Goal: Task Accomplishment & Management: Use online tool/utility

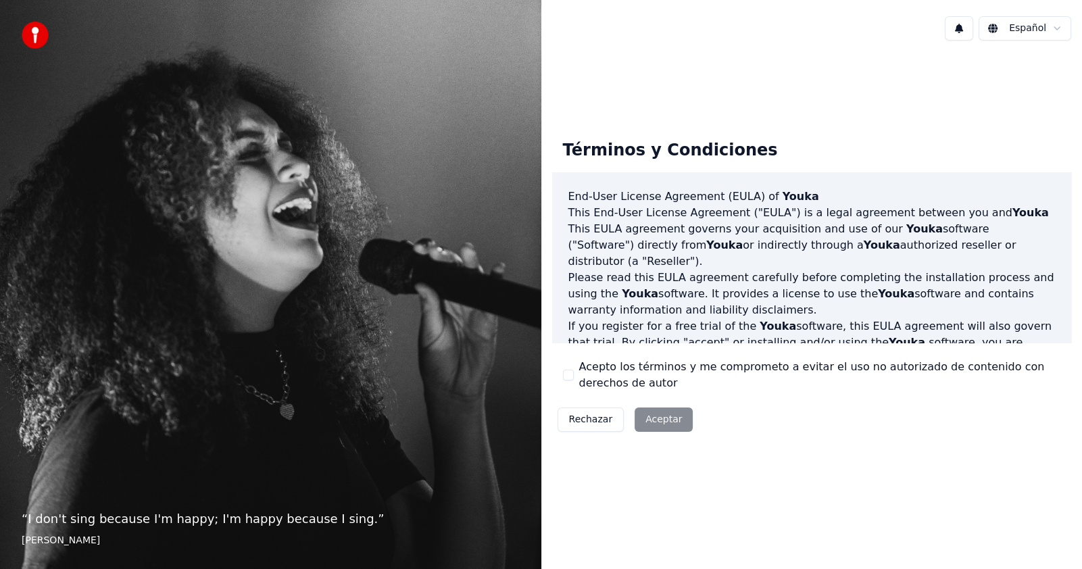
click at [568, 375] on button "Acepto los términos y me comprometo a evitar el uso no autorizado de contenido …" at bounding box center [568, 375] width 11 height 11
click at [640, 412] on button "Aceptar" at bounding box center [664, 420] width 58 height 24
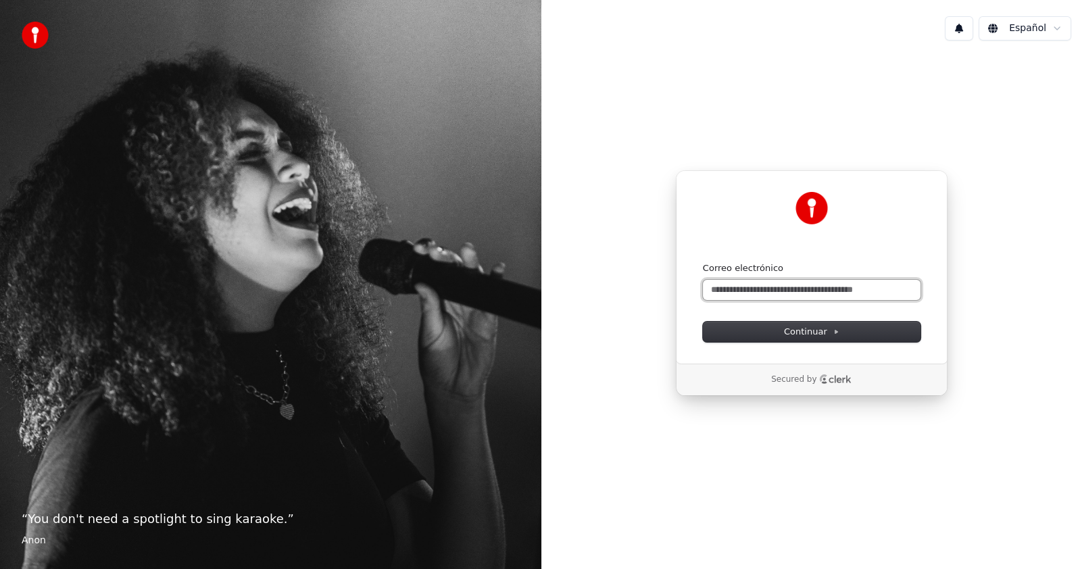
click at [730, 287] on input "Correo electrónico" at bounding box center [812, 290] width 218 height 20
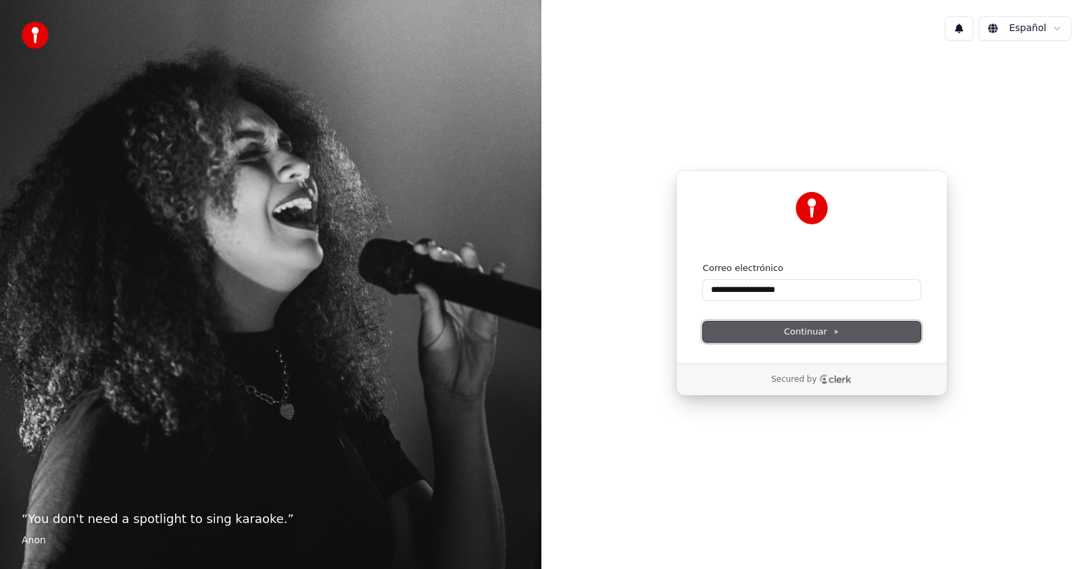
click at [815, 334] on span "Continuar" at bounding box center [811, 332] width 55 height 12
type input "**********"
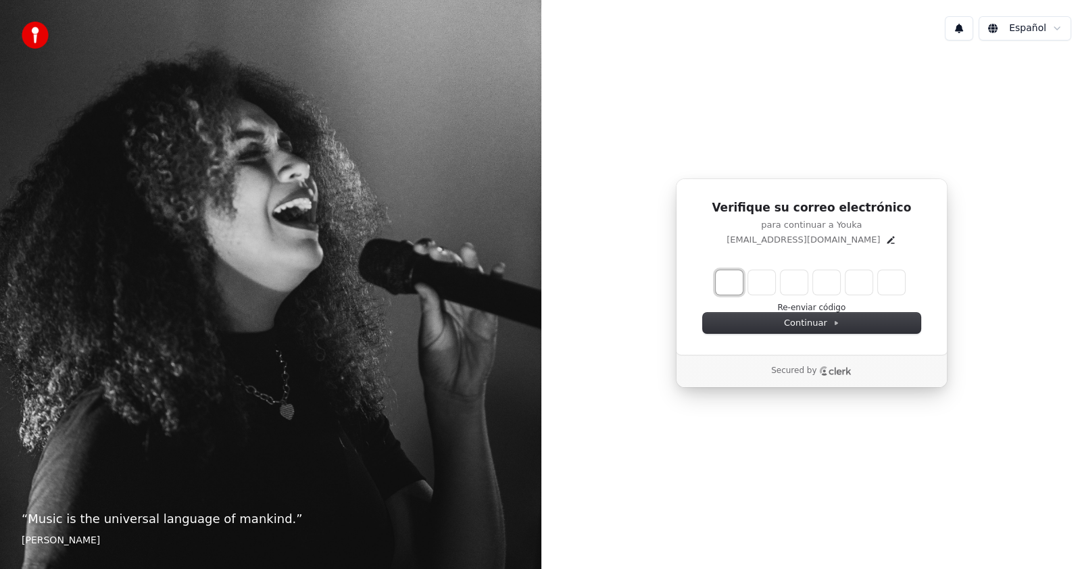
type input "*"
type input "**"
type input "*"
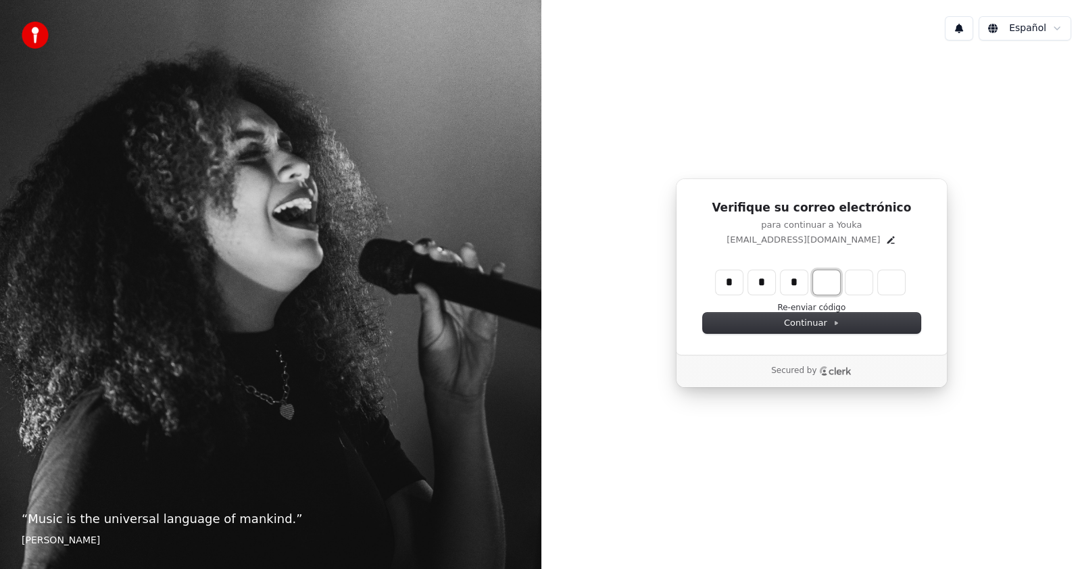
type input "***"
type input "*"
type input "****"
type input "*"
type input "******"
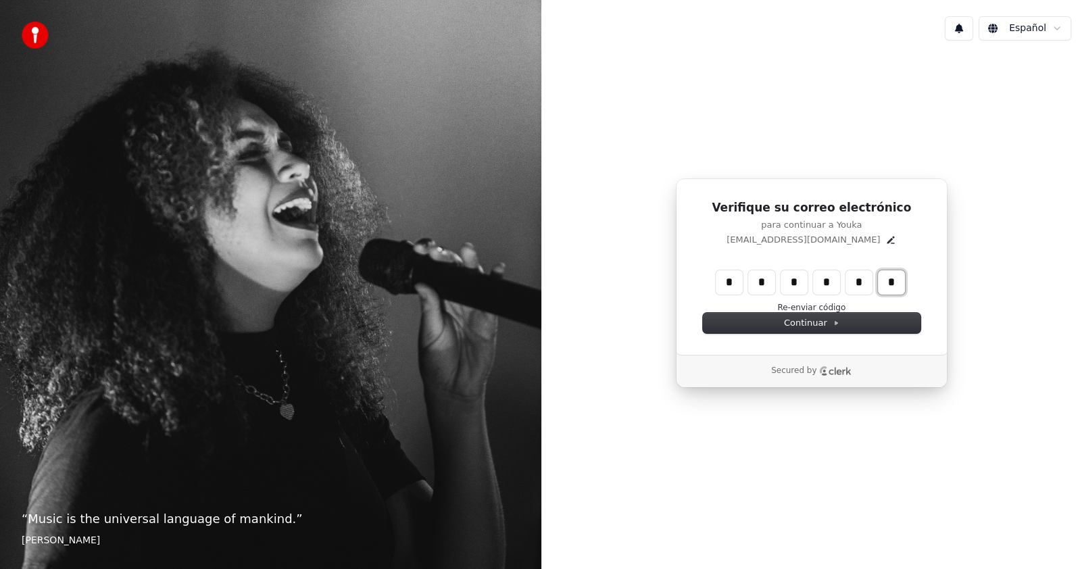
type input "*"
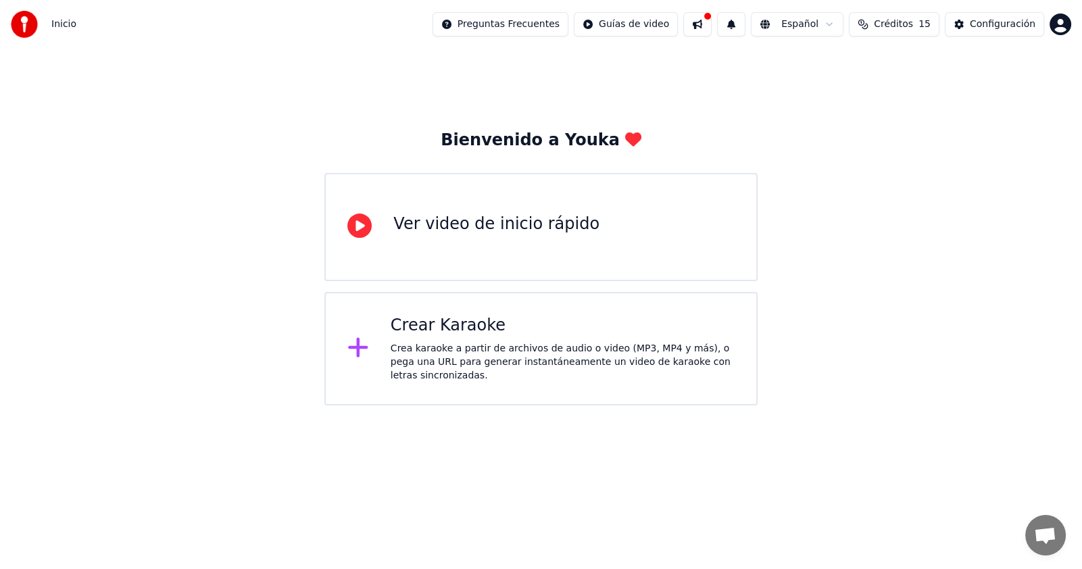
click at [454, 359] on div "Crea karaoke a partir de archivos de audio o video (MP3, MP4 y más), o pega una…" at bounding box center [563, 362] width 344 height 41
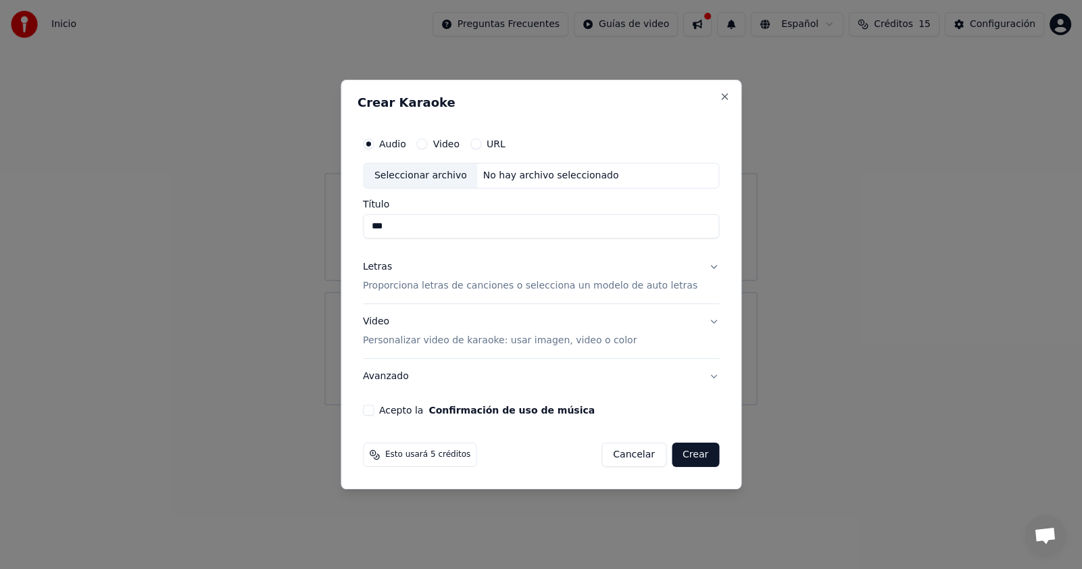
type input "***"
click at [652, 260] on div "Letras Proporciona letras de canciones o selecciona un modelo de auto letras" at bounding box center [530, 276] width 335 height 32
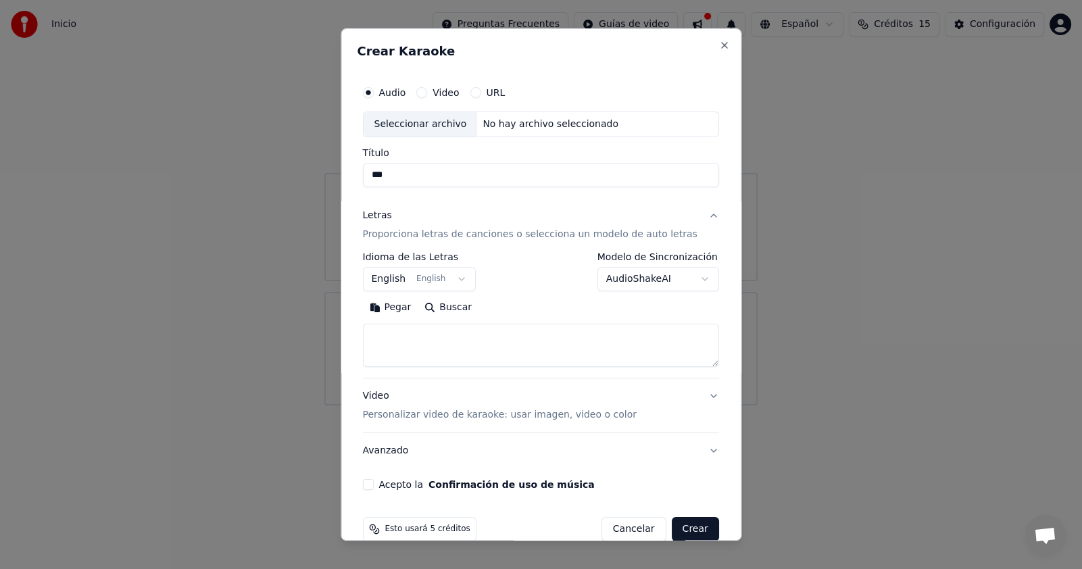
click at [498, 339] on textarea at bounding box center [541, 345] width 356 height 43
paste textarea "**********"
type textarea "**********"
click at [659, 408] on button "Video Personalizar video de karaoke: usar imagen, video o color" at bounding box center [541, 406] width 356 height 54
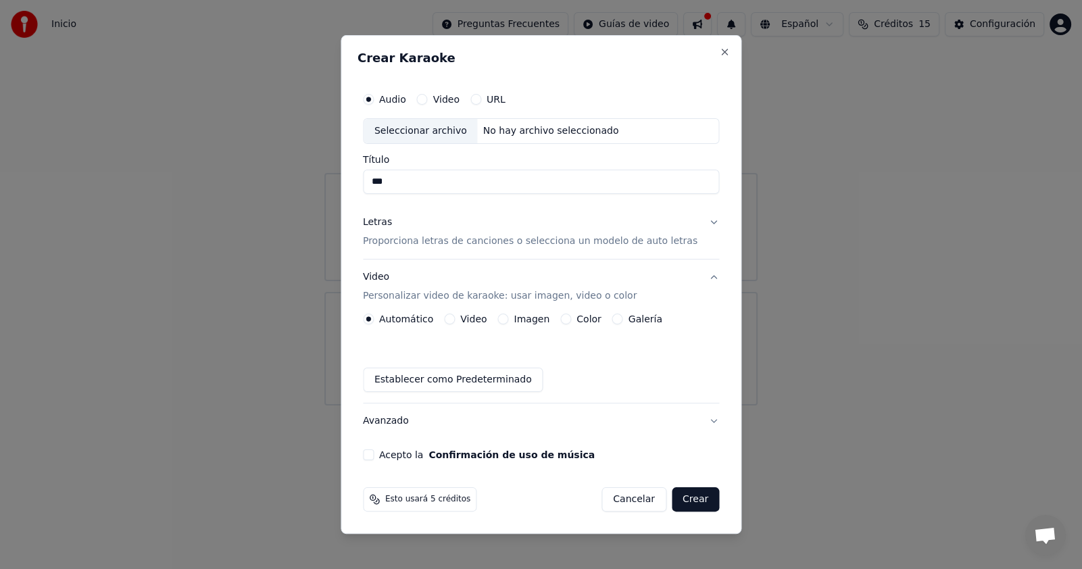
click at [508, 320] on button "Imagen" at bounding box center [503, 319] width 11 height 11
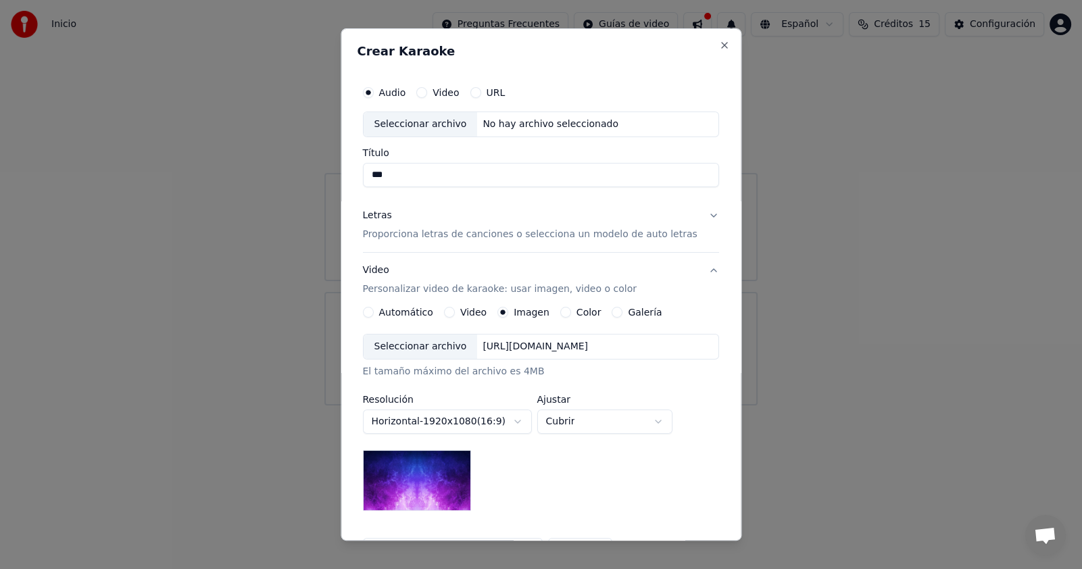
click at [443, 345] on div "Seleccionar archivo" at bounding box center [421, 347] width 114 height 24
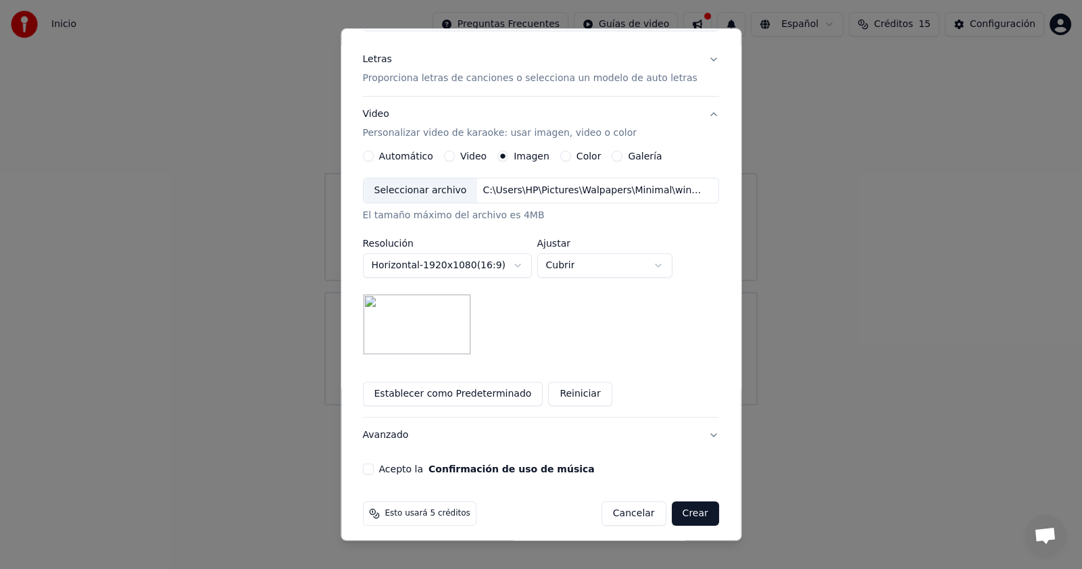
scroll to position [162, 0]
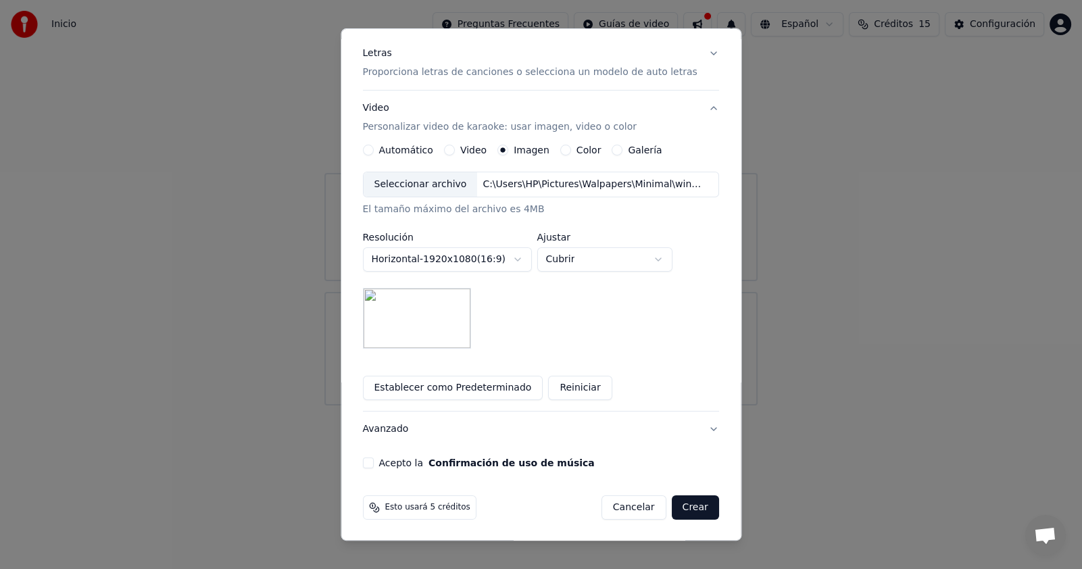
click at [373, 463] on button "Acepto la Confirmación de uso de música" at bounding box center [368, 463] width 11 height 11
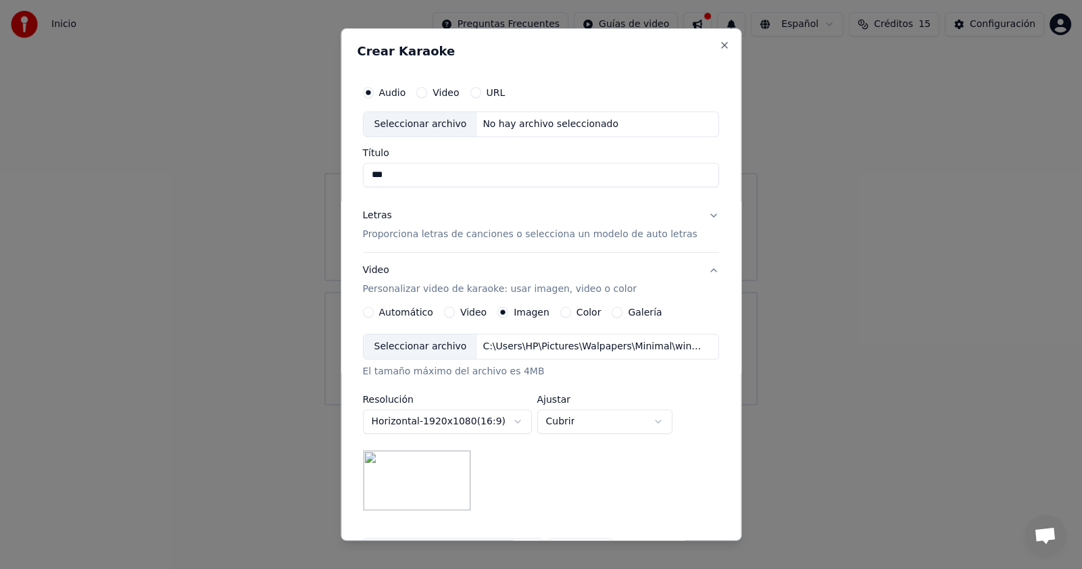
click at [428, 87] on button "Video" at bounding box center [422, 92] width 11 height 11
click at [374, 92] on button "Audio" at bounding box center [368, 92] width 11 height 11
click at [428, 91] on button "Video" at bounding box center [422, 92] width 11 height 11
click at [374, 89] on button "Audio" at bounding box center [368, 92] width 11 height 11
click at [429, 168] on input "Título" at bounding box center [541, 175] width 356 height 24
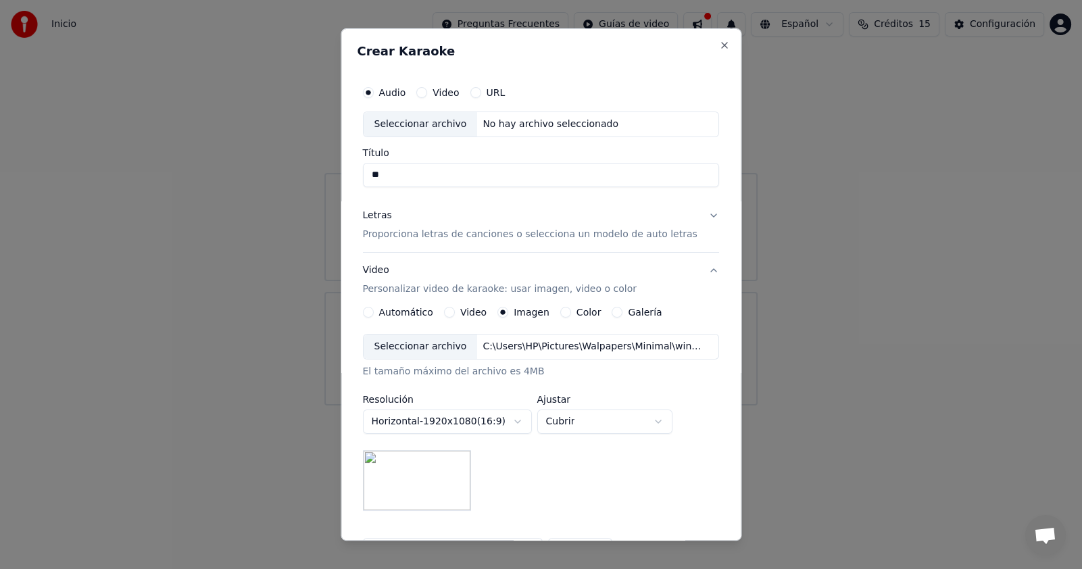
type input "*"
click at [534, 240] on p "Proporciona letras de canciones o selecciona un modelo de auto letras" at bounding box center [530, 235] width 335 height 14
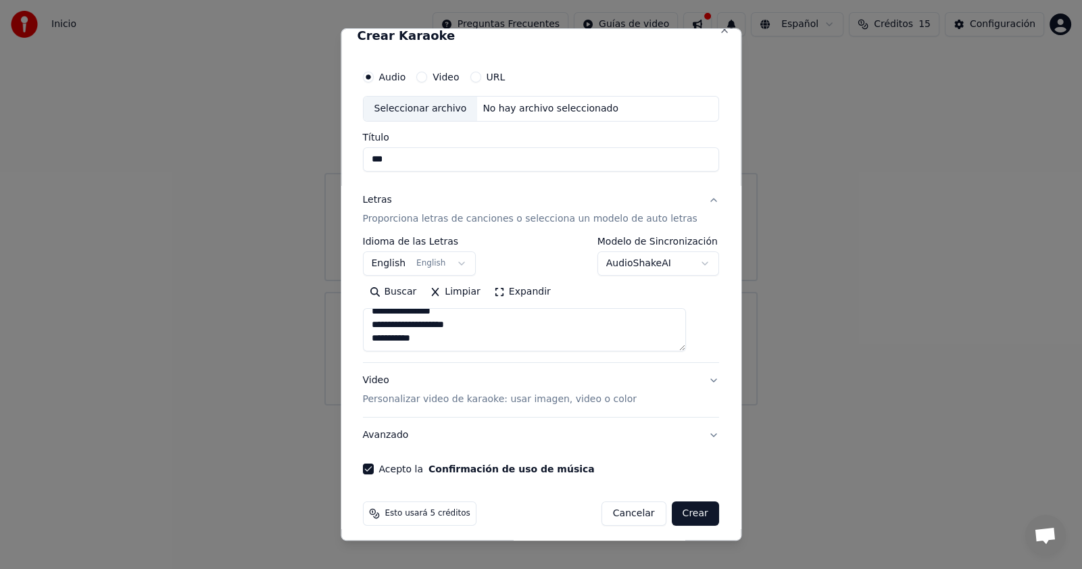
scroll to position [22, 0]
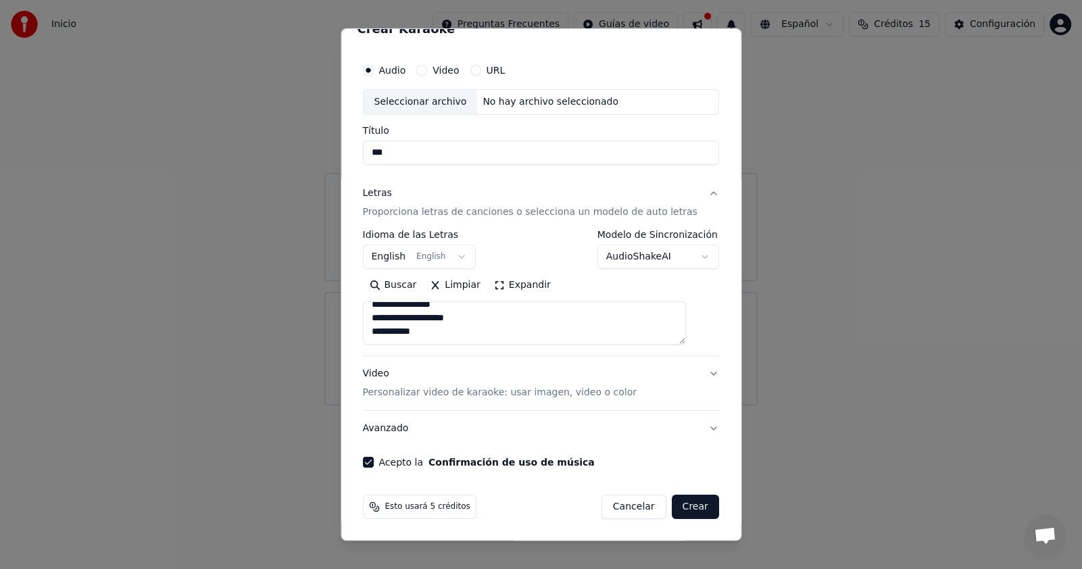
click at [690, 373] on button "Video Personalizar video de karaoke: usar imagen, video o color" at bounding box center [541, 383] width 356 height 54
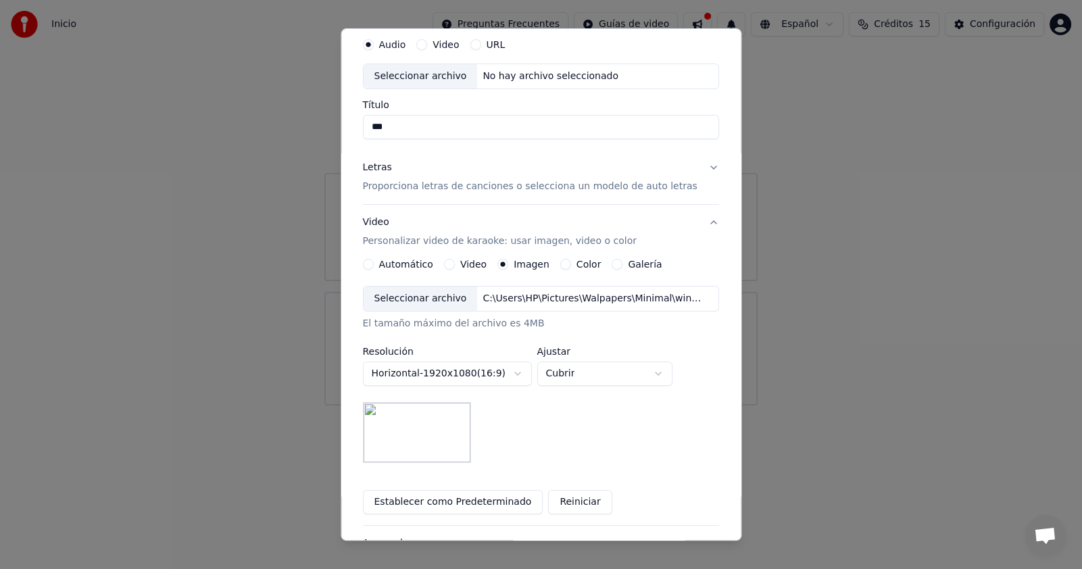
scroll to position [0, 0]
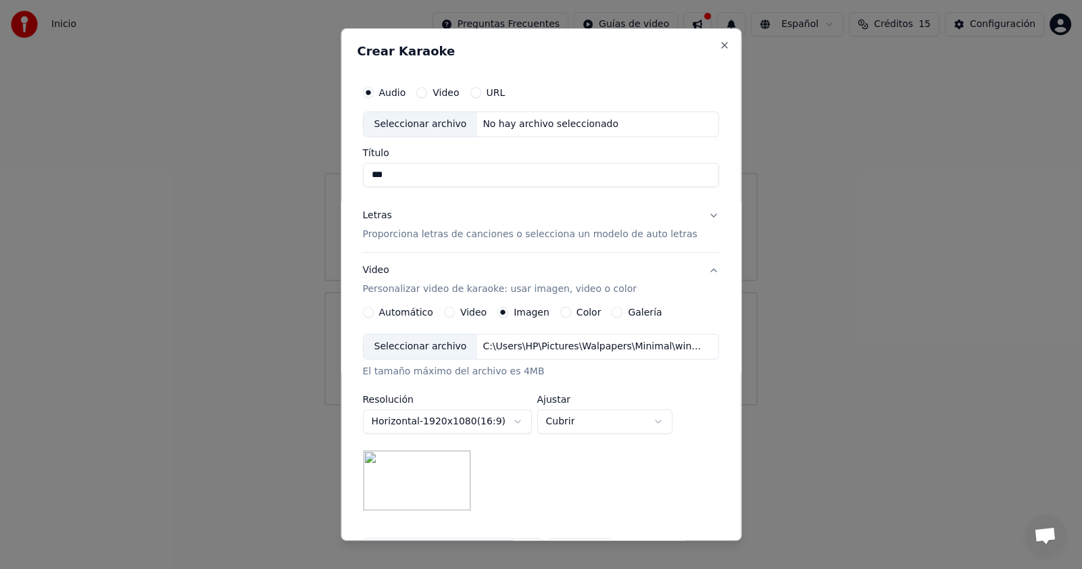
click at [452, 118] on div "Seleccionar archivo" at bounding box center [421, 124] width 114 height 24
click at [515, 124] on div "No hay archivo seleccionado" at bounding box center [551, 125] width 147 height 14
click at [396, 171] on input "********" at bounding box center [541, 175] width 356 height 24
click at [419, 182] on input "***" at bounding box center [541, 175] width 356 height 24
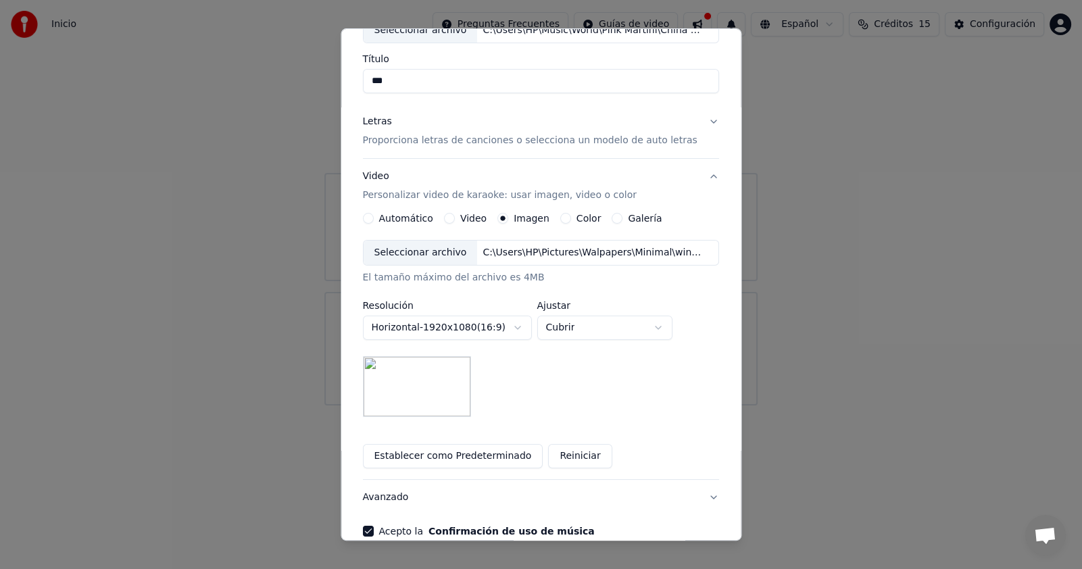
scroll to position [162, 0]
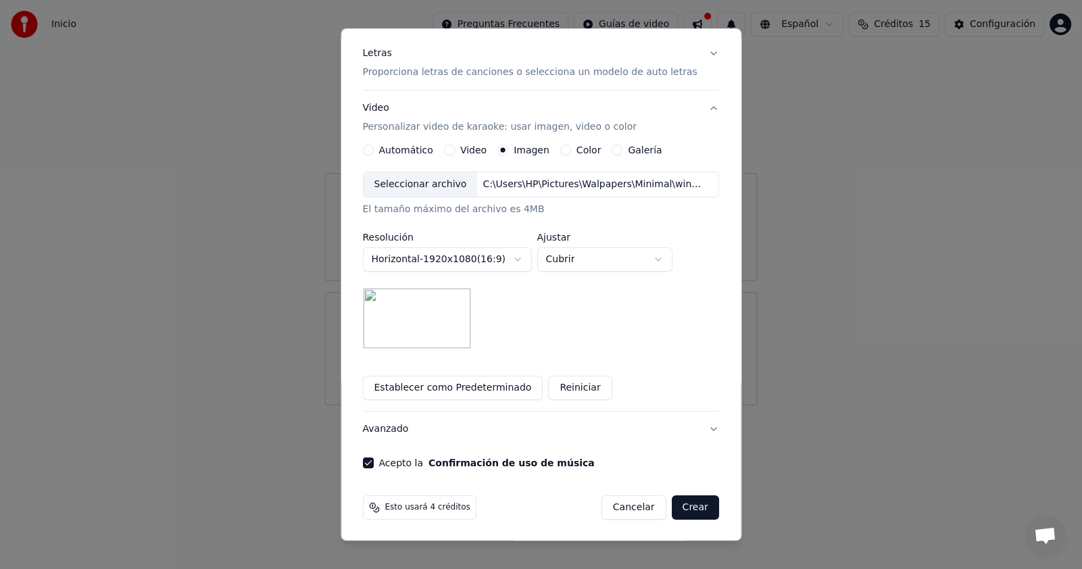
type input "***"
click at [673, 504] on button "Crear" at bounding box center [695, 508] width 47 height 24
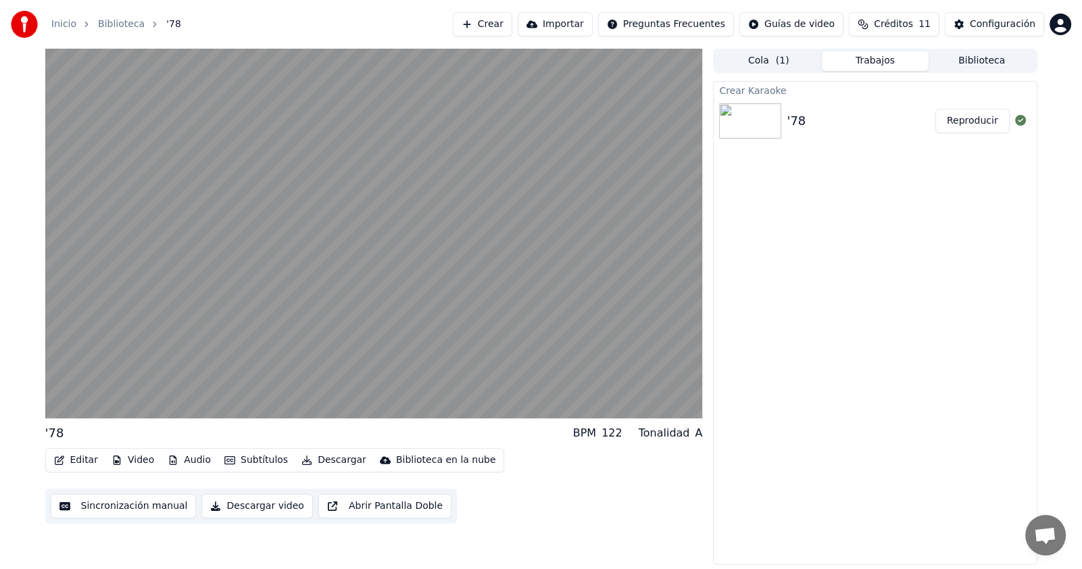
click at [247, 460] on button "Subtítulos" at bounding box center [256, 460] width 74 height 19
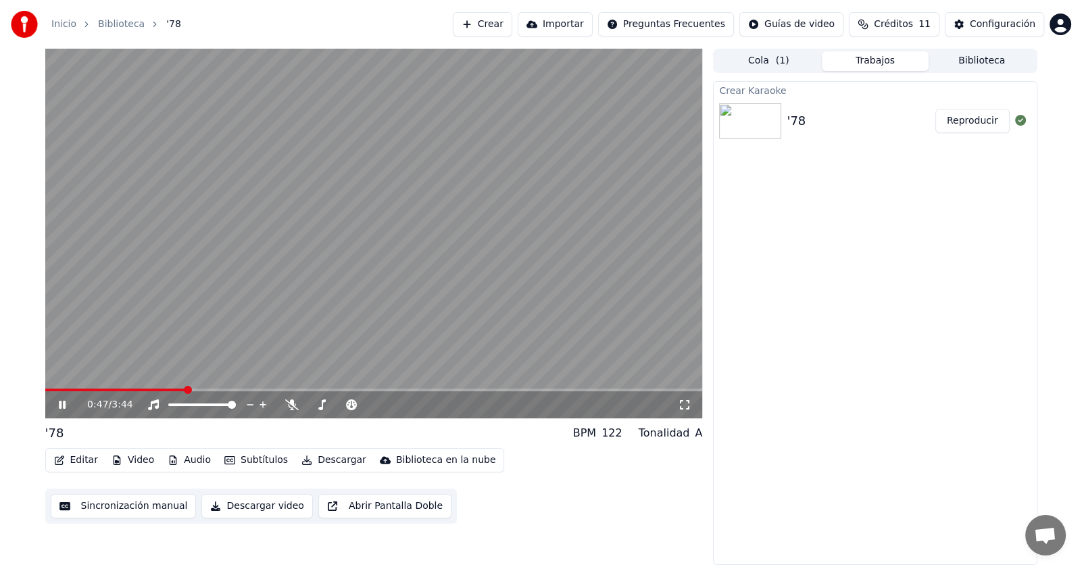
click at [545, 230] on video at bounding box center [374, 234] width 658 height 370
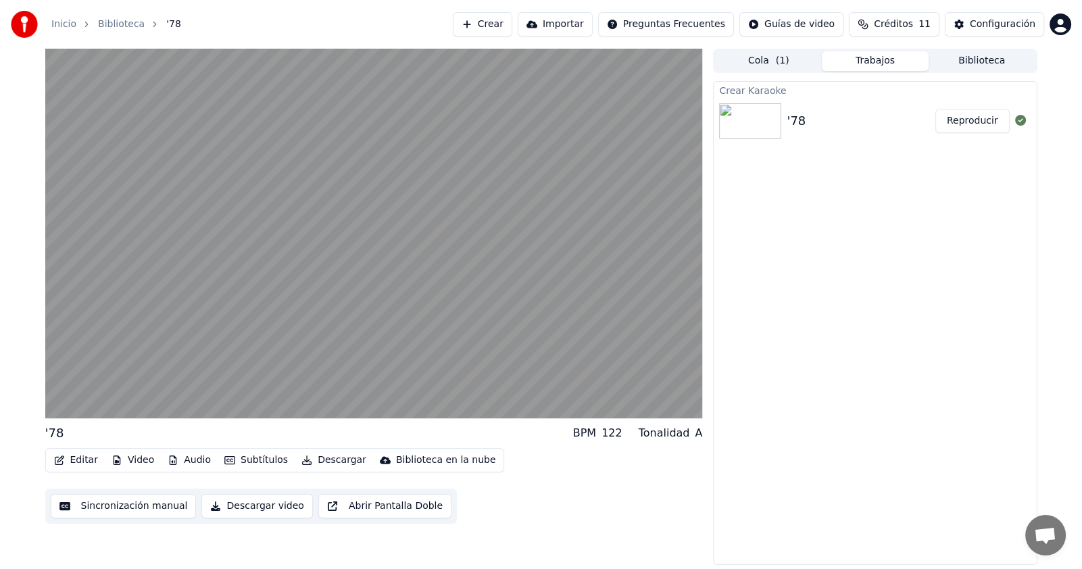
click at [260, 463] on button "Subtítulos" at bounding box center [256, 460] width 74 height 19
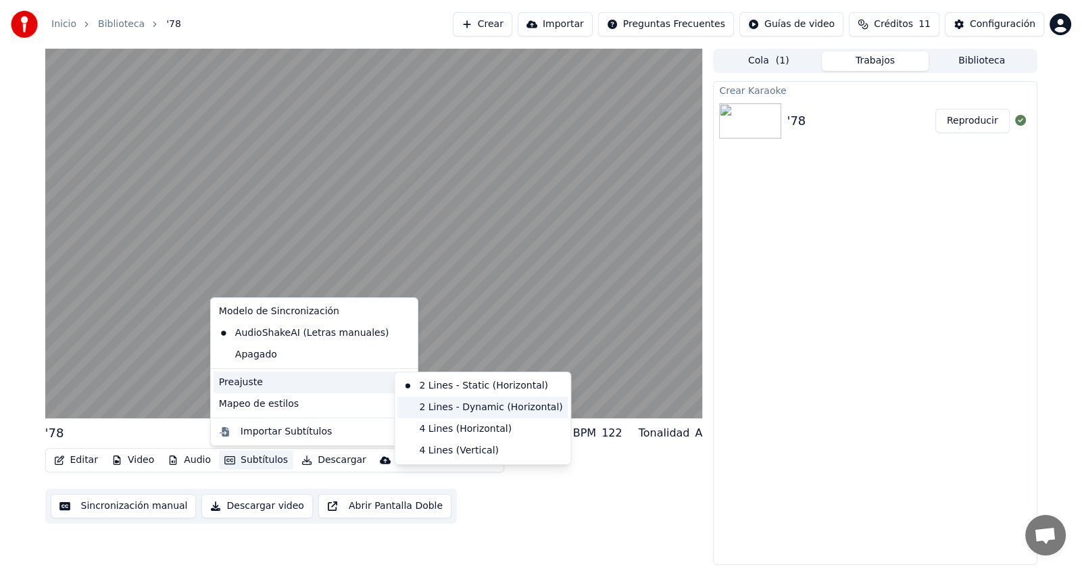
click at [463, 409] on div "2 Lines - Dynamic (Horizontal)" at bounding box center [483, 408] width 170 height 22
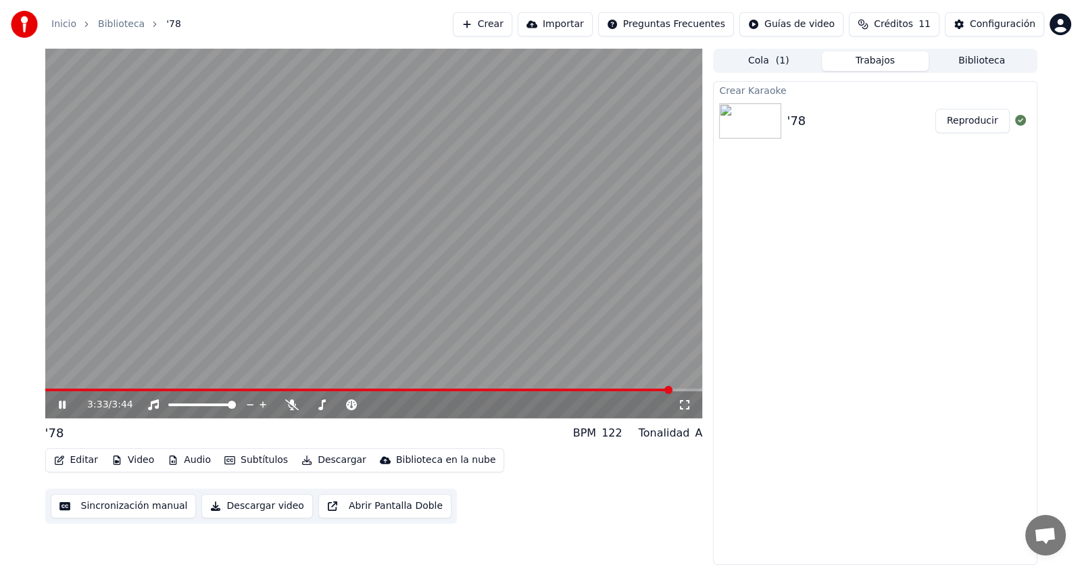
click at [242, 457] on button "Subtítulos" at bounding box center [256, 460] width 74 height 19
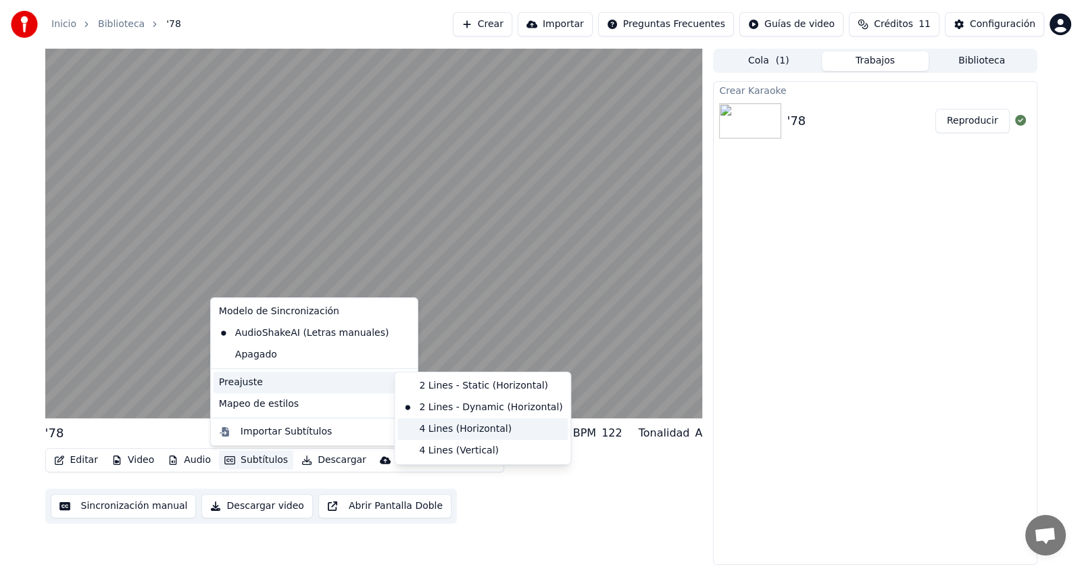
click at [448, 425] on div "4 Lines (Horizontal)" at bounding box center [483, 430] width 170 height 22
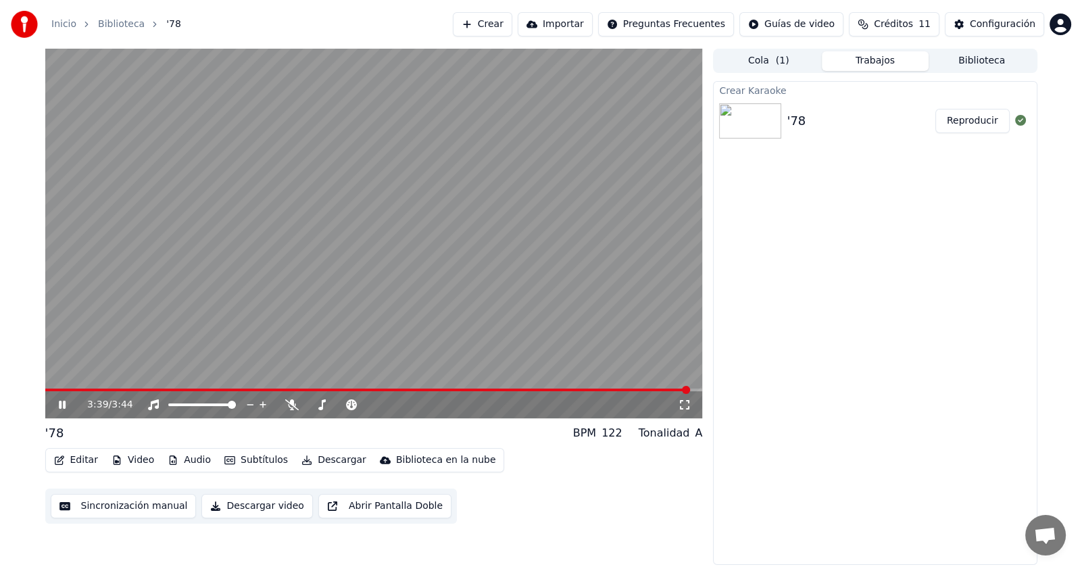
click at [86, 390] on span at bounding box center [367, 390] width 645 height 3
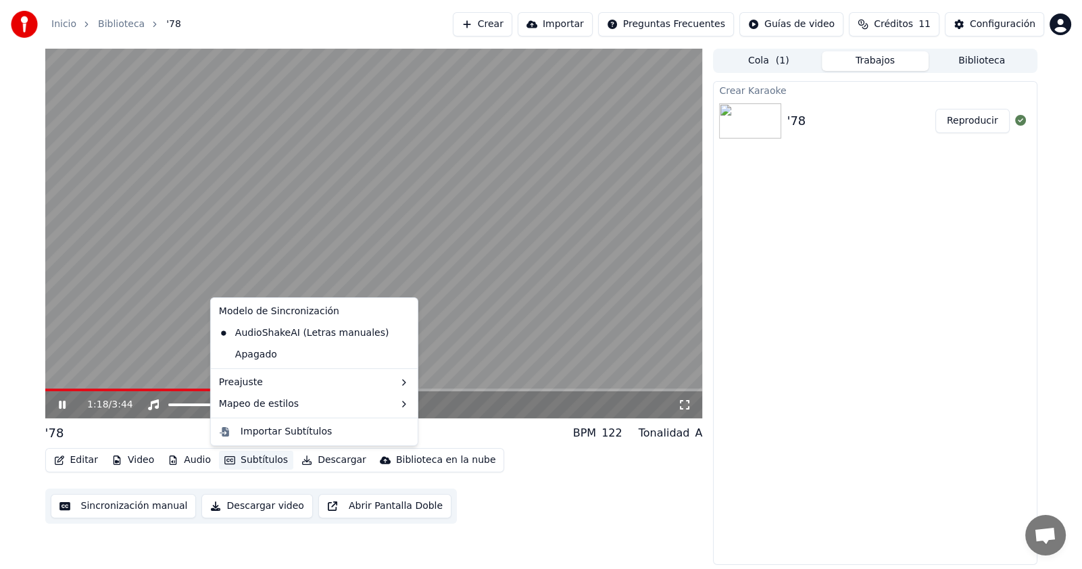
click at [245, 463] on button "Subtítulos" at bounding box center [256, 460] width 74 height 19
click at [493, 325] on video at bounding box center [374, 234] width 658 height 370
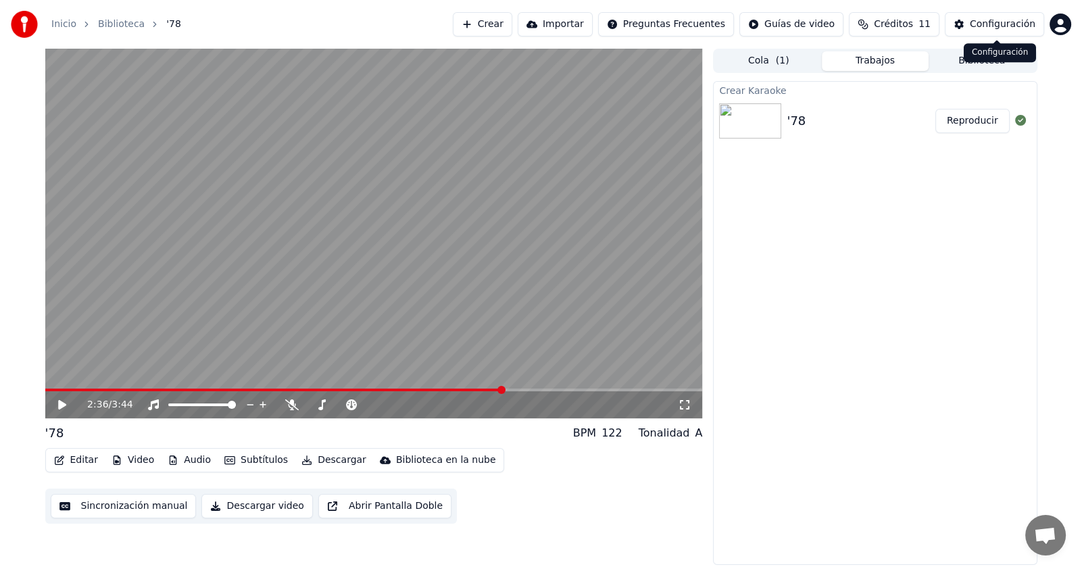
click at [970, 24] on button "Configuración" at bounding box center [994, 24] width 99 height 24
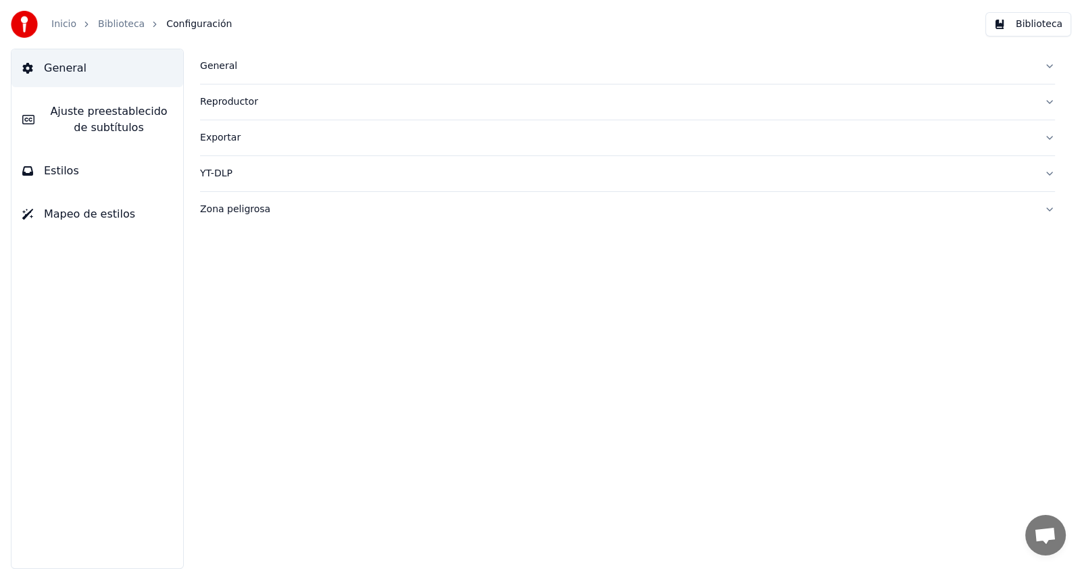
click at [135, 124] on span "Ajuste preestablecido de subtítulos" at bounding box center [108, 119] width 127 height 32
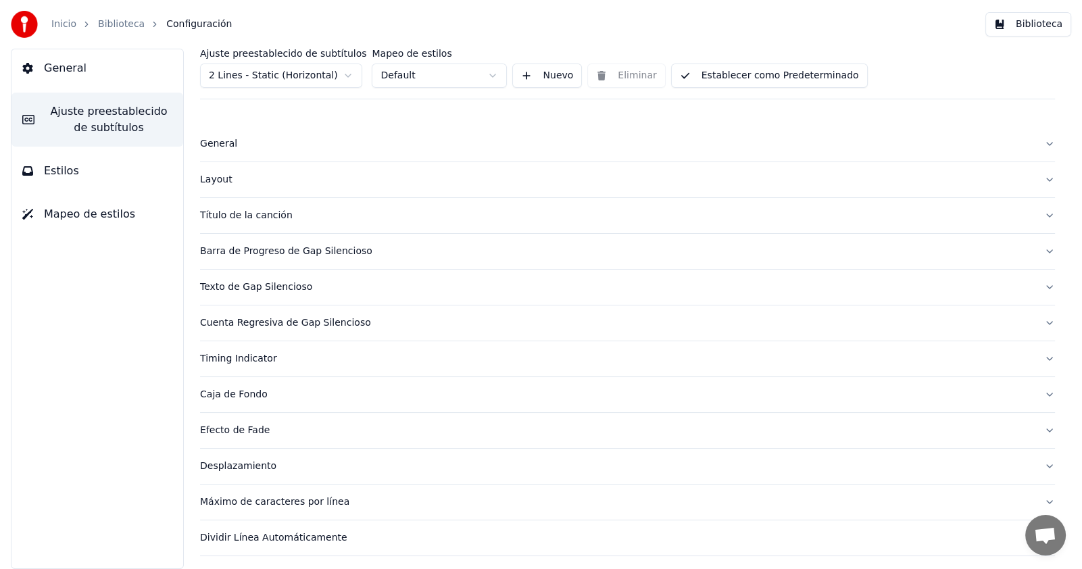
click at [134, 162] on button "Estilos" at bounding box center [97, 171] width 172 height 38
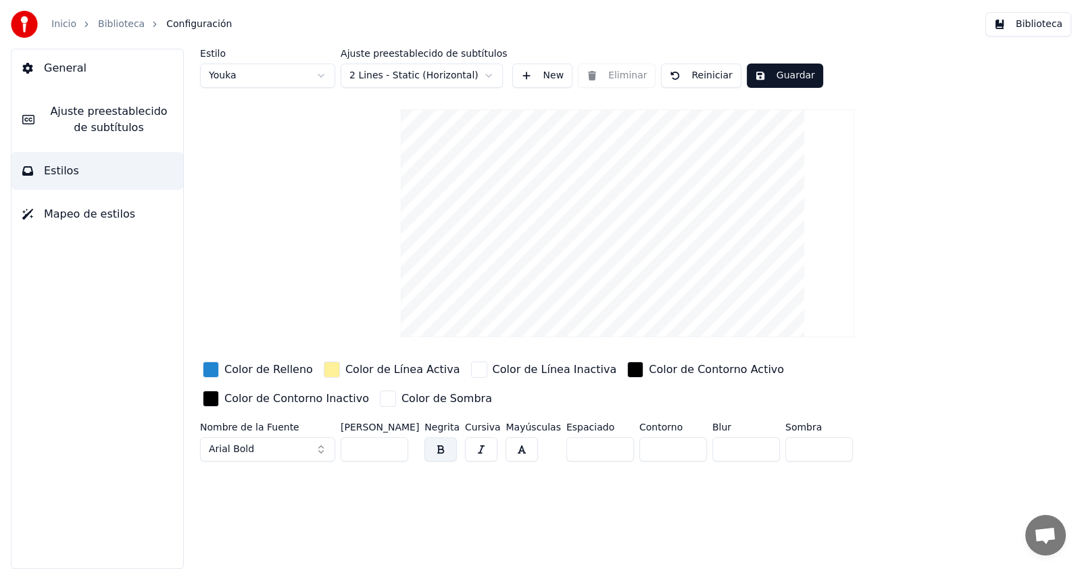
click at [214, 371] on div "button" at bounding box center [211, 370] width 16 height 16
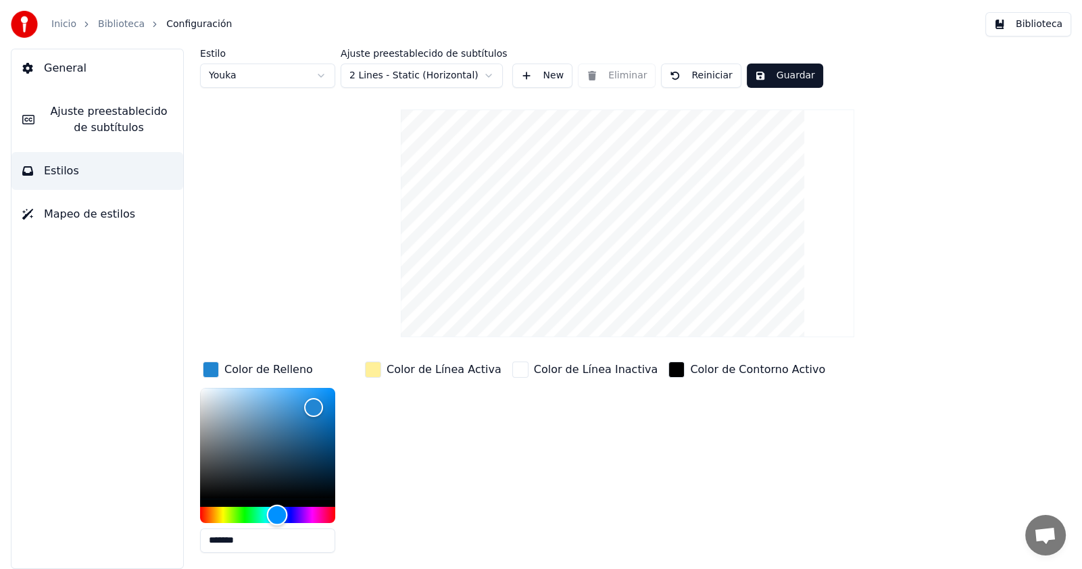
click at [297, 515] on div "Hue" at bounding box center [267, 515] width 135 height 16
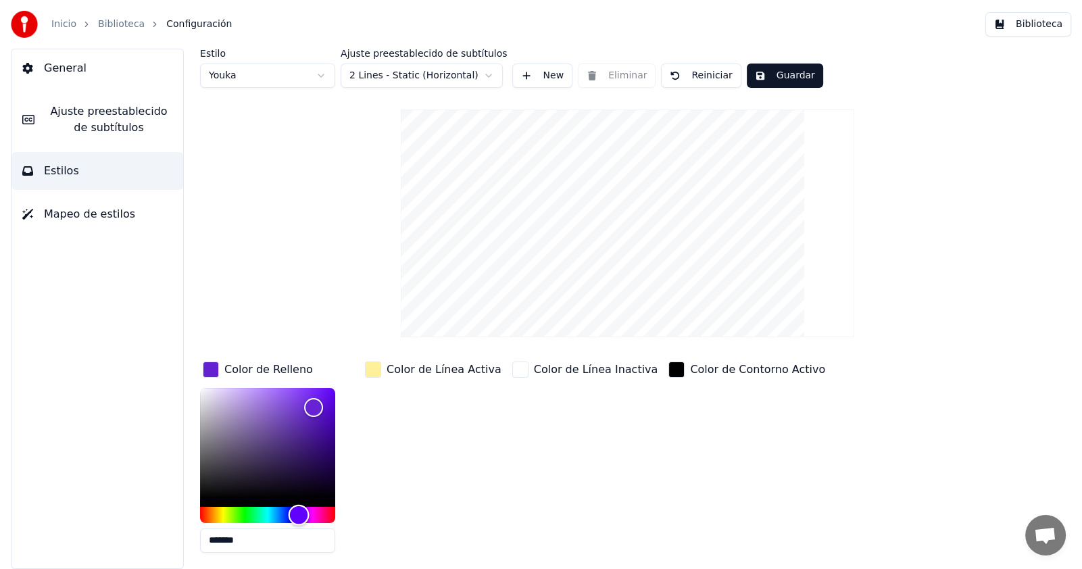
type input "*******"
click at [300, 516] on div "Hue" at bounding box center [299, 514] width 21 height 21
click at [370, 371] on div "button" at bounding box center [373, 370] width 16 height 16
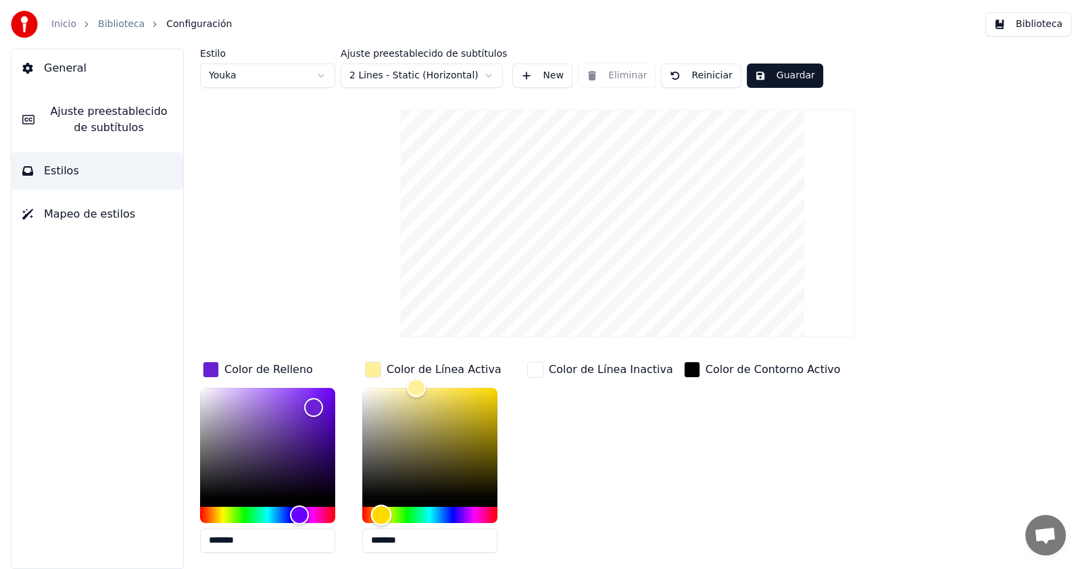
click at [426, 507] on div "Hue" at bounding box center [429, 515] width 135 height 16
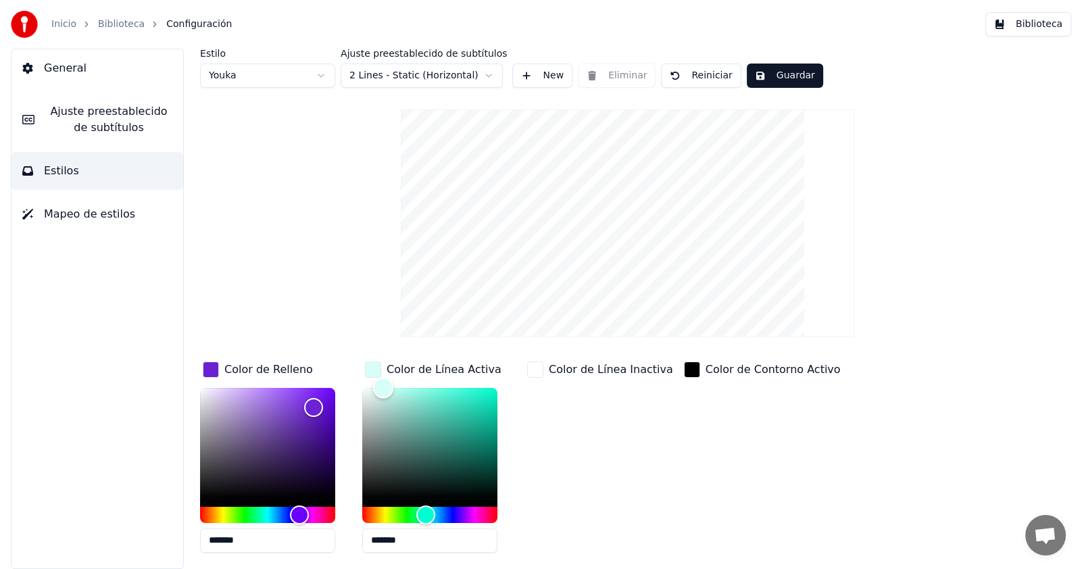
type input "*******"
drag, startPoint x: 415, startPoint y: 383, endPoint x: 388, endPoint y: 368, distance: 30.5
click at [388, 368] on div "Color de Línea Activa *******" at bounding box center [440, 461] width 157 height 205
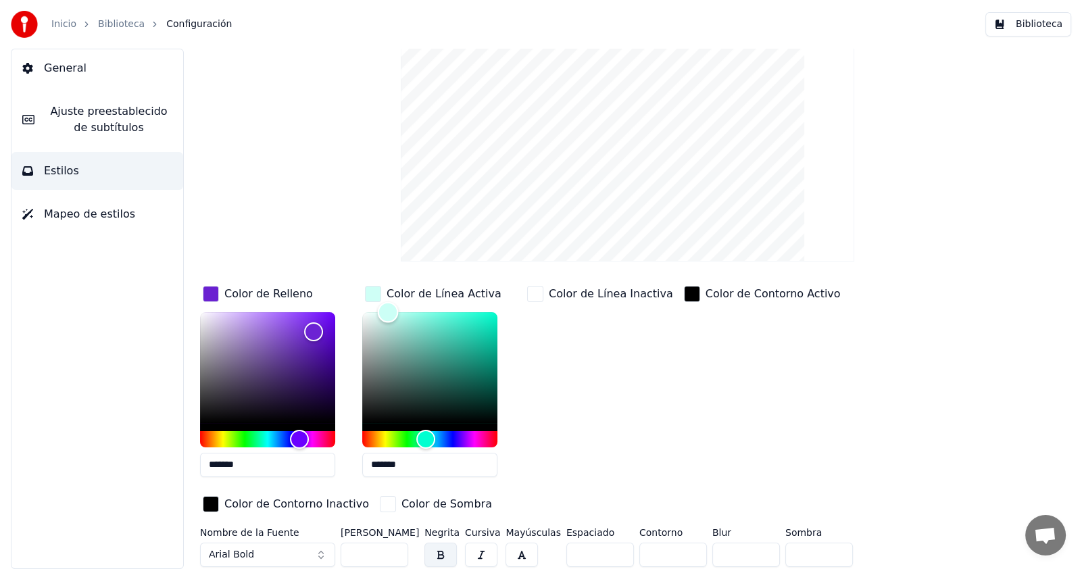
scroll to position [77, 0]
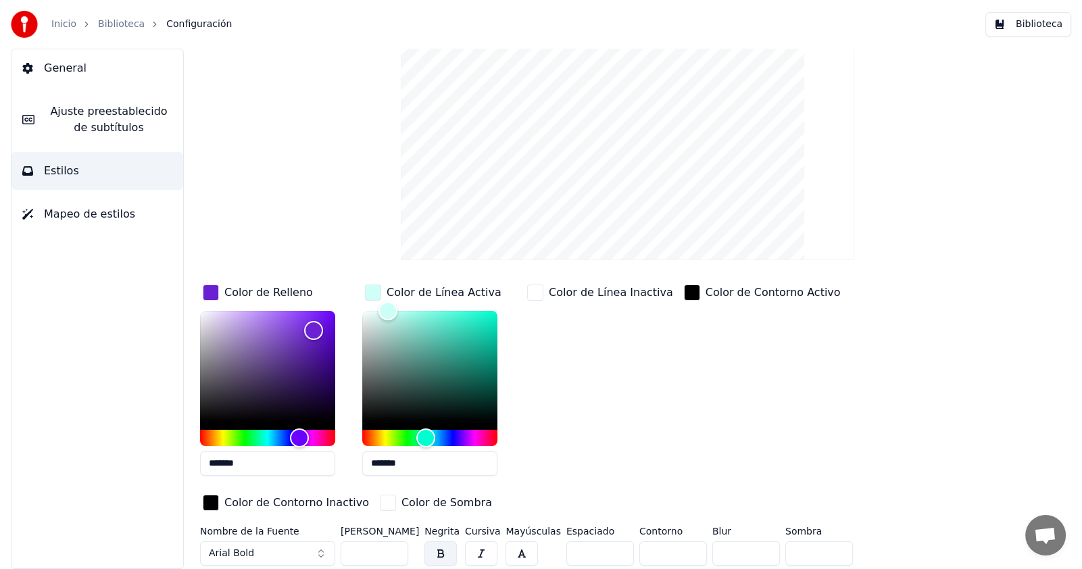
click at [314, 550] on button "Arial Bold" at bounding box center [267, 554] width 135 height 24
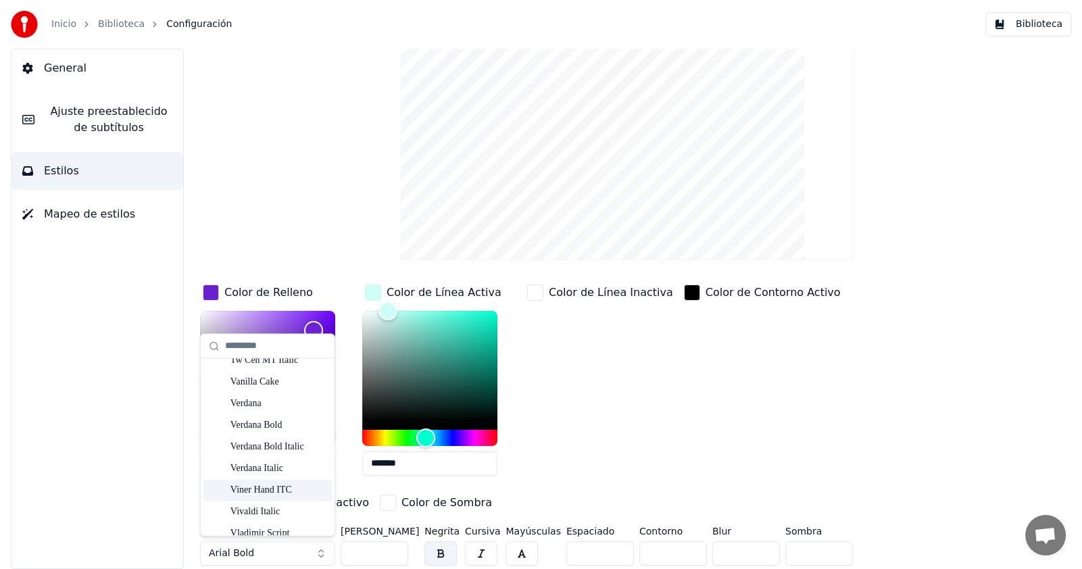
scroll to position [8046, 0]
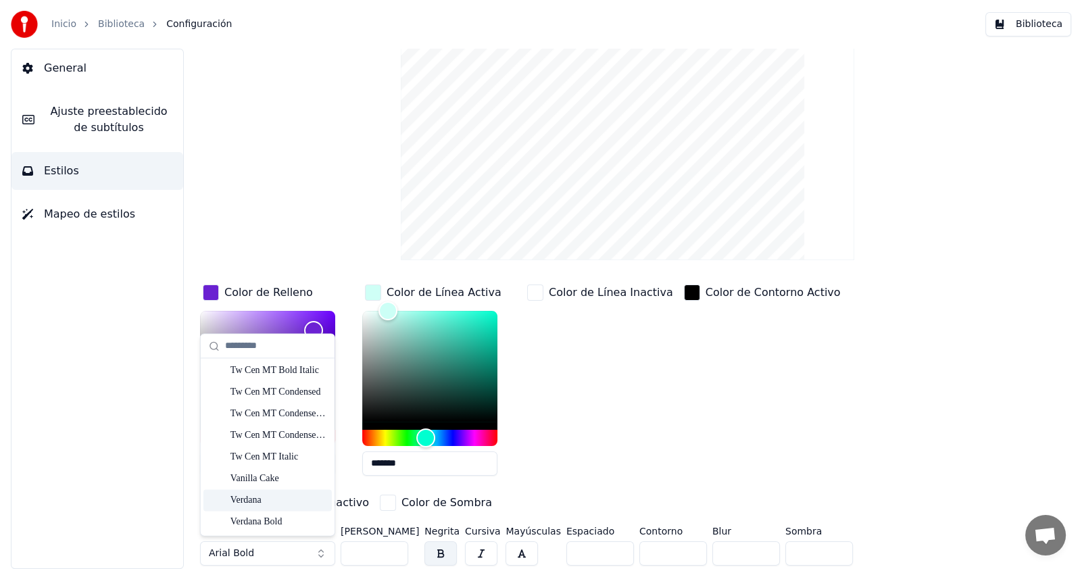
click at [262, 494] on div "Verdana" at bounding box center [279, 501] width 96 height 14
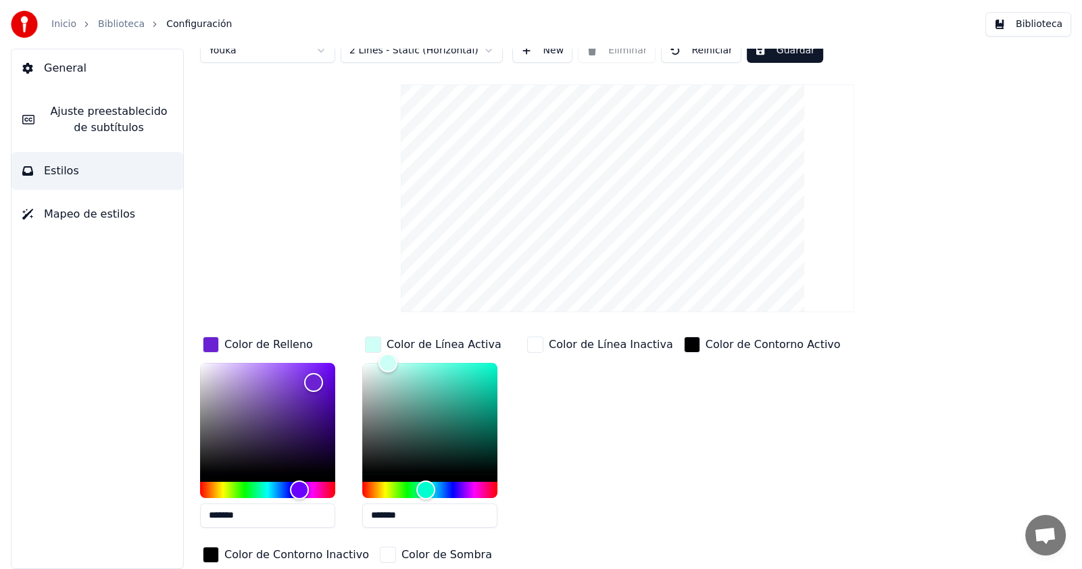
scroll to position [0, 0]
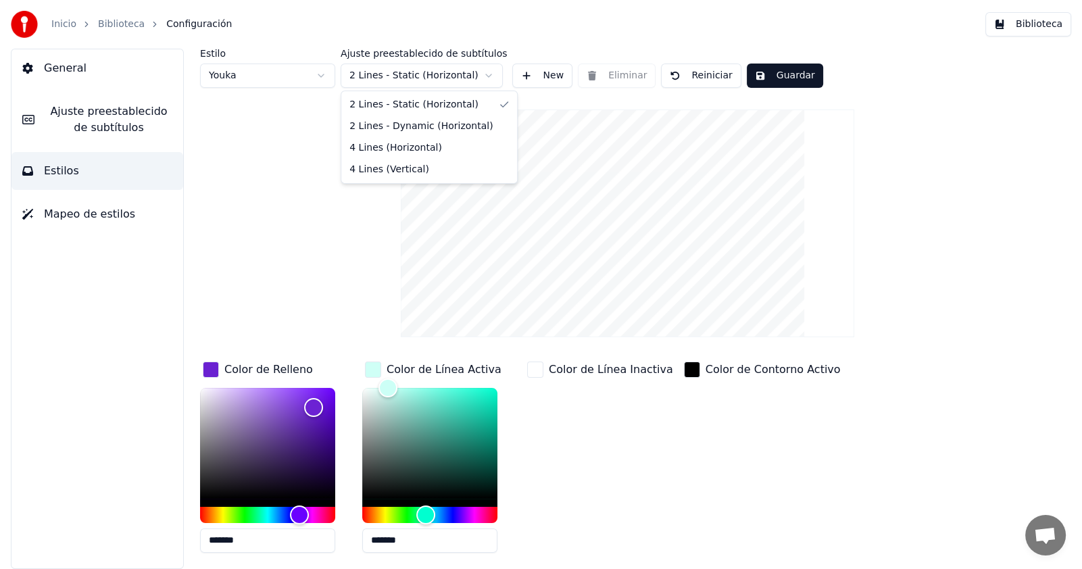
click at [477, 74] on html "Inicio Biblioteca Configuración Biblioteca General Ajuste preestablecido de sub…" at bounding box center [541, 284] width 1082 height 569
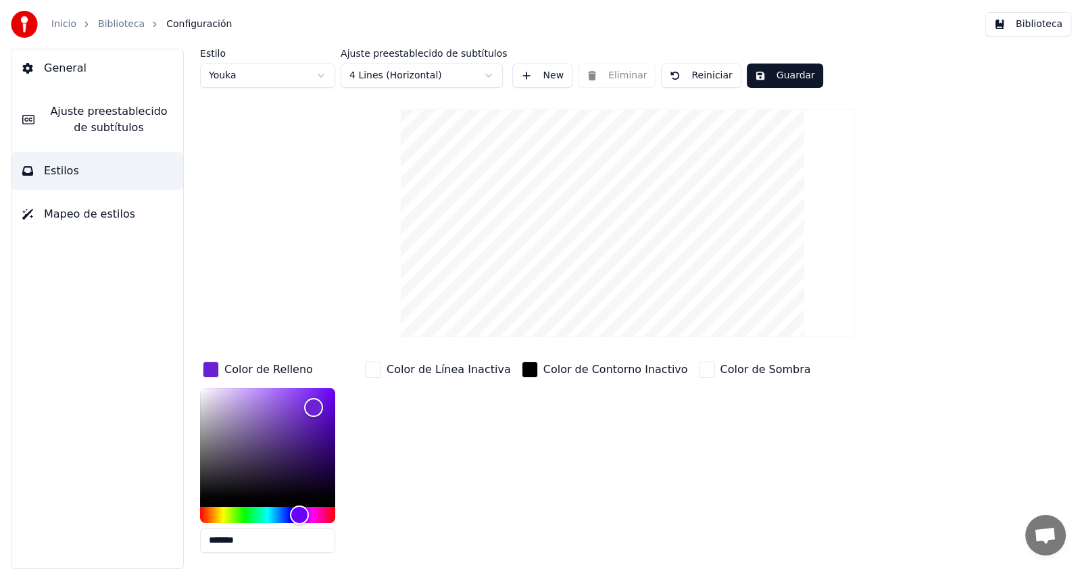
click at [440, 80] on html "Inicio Biblioteca Configuración Biblioteca General Ajuste preestablecido de sub…" at bounding box center [541, 284] width 1082 height 569
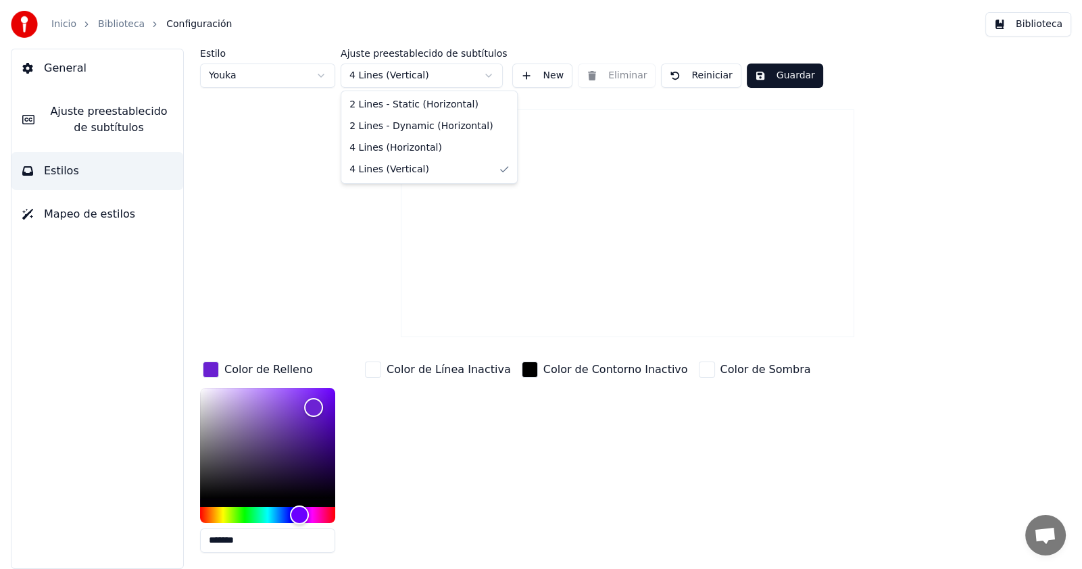
click at [419, 67] on html "Inicio Biblioteca Configuración Biblioteca General Ajuste preestablecido de sub…" at bounding box center [541, 284] width 1082 height 569
click at [419, 71] on html "Inicio Biblioteca Configuración Biblioteca General Ajuste preestablecido de sub…" at bounding box center [541, 284] width 1082 height 569
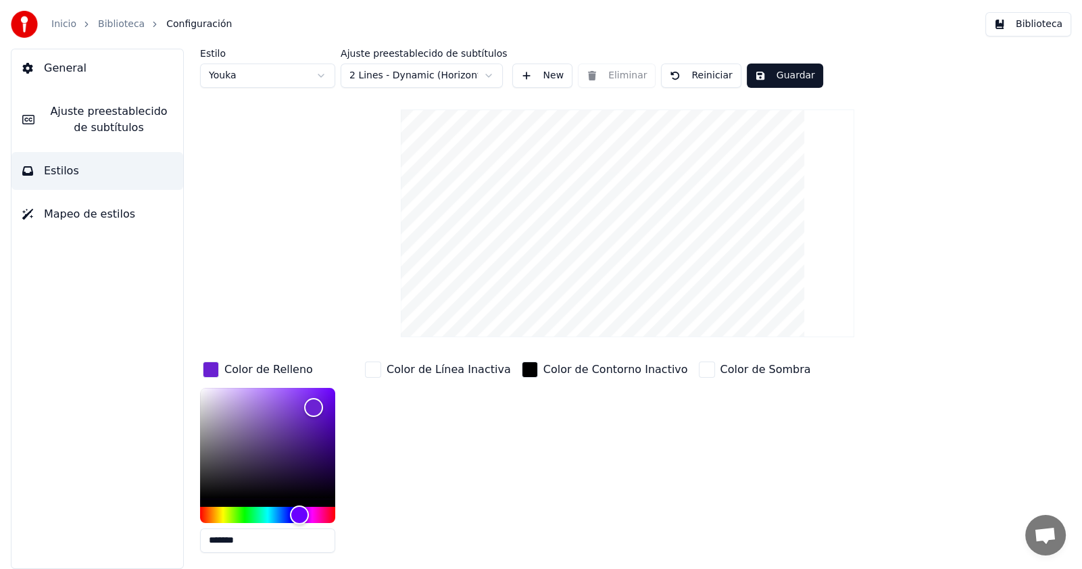
click at [425, 59] on div "Ajuste preestablecido de subtítulos 2 Lines - Dynamic (Horizontal)" at bounding box center [424, 68] width 166 height 39
click at [422, 69] on html "Inicio Biblioteca Configuración Biblioteca General Ajuste preestablecido de sub…" at bounding box center [541, 284] width 1082 height 569
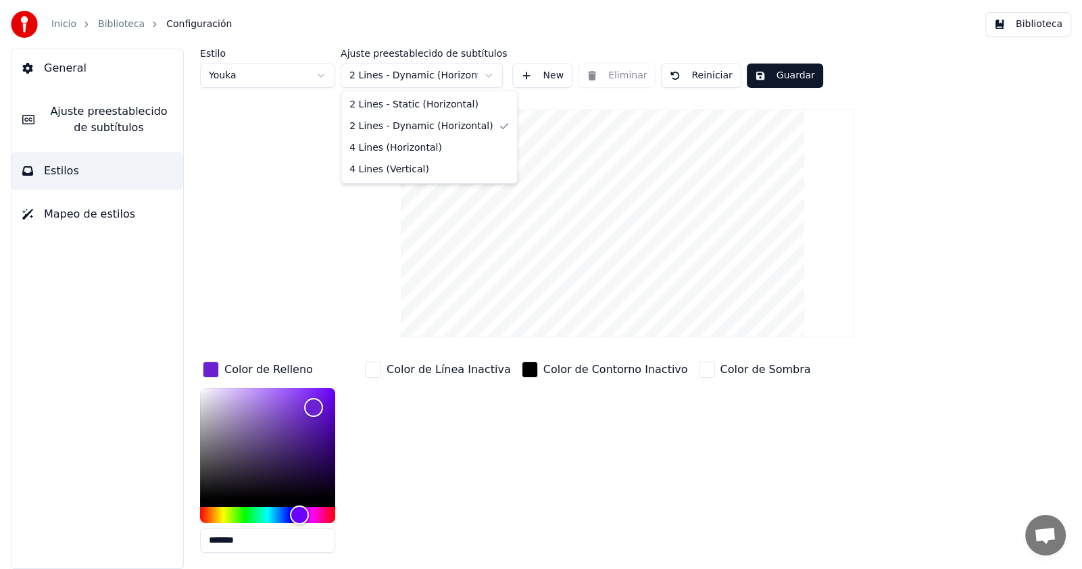
click at [420, 76] on html "Inicio Biblioteca Configuración Biblioteca General Ajuste preestablecido de sub…" at bounding box center [541, 284] width 1082 height 569
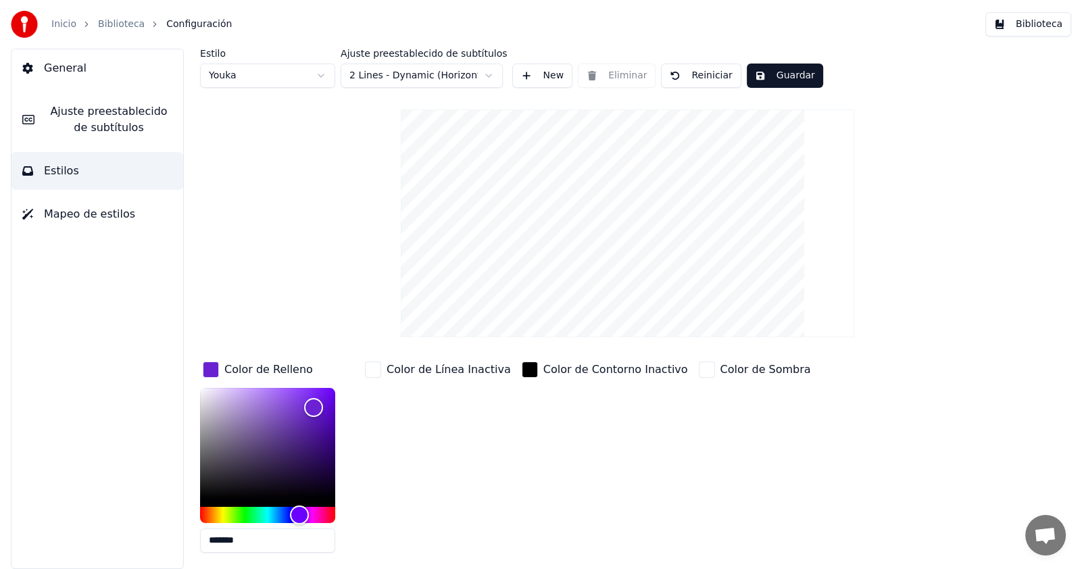
click at [514, 78] on button "New" at bounding box center [542, 76] width 60 height 24
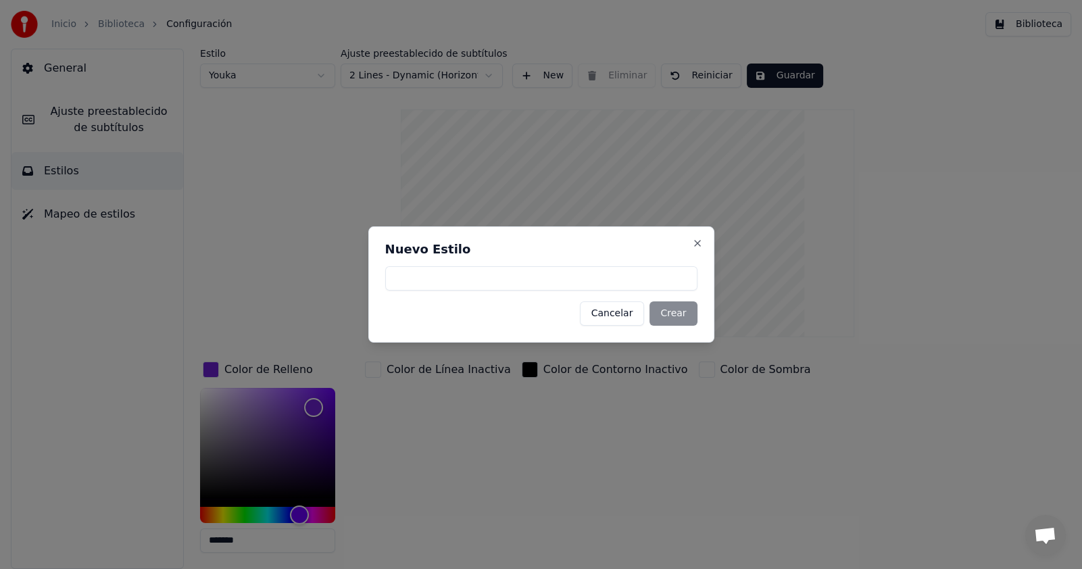
click at [495, 277] on input at bounding box center [541, 278] width 312 height 24
type input "****"
click at [669, 310] on button "Crear" at bounding box center [673, 314] width 47 height 24
type input "*******"
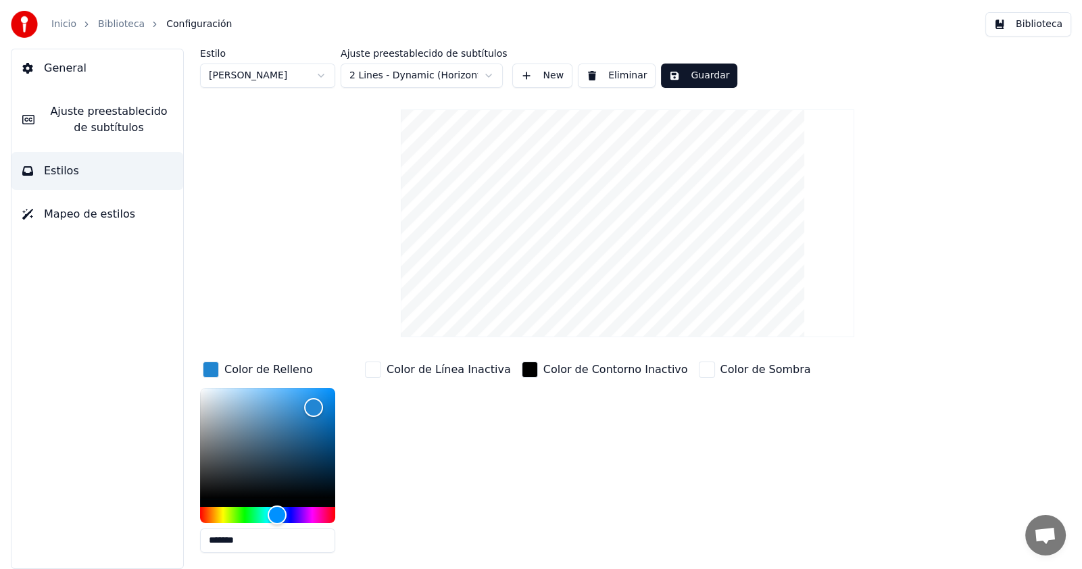
click at [480, 68] on html "Inicio Biblioteca Configuración Biblioteca General Ajuste preestablecido de sub…" at bounding box center [541, 284] width 1082 height 569
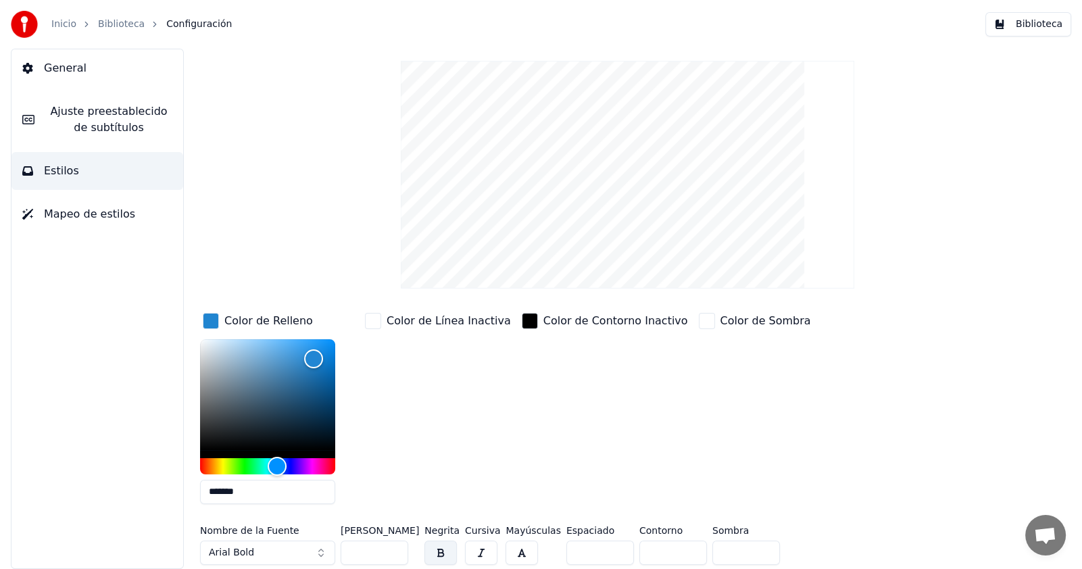
click at [213, 319] on div "button" at bounding box center [211, 321] width 16 height 16
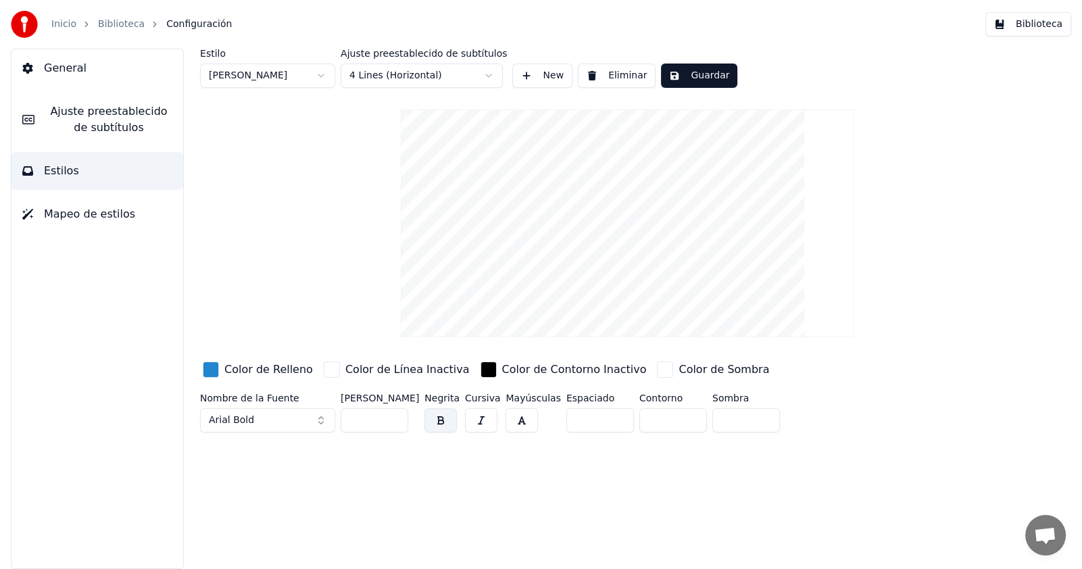
click at [216, 370] on div "button" at bounding box center [211, 370] width 16 height 16
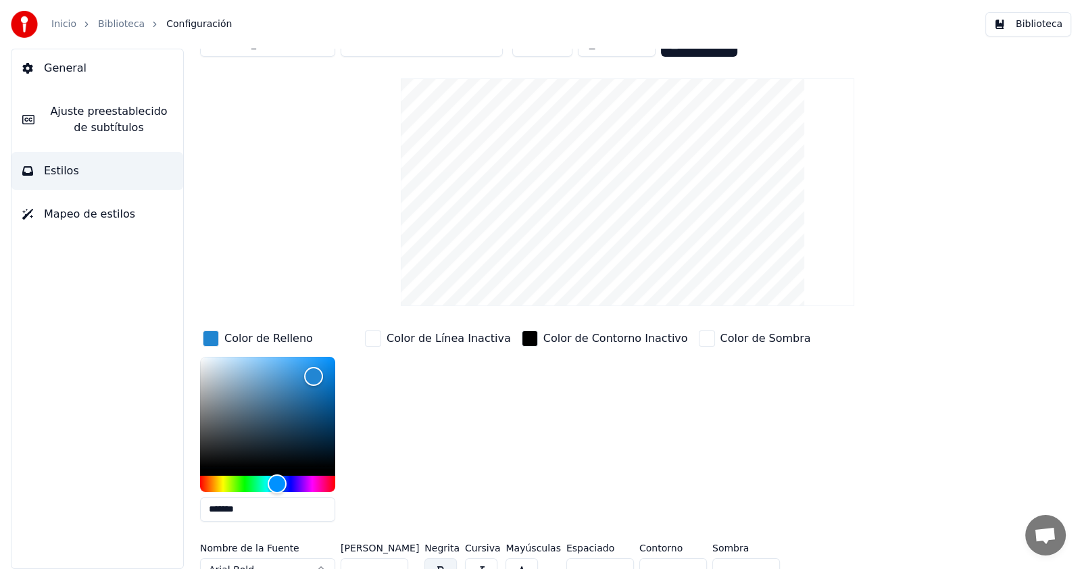
scroll to position [49, 0]
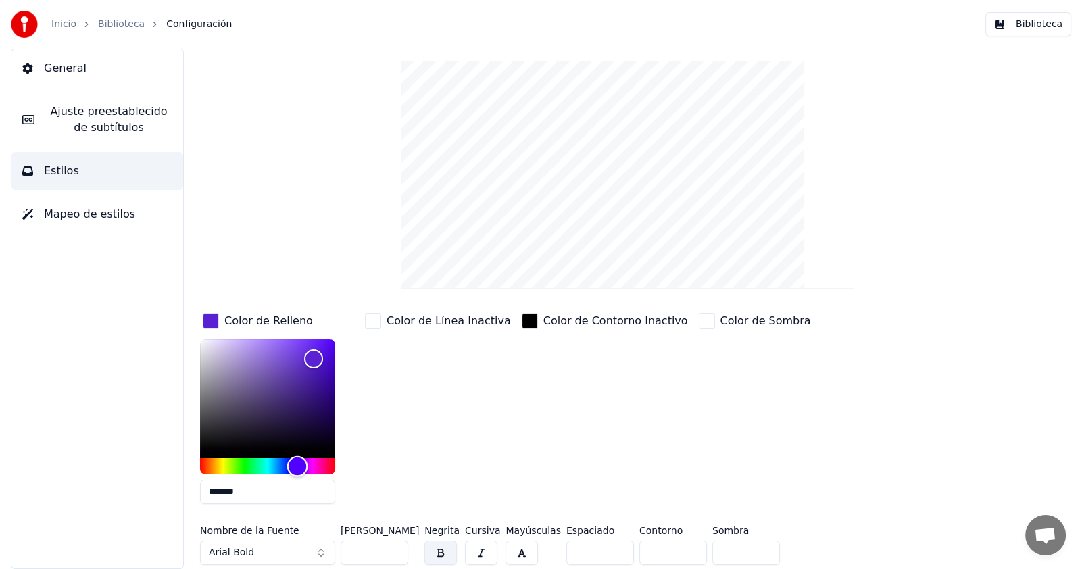
type input "*******"
drag, startPoint x: 281, startPoint y: 469, endPoint x: 300, endPoint y: 469, distance: 18.3
click at [300, 469] on div "Hue" at bounding box center [299, 466] width 21 height 21
click at [375, 325] on div "button" at bounding box center [373, 321] width 16 height 16
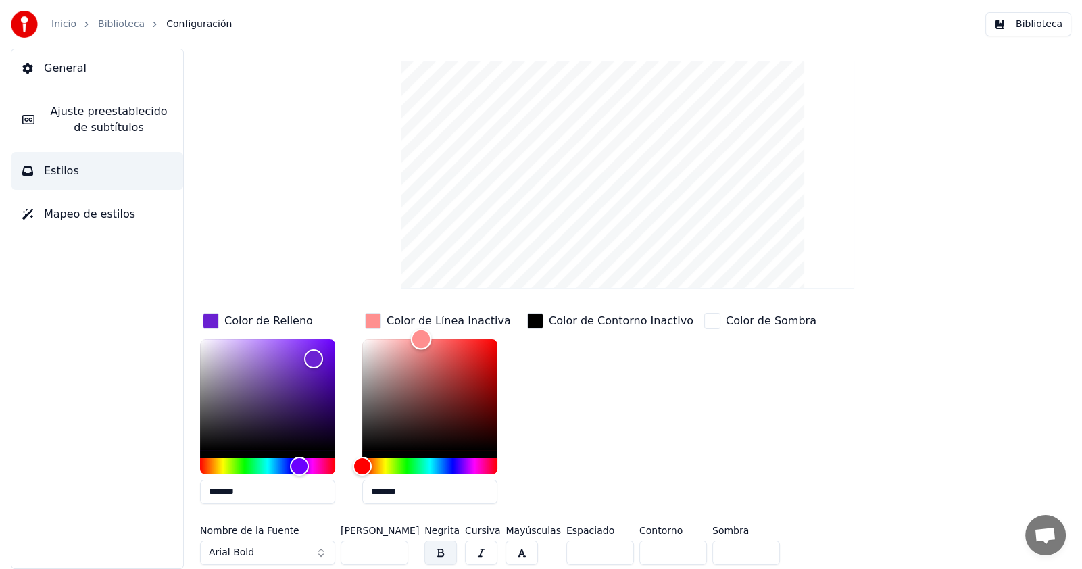
drag, startPoint x: 365, startPoint y: 341, endPoint x: 421, endPoint y: 335, distance: 55.8
click at [421, 335] on div "Color" at bounding box center [421, 339] width 21 height 21
click at [429, 458] on div "Hue" at bounding box center [429, 466] width 135 height 16
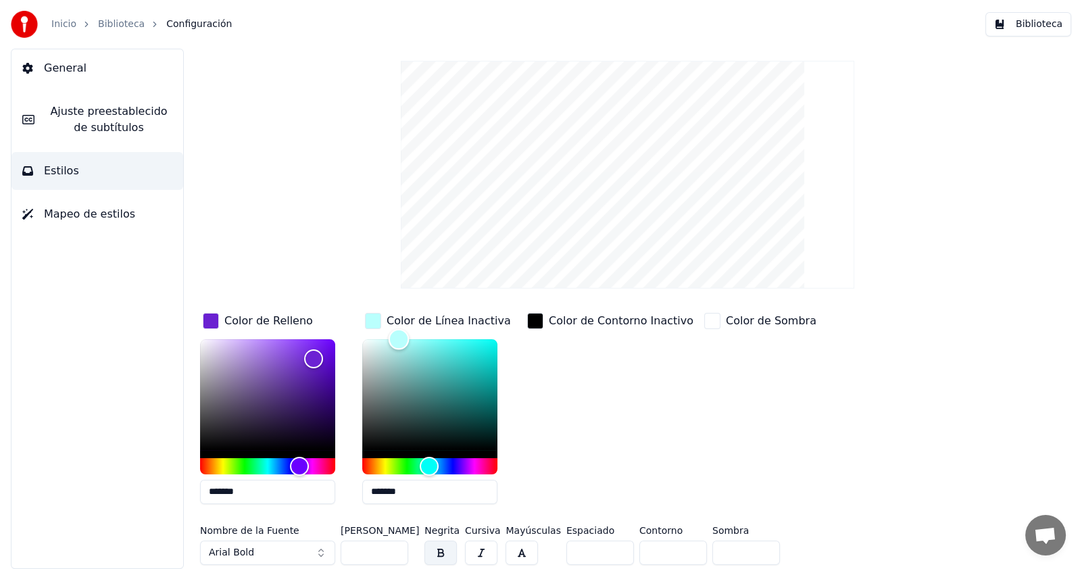
type input "*******"
drag, startPoint x: 423, startPoint y: 341, endPoint x: 396, endPoint y: 331, distance: 28.3
click at [396, 331] on div "Color" at bounding box center [396, 339] width 21 height 21
click at [543, 322] on div "button" at bounding box center [535, 321] width 16 height 16
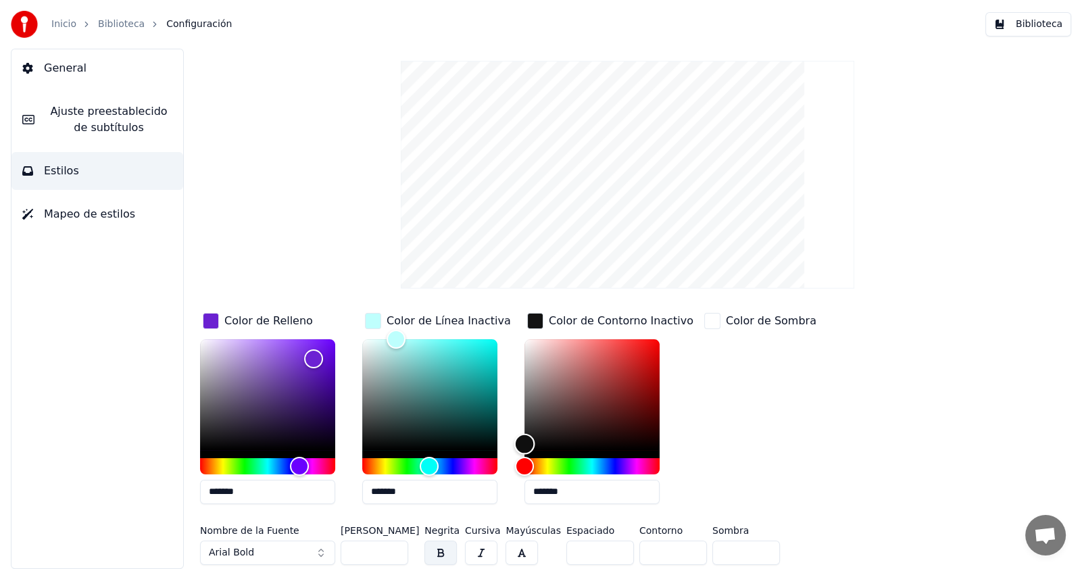
type input "*******"
drag, startPoint x: 524, startPoint y: 443, endPoint x: 517, endPoint y: 424, distance: 20.1
click at [510, 458] on div "Color de Relleno ******* Color de Línea Inactiva ******* Color de Contorno Inac…" at bounding box center [579, 412] width 758 height 205
click at [532, 320] on div "button" at bounding box center [535, 321] width 16 height 16
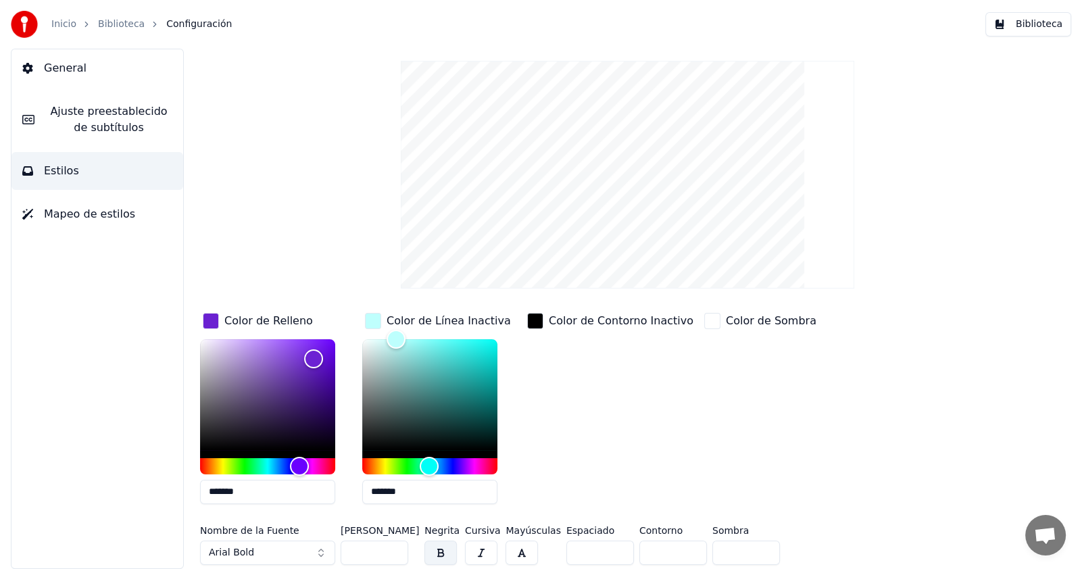
click at [538, 320] on div "button" at bounding box center [535, 321] width 16 height 16
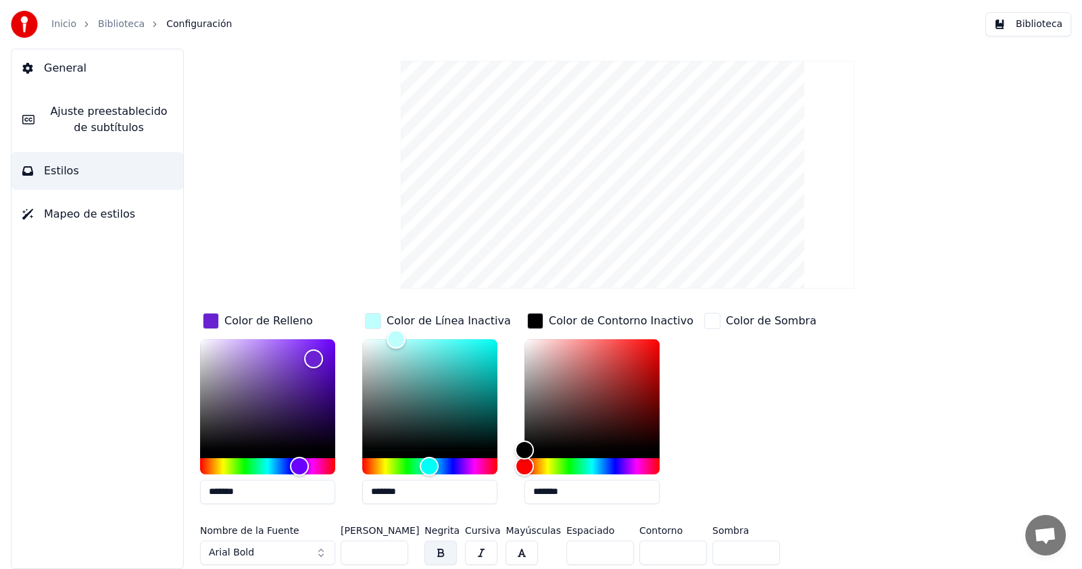
click at [538, 316] on div "button" at bounding box center [535, 321] width 16 height 16
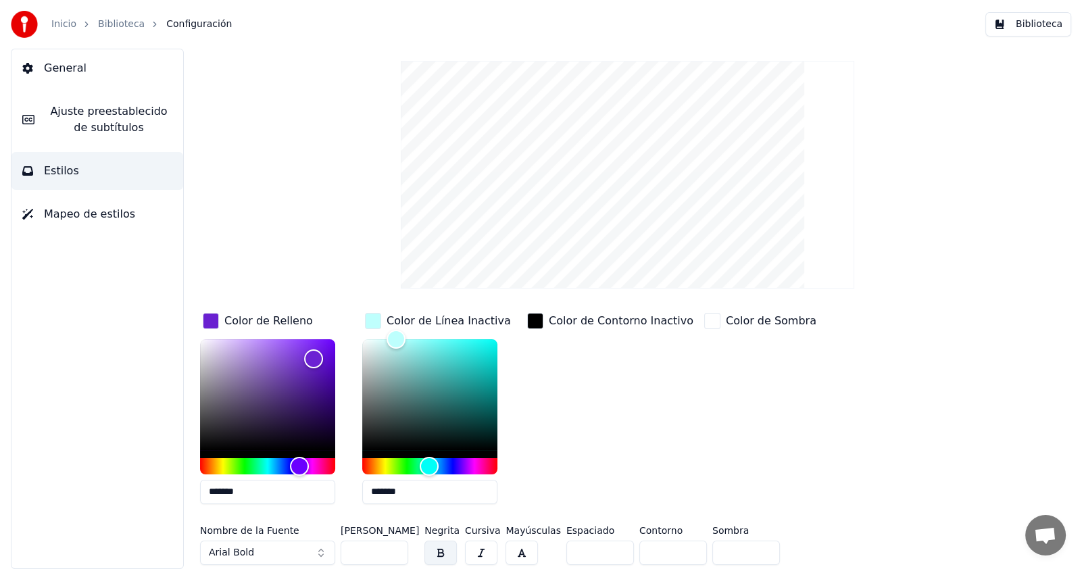
click at [705, 321] on div "button" at bounding box center [713, 321] width 16 height 16
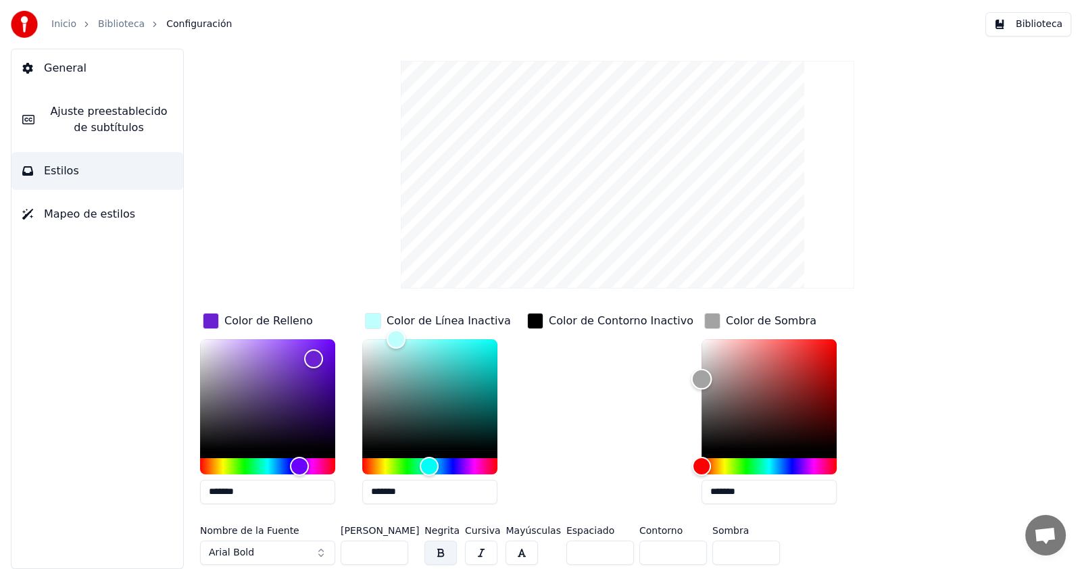
drag, startPoint x: 682, startPoint y: 345, endPoint x: 677, endPoint y: 378, distance: 33.6
click at [691, 378] on div "Color" at bounding box center [701, 379] width 21 height 21
type input "*******"
drag, startPoint x: 677, startPoint y: 378, endPoint x: 675, endPoint y: 404, distance: 25.8
click at [675, 404] on div "Color de Relleno ******* Color de Línea Inactiva ******* Color de Contorno Inac…" at bounding box center [579, 412] width 758 height 205
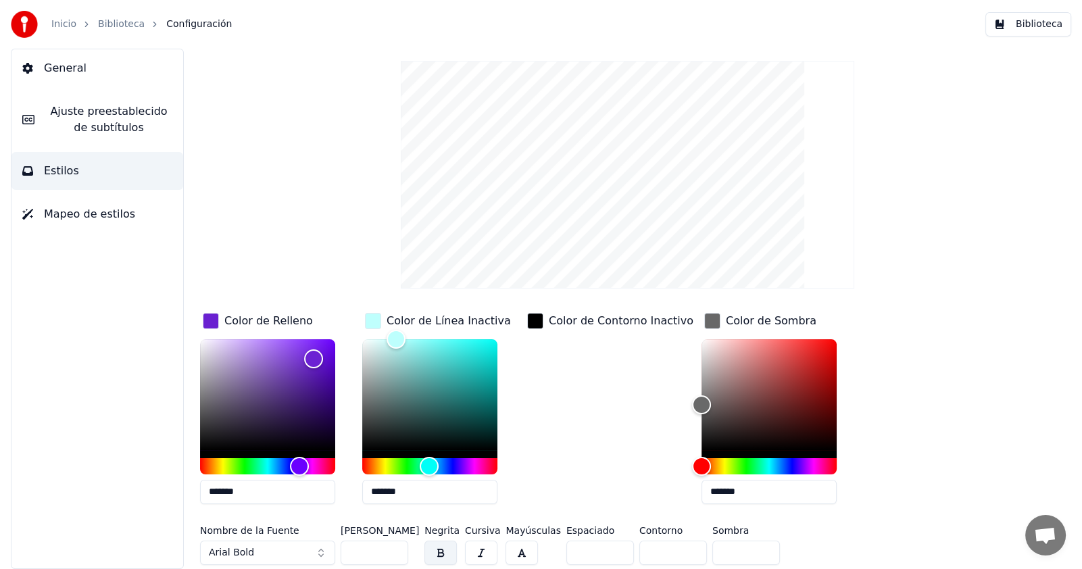
click at [571, 360] on div "Color de Contorno Inactivo" at bounding box center [611, 412] width 172 height 205
click at [252, 546] on button "Arial Bold" at bounding box center [267, 553] width 135 height 24
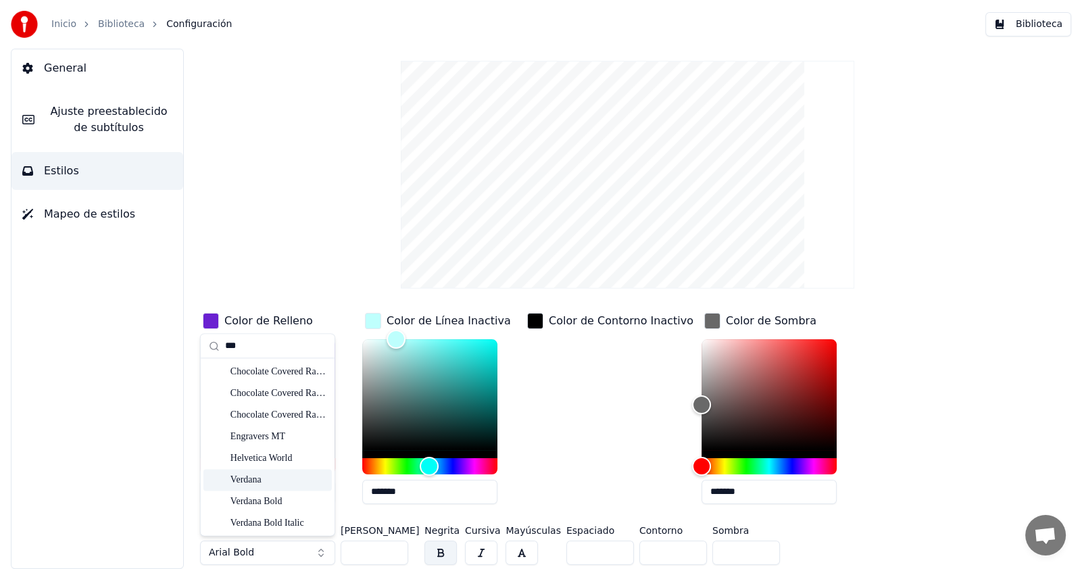
type input "***"
click at [260, 483] on div "Verdana" at bounding box center [279, 480] width 96 height 14
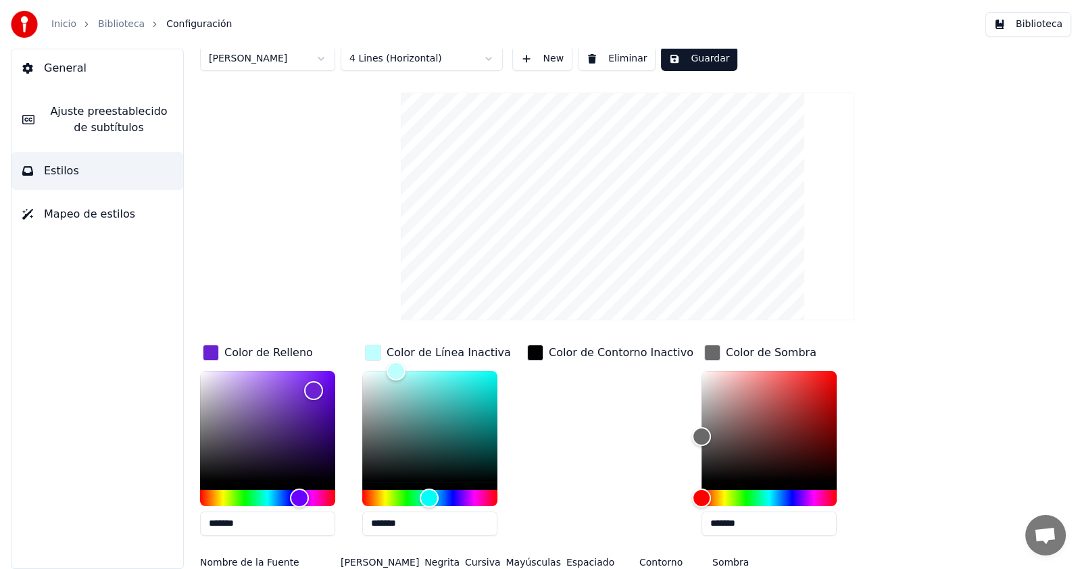
scroll to position [0, 0]
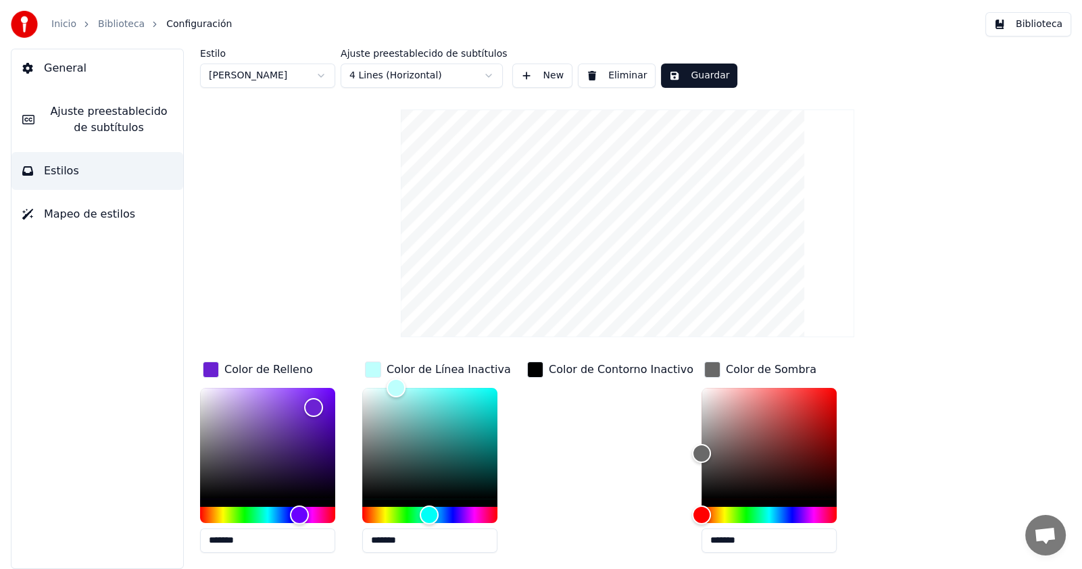
click at [504, 78] on div "Estilo [PERSON_NAME] preestablecido de subtítulos 4 Lines (Horizontal) New Elim…" at bounding box center [627, 68] width 855 height 39
click at [512, 78] on button "New" at bounding box center [542, 76] width 60 height 24
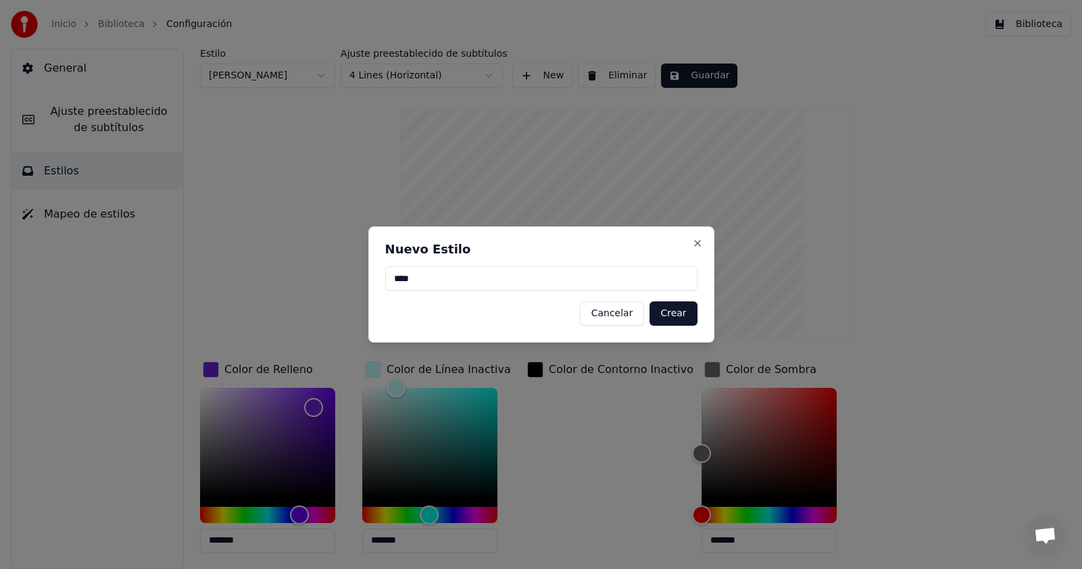
click at [675, 321] on button "Crear" at bounding box center [673, 314] width 47 height 24
type input "*******"
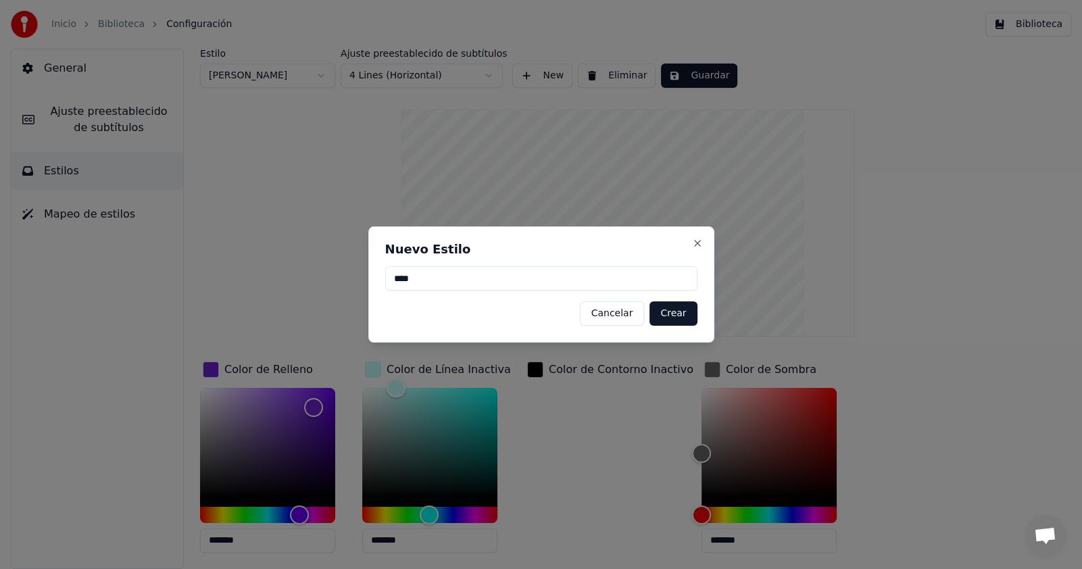
type input "*******"
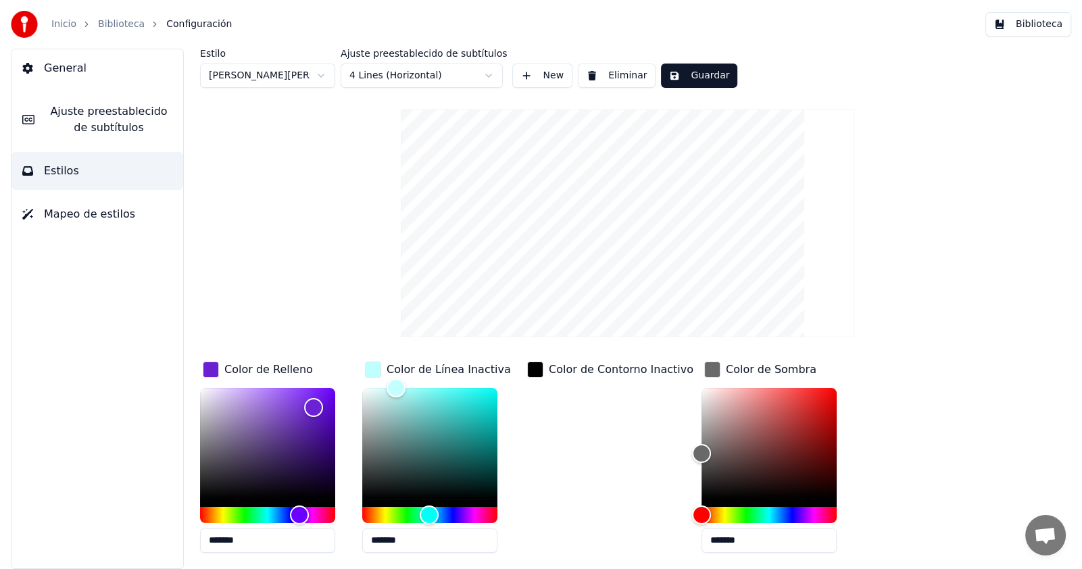
click at [702, 71] on button "Guardar" at bounding box center [699, 76] width 76 height 24
click at [83, 77] on button "General" at bounding box center [97, 68] width 172 height 38
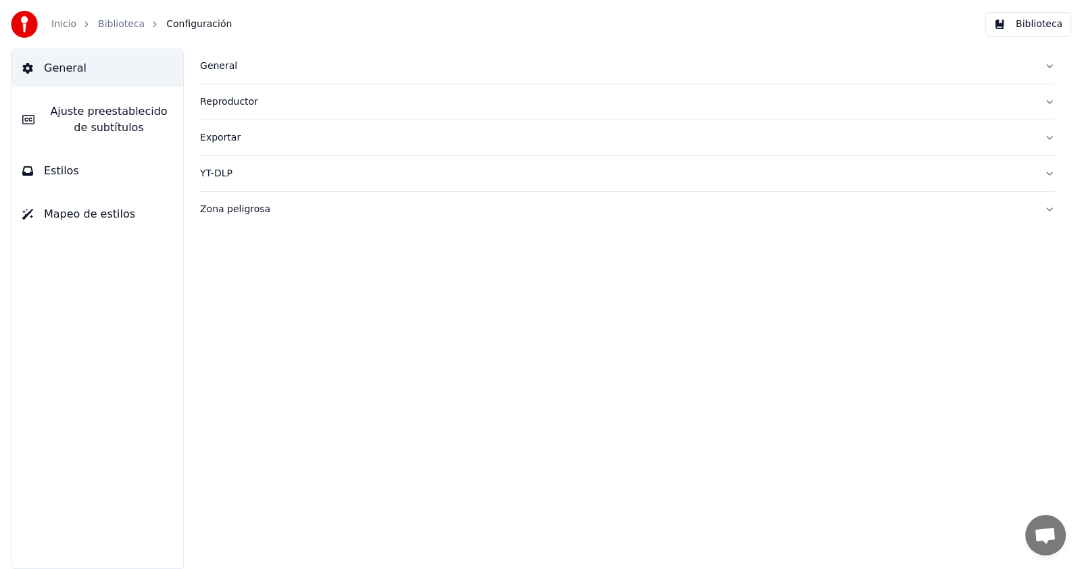
click at [91, 118] on span "Ajuste preestablecido de subtítulos" at bounding box center [108, 119] width 127 height 32
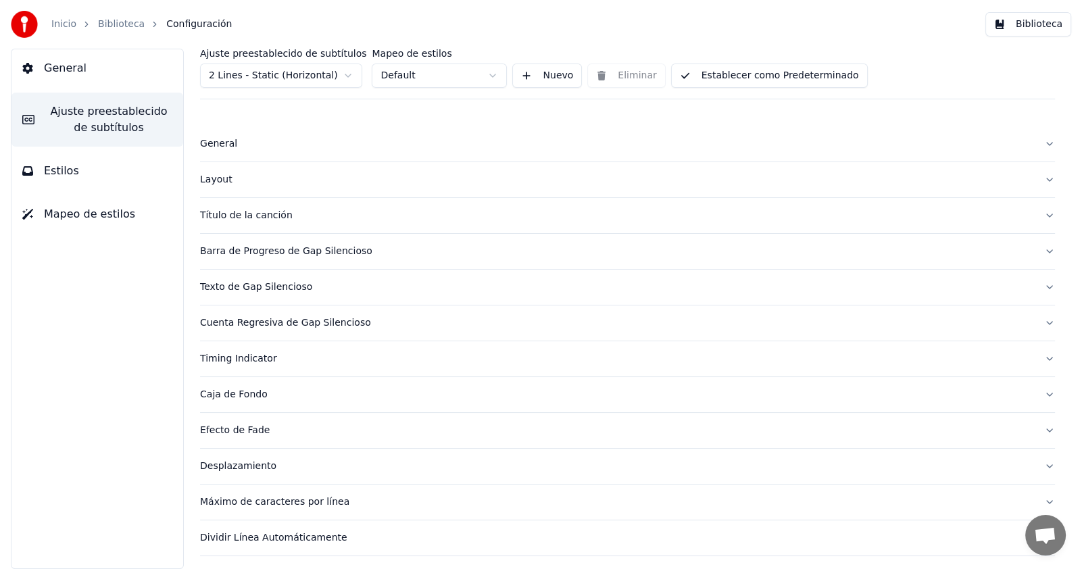
click at [247, 213] on div "Título de la canción" at bounding box center [617, 216] width 834 height 14
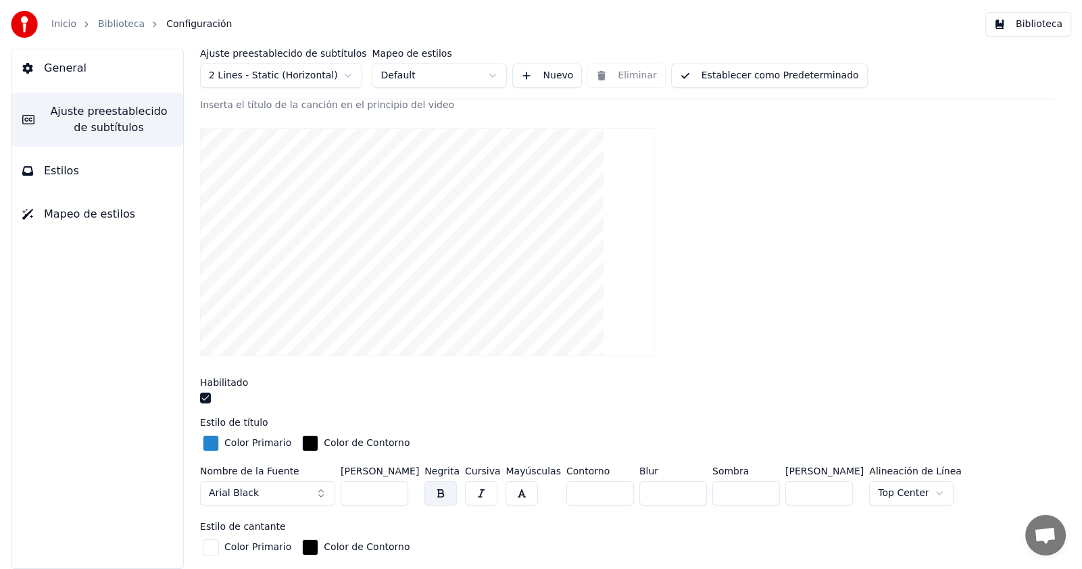
scroll to position [203, 0]
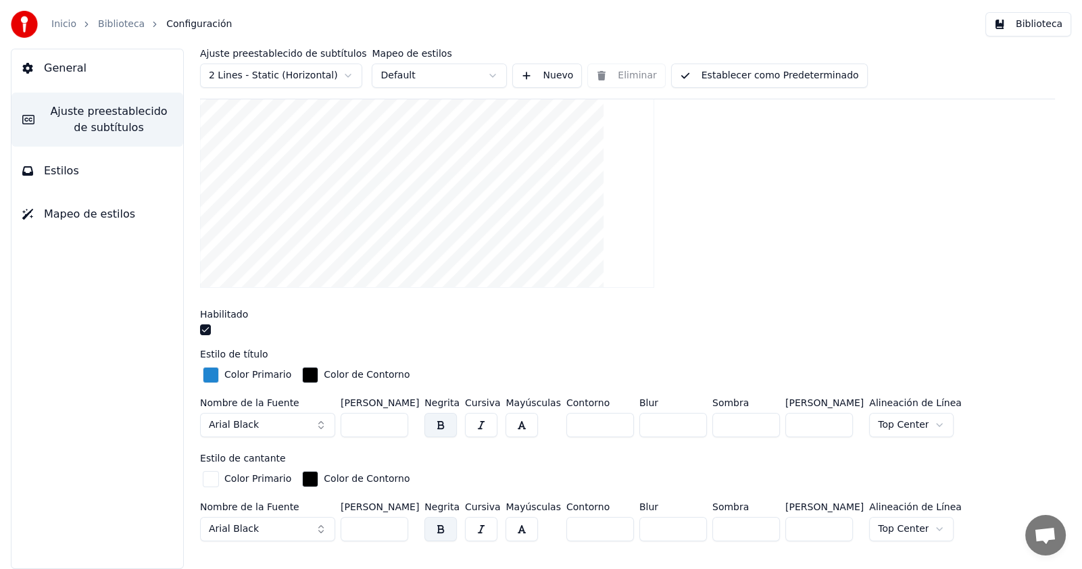
click at [216, 372] on div "button" at bounding box center [211, 375] width 16 height 16
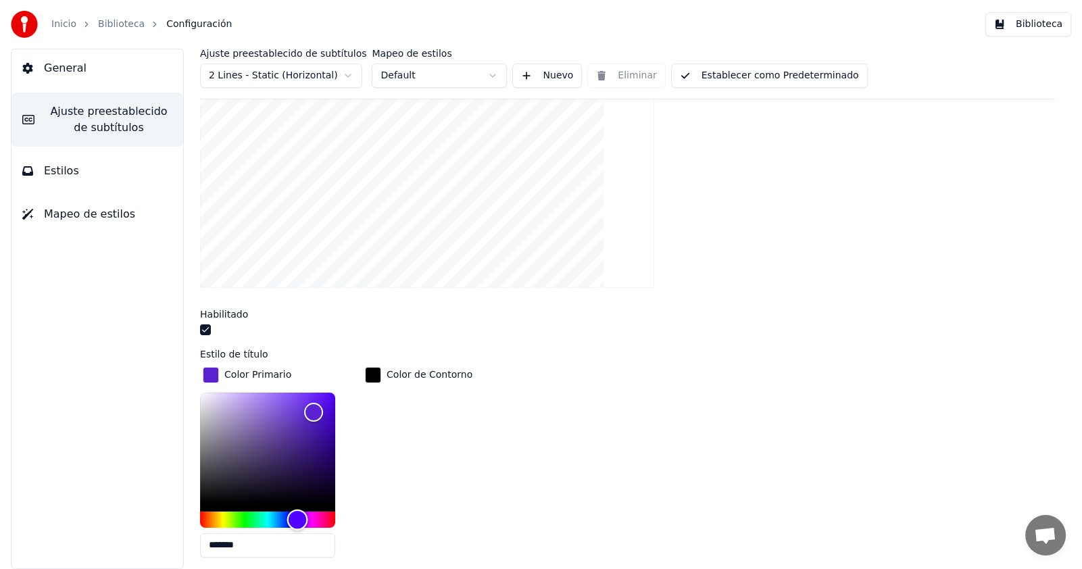
drag, startPoint x: 283, startPoint y: 519, endPoint x: 297, endPoint y: 522, distance: 15.3
click at [297, 522] on div "Hue" at bounding box center [297, 519] width 21 height 21
type input "*******"
drag, startPoint x: 312, startPoint y: 410, endPoint x: 291, endPoint y: 388, distance: 30.6
click at [291, 388] on div "Color" at bounding box center [291, 392] width 21 height 21
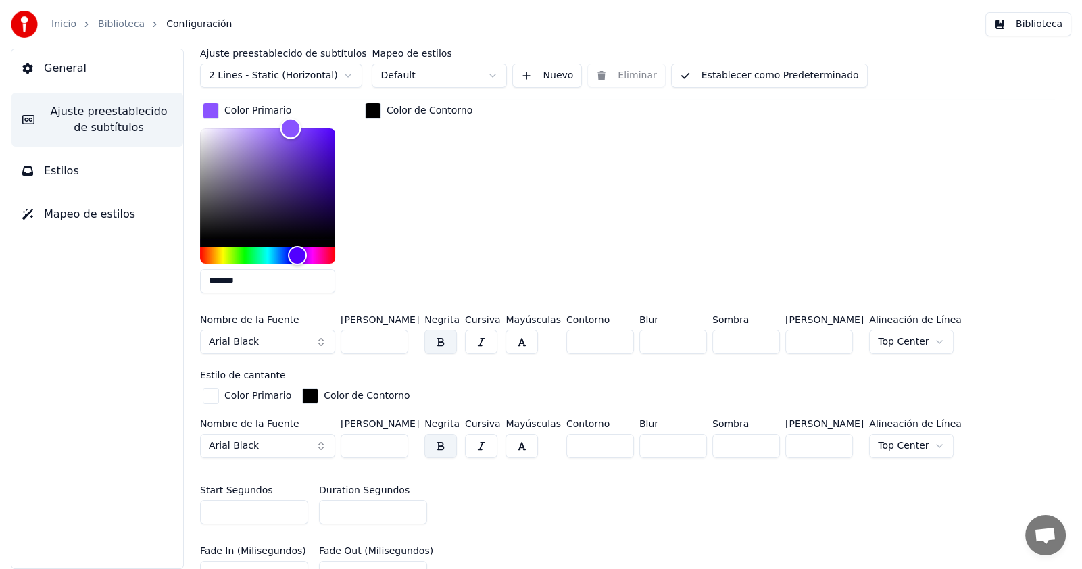
scroll to position [473, 0]
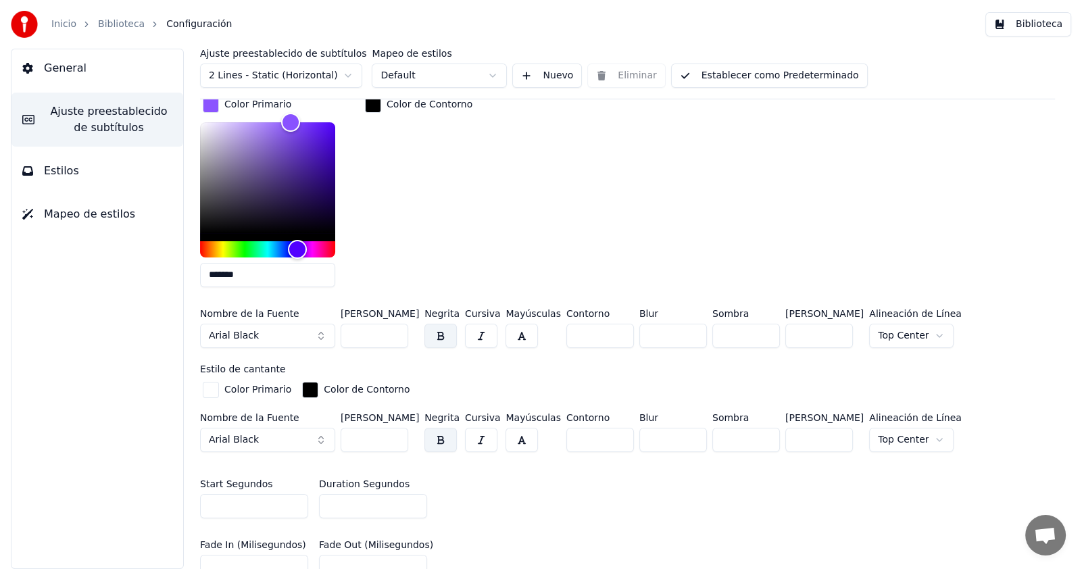
click at [295, 328] on button "Arial Black" at bounding box center [267, 336] width 135 height 24
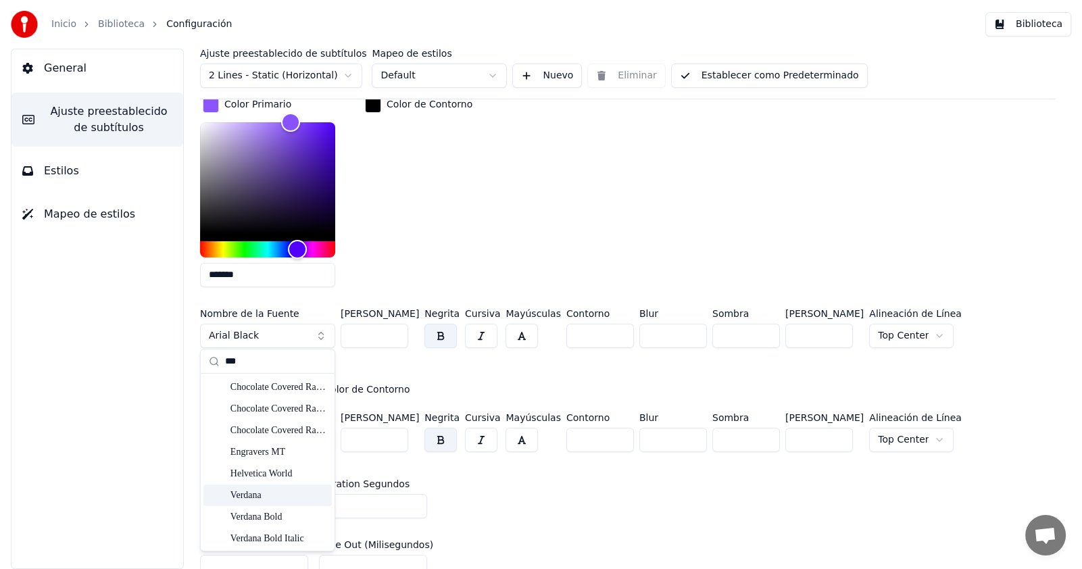
type input "***"
click at [254, 495] on div "Verdana" at bounding box center [279, 496] width 96 height 14
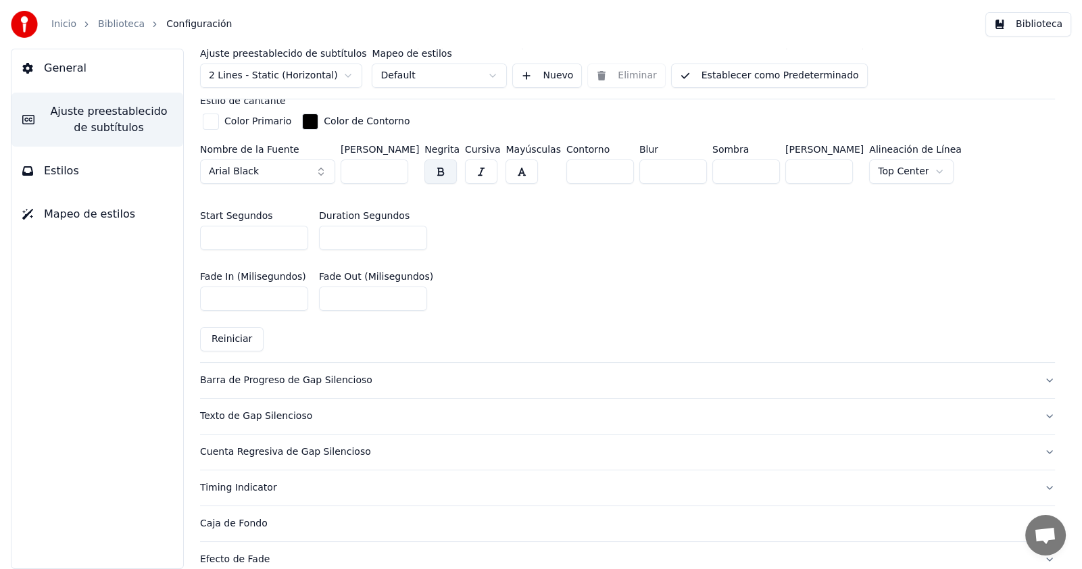
scroll to position [540, 0]
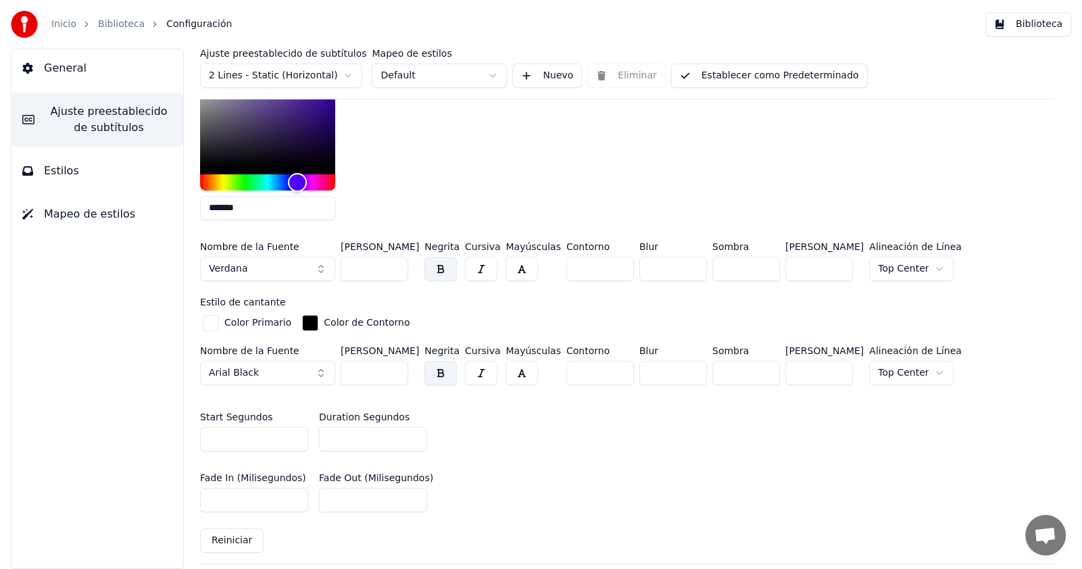
click at [903, 262] on html "Inicio Biblioteca Configuración Biblioteca General Ajuste preestablecido de sub…" at bounding box center [541, 284] width 1082 height 569
click at [981, 418] on html "Inicio Biblioteca Configuración Biblioteca General Ajuste preestablecido de sub…" at bounding box center [541, 284] width 1082 height 569
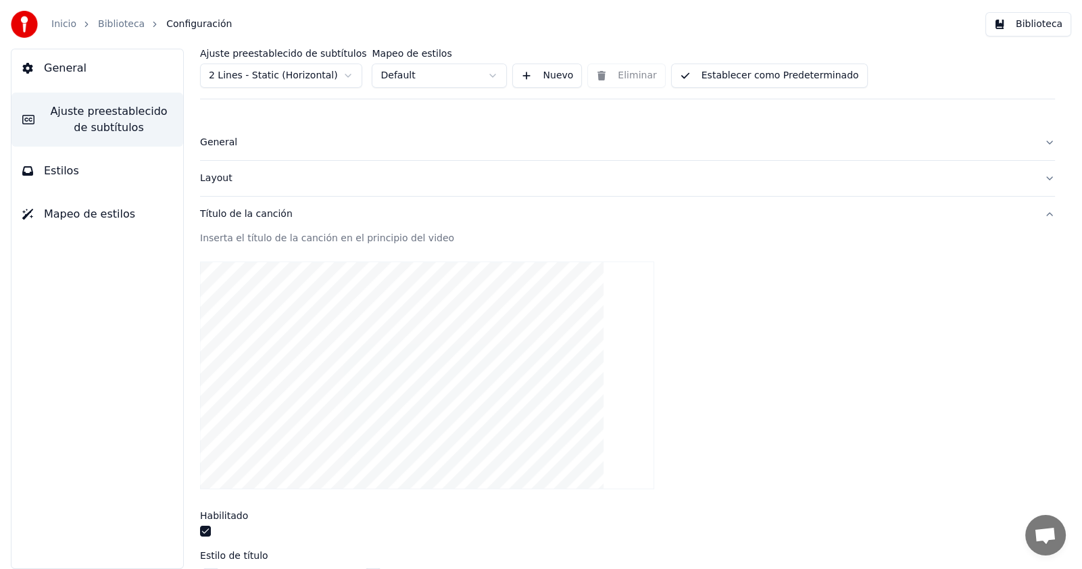
scroll to position [0, 0]
click at [324, 70] on html "Inicio Biblioteca Configuración Biblioteca General Ajuste preestablecido de sub…" at bounding box center [541, 284] width 1082 height 569
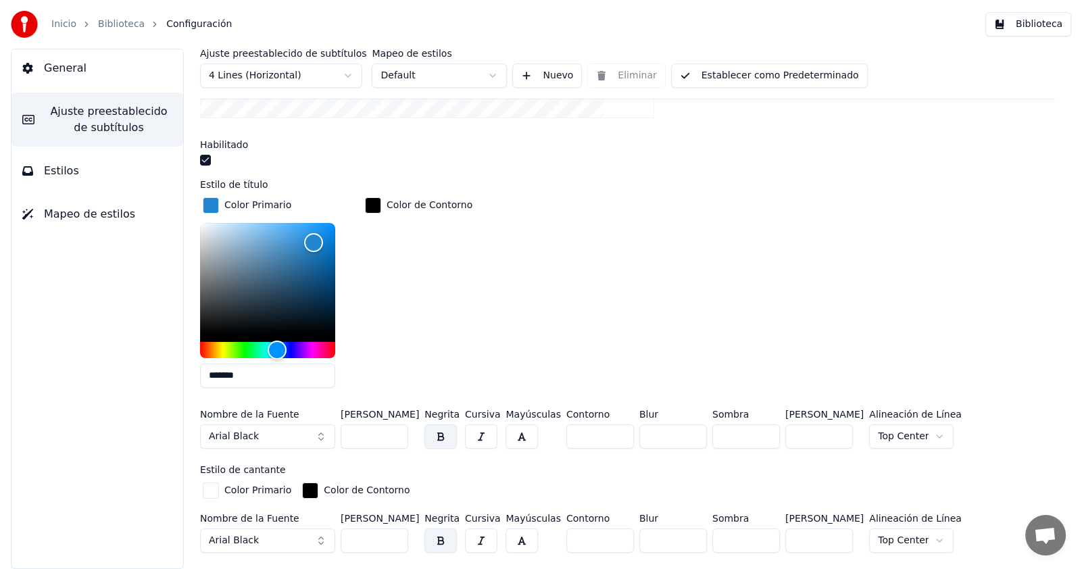
scroll to position [337, 0]
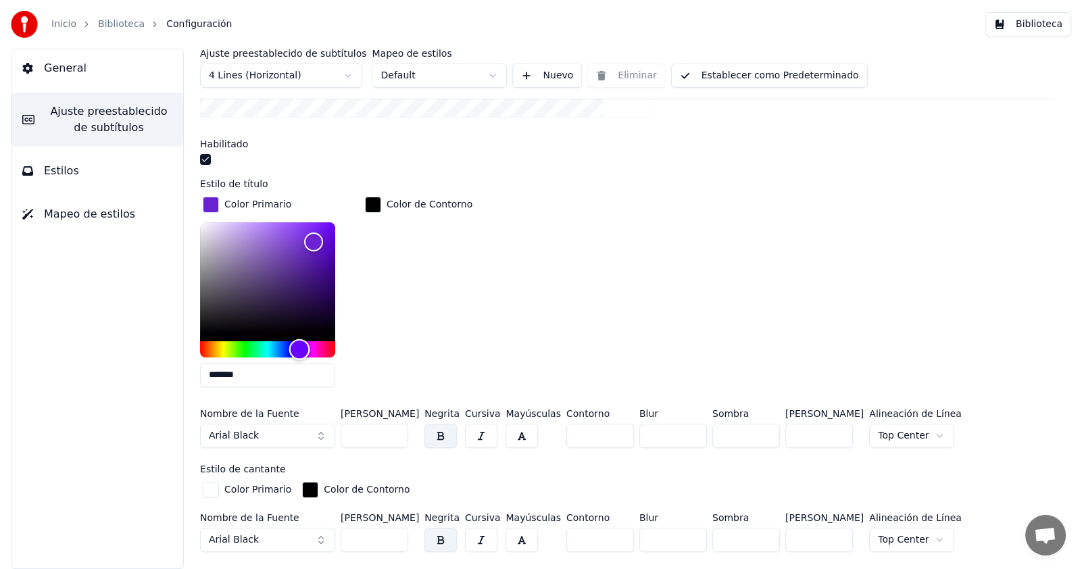
drag, startPoint x: 277, startPoint y: 341, endPoint x: 300, endPoint y: 341, distance: 22.3
click at [300, 341] on div "Hue" at bounding box center [299, 349] width 21 height 21
type input "*******"
drag, startPoint x: 310, startPoint y: 243, endPoint x: 291, endPoint y: 219, distance: 30.8
click at [291, 219] on div "Color" at bounding box center [291, 222] width 21 height 21
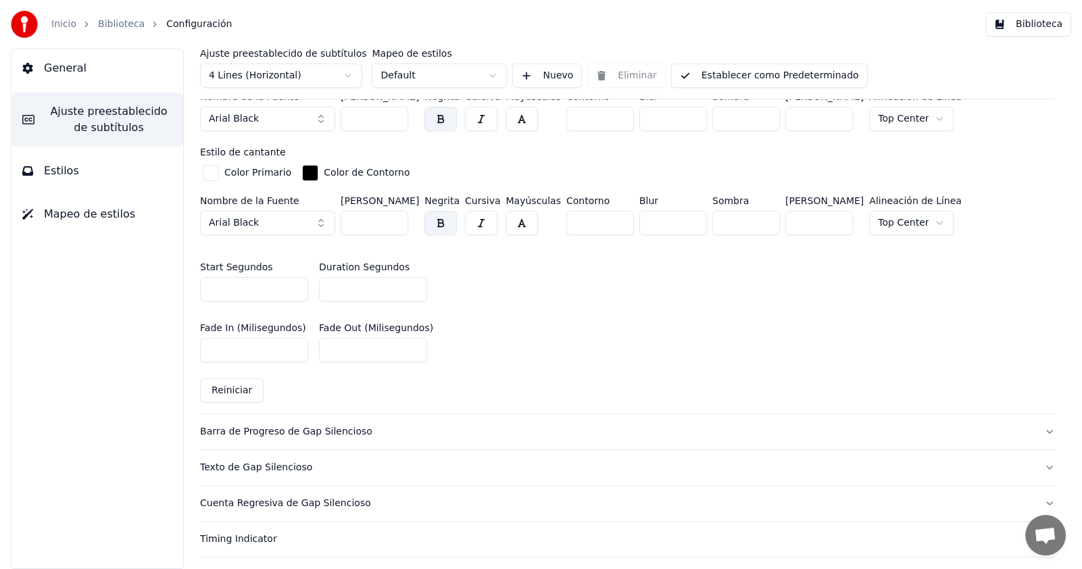
scroll to position [675, 0]
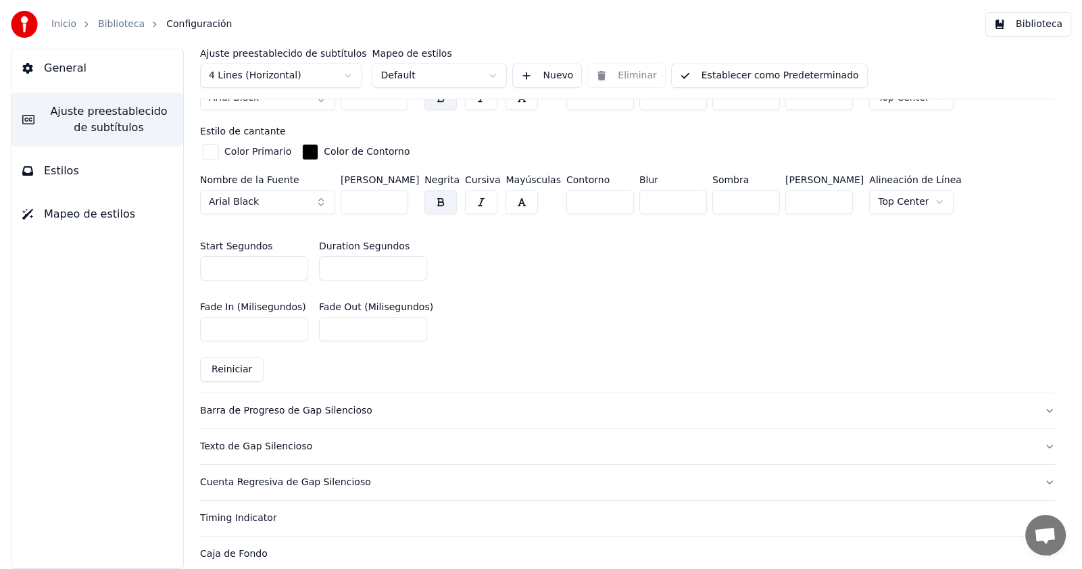
click at [263, 329] on input "***" at bounding box center [254, 329] width 108 height 24
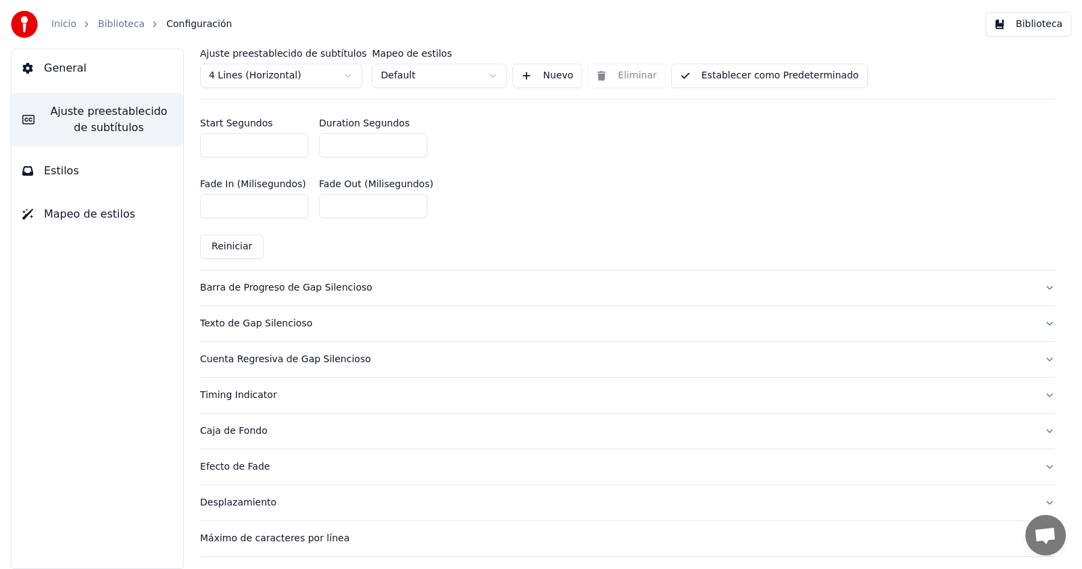
scroll to position [863, 0]
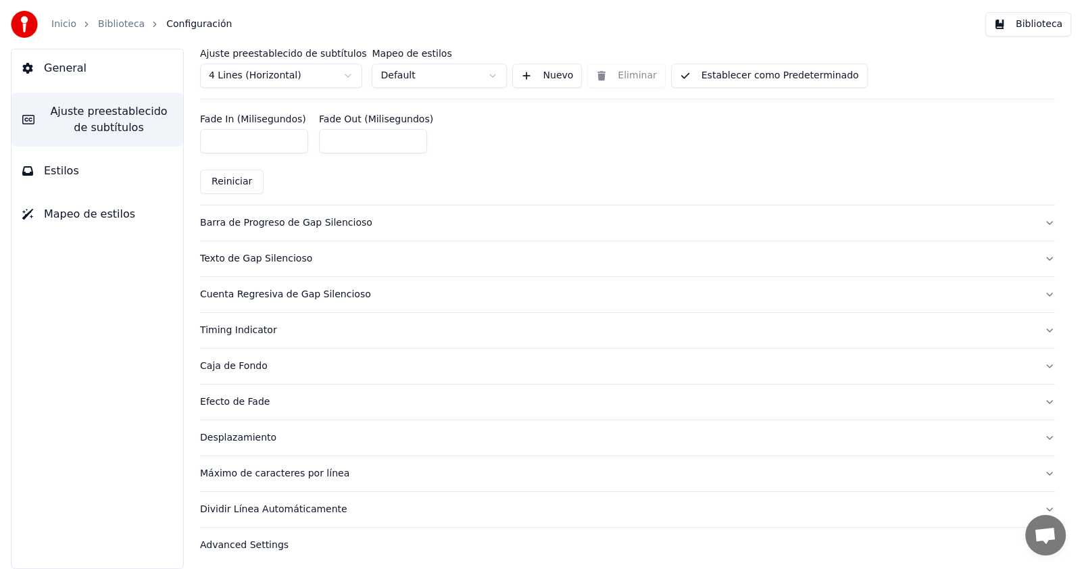
click at [416, 220] on div "Barra de Progreso de Gap Silencioso" at bounding box center [617, 223] width 834 height 14
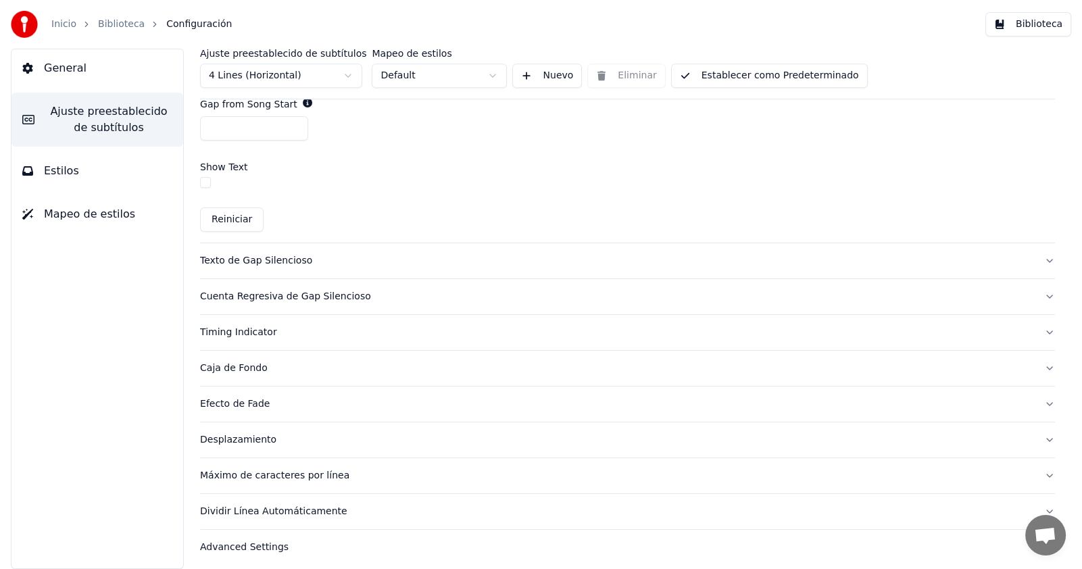
scroll to position [808, 0]
click at [436, 252] on div "Texto de Gap Silencioso" at bounding box center [617, 259] width 834 height 14
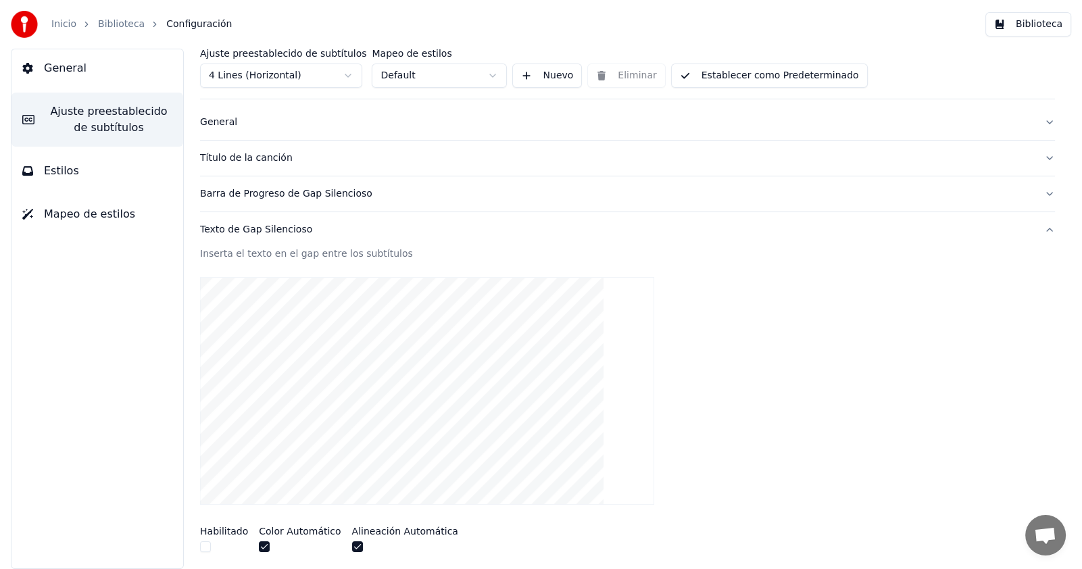
scroll to position [0, 0]
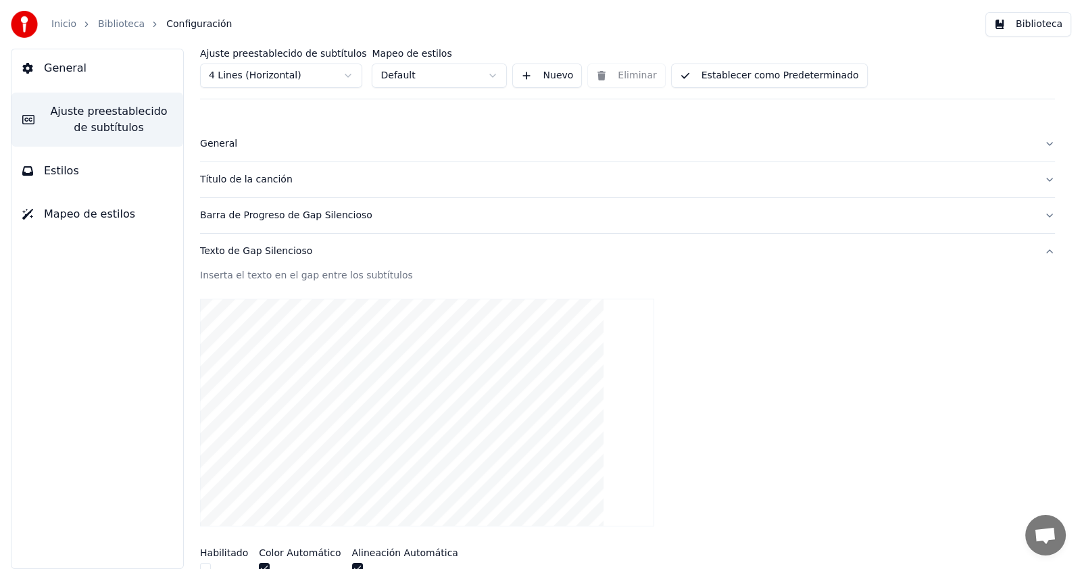
click at [531, 74] on button "Nuevo" at bounding box center [547, 76] width 70 height 24
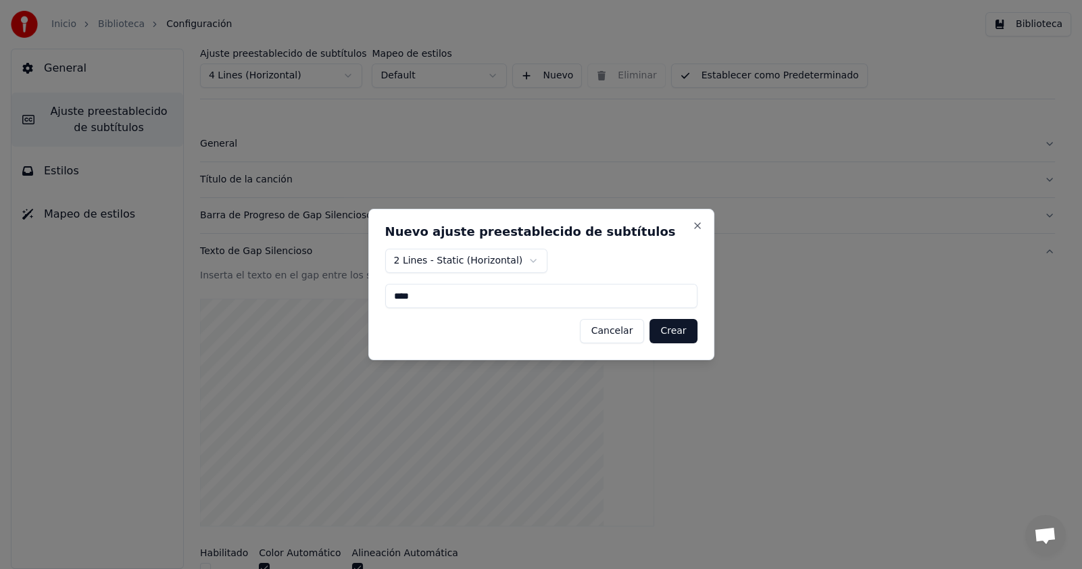
type input "****"
click at [693, 331] on button "Crear" at bounding box center [673, 331] width 47 height 24
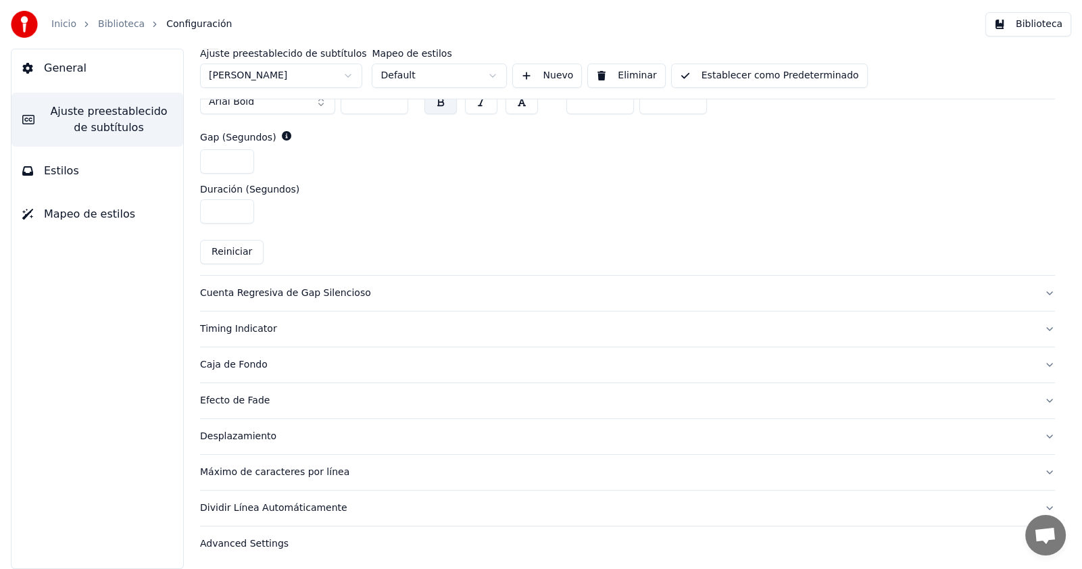
scroll to position [388, 0]
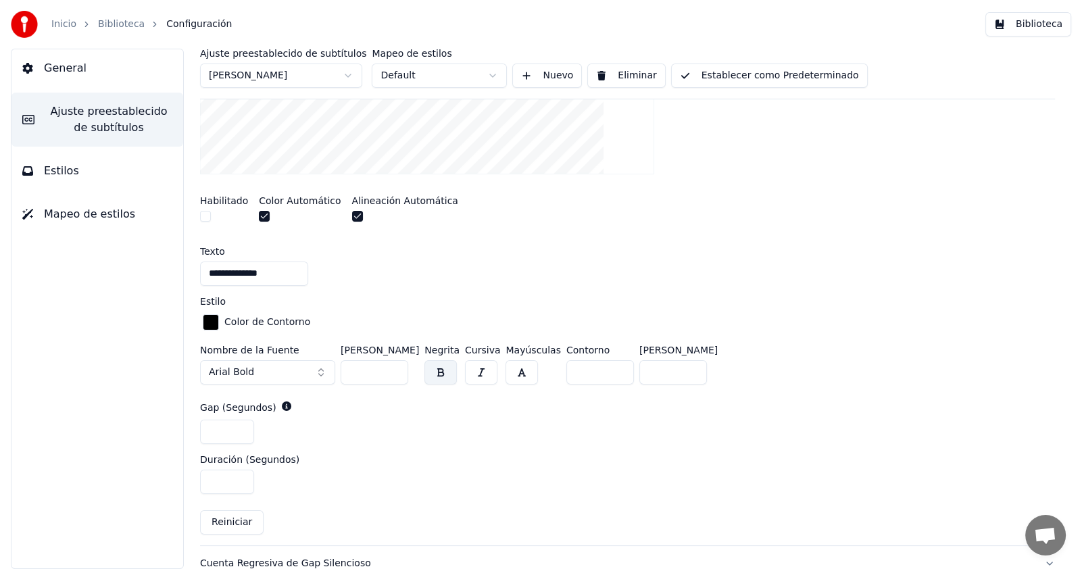
click at [754, 78] on button "Establecer como Predeterminado" at bounding box center [769, 76] width 197 height 24
click at [99, 63] on button "General" at bounding box center [97, 68] width 172 height 38
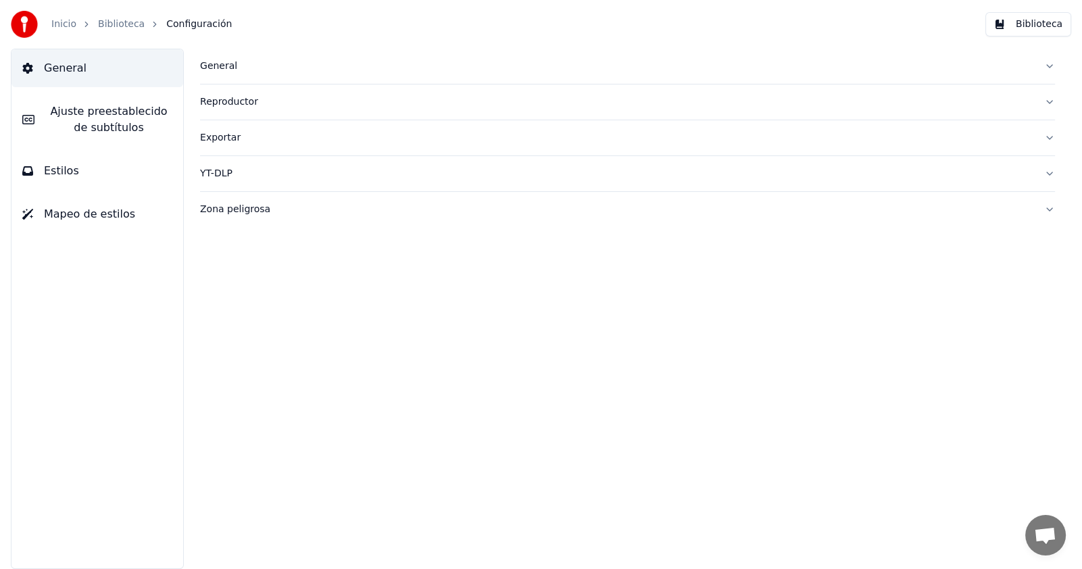
scroll to position [0, 0]
click at [129, 28] on link "Biblioteca" at bounding box center [121, 25] width 47 height 14
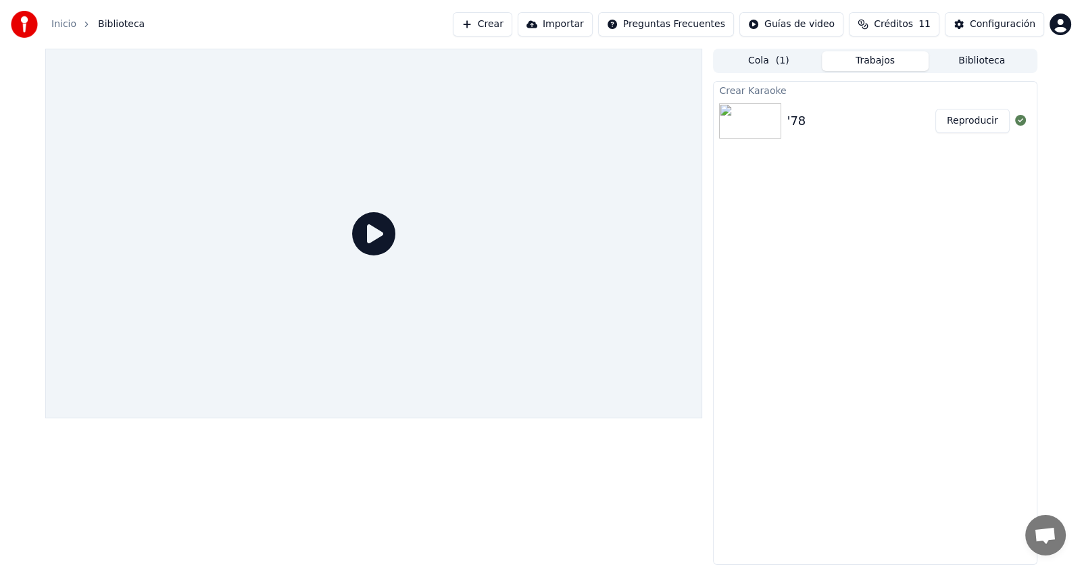
click at [377, 231] on icon at bounding box center [373, 233] width 43 height 43
click at [773, 122] on img at bounding box center [750, 120] width 62 height 35
click at [970, 122] on button "Reproducir" at bounding box center [973, 121] width 74 height 24
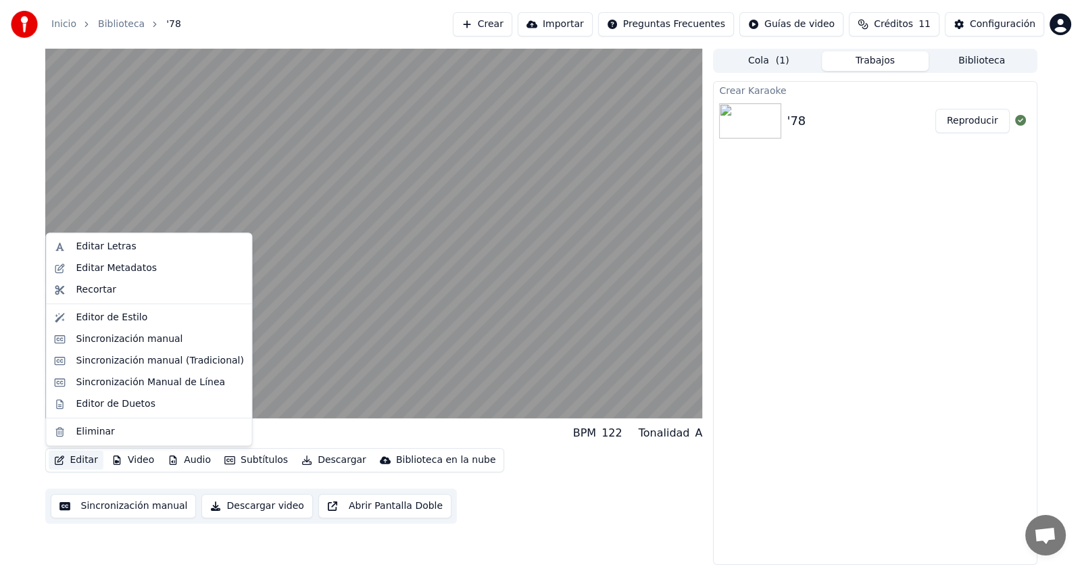
click at [77, 460] on button "Editar" at bounding box center [76, 460] width 55 height 19
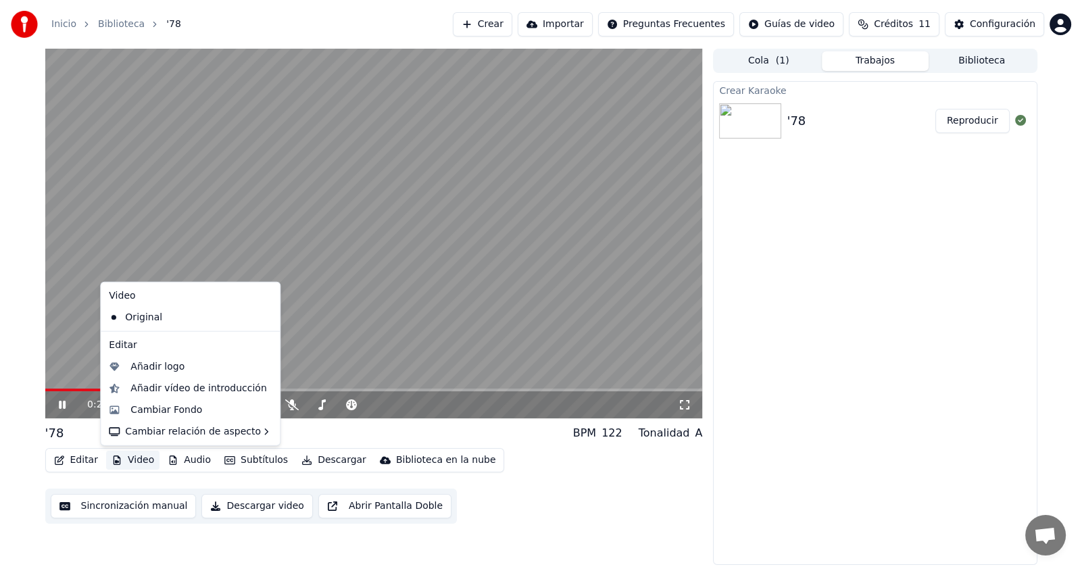
click at [401, 223] on video at bounding box center [374, 234] width 658 height 370
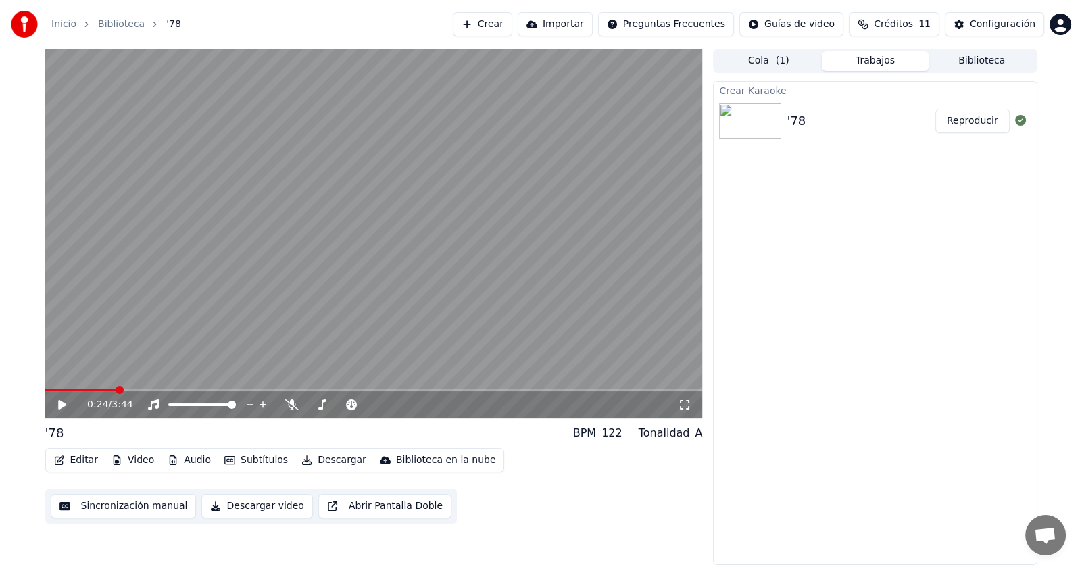
click at [61, 455] on button "Editar" at bounding box center [76, 460] width 55 height 19
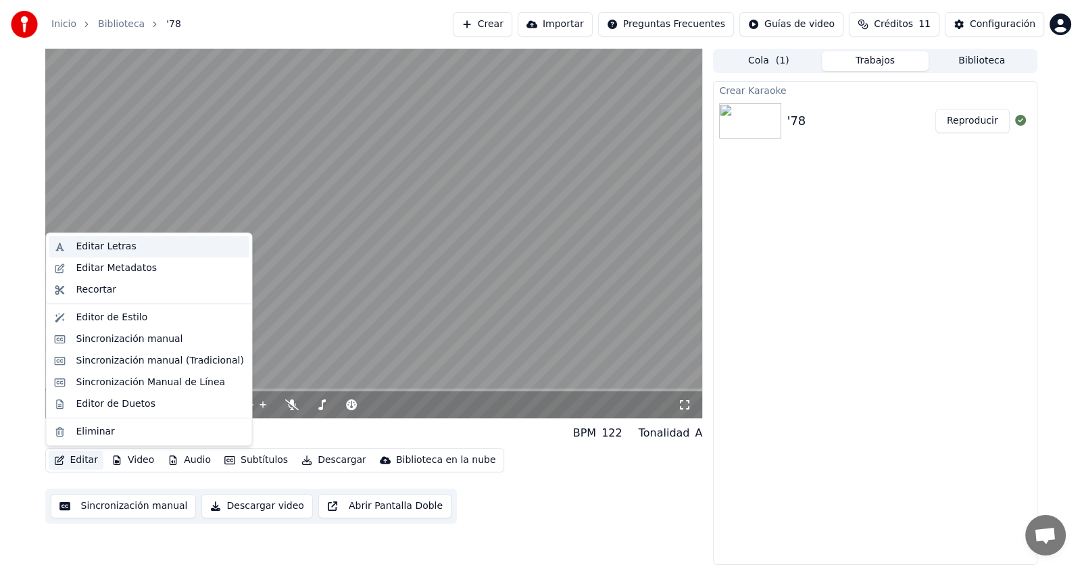
click at [118, 250] on div "Editar Letras" at bounding box center [106, 247] width 60 height 14
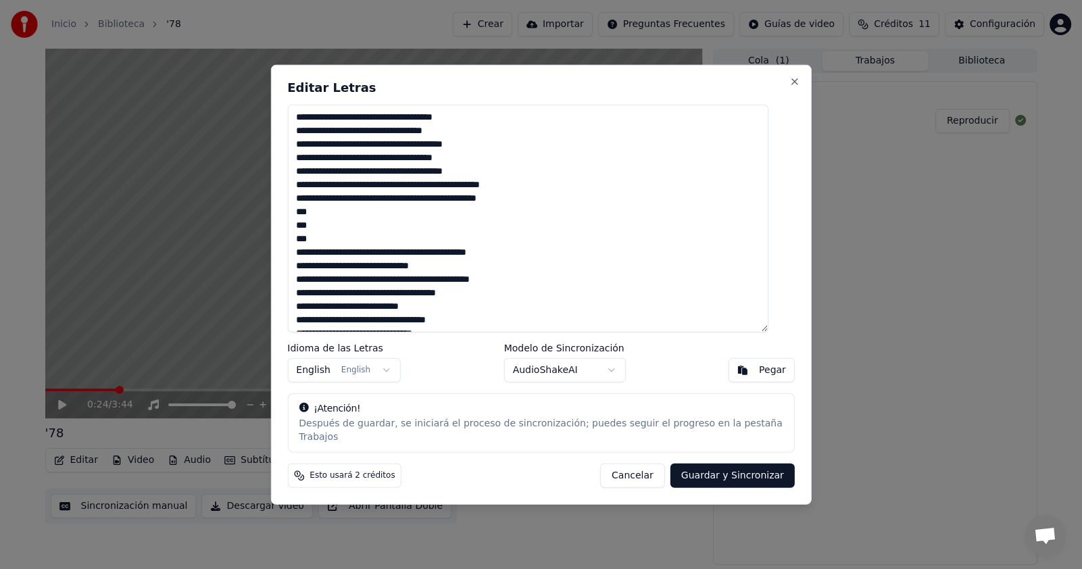
click at [327, 123] on textarea "**********" at bounding box center [527, 219] width 481 height 228
drag, startPoint x: 311, startPoint y: 139, endPoint x: 373, endPoint y: 153, distance: 63.3
click at [311, 139] on textarea "**********" at bounding box center [527, 219] width 481 height 228
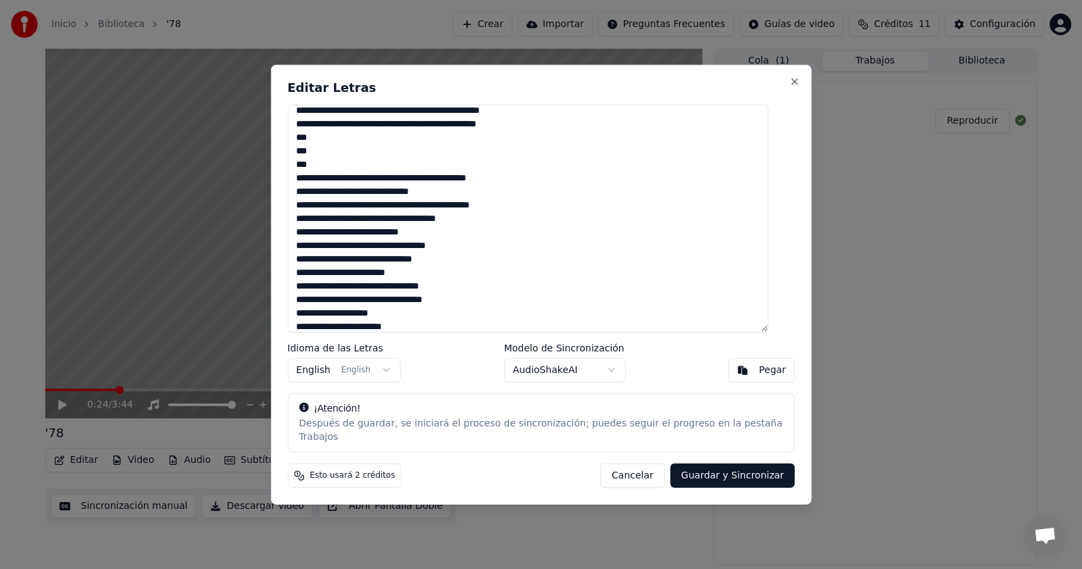
scroll to position [88, 0]
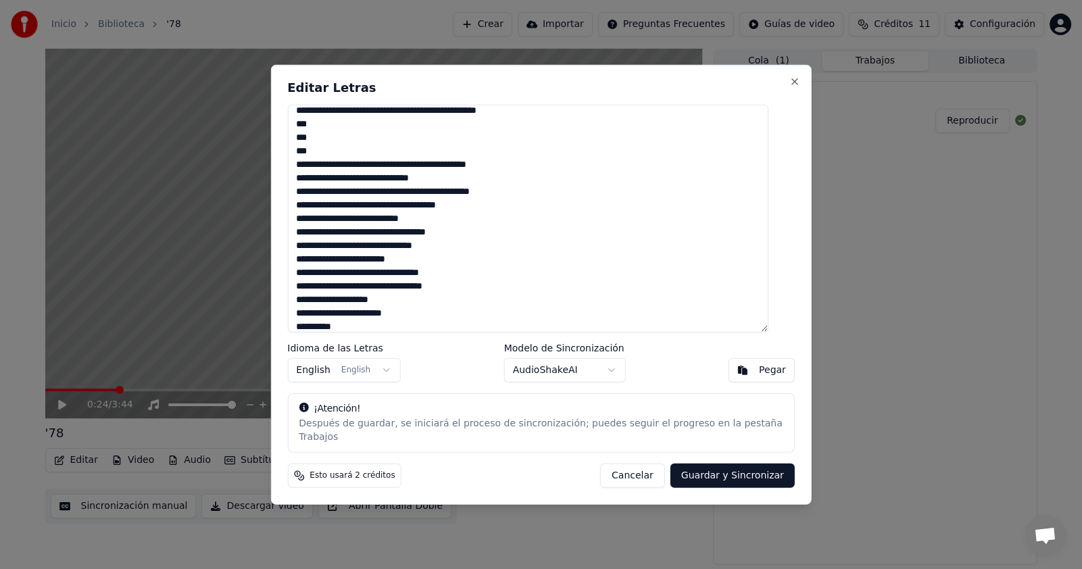
type textarea "**********"
click at [711, 466] on button "Guardar y Sincronizar" at bounding box center [733, 475] width 124 height 24
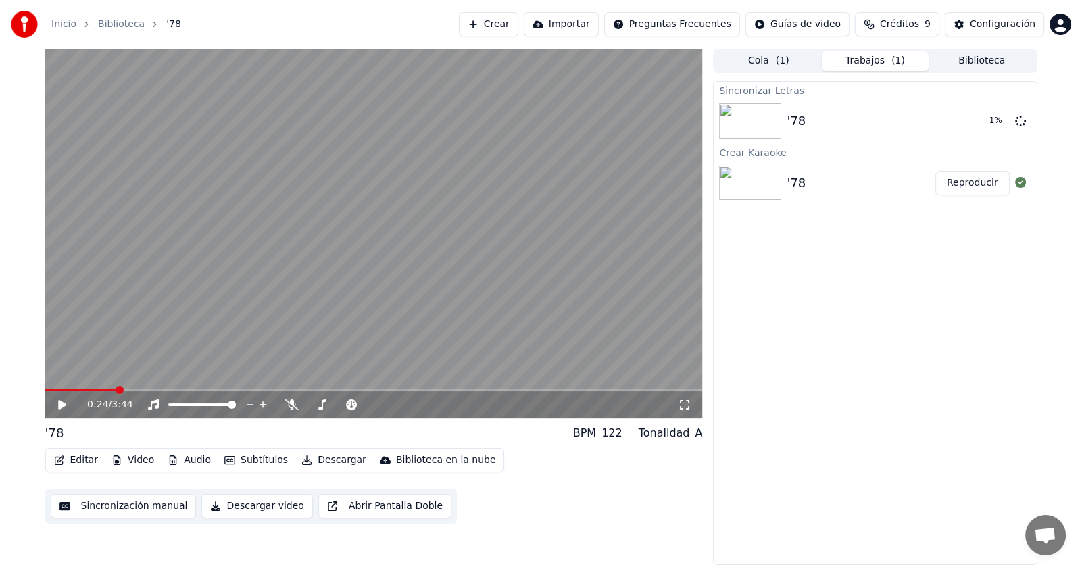
click at [80, 459] on button "Editar" at bounding box center [76, 460] width 55 height 19
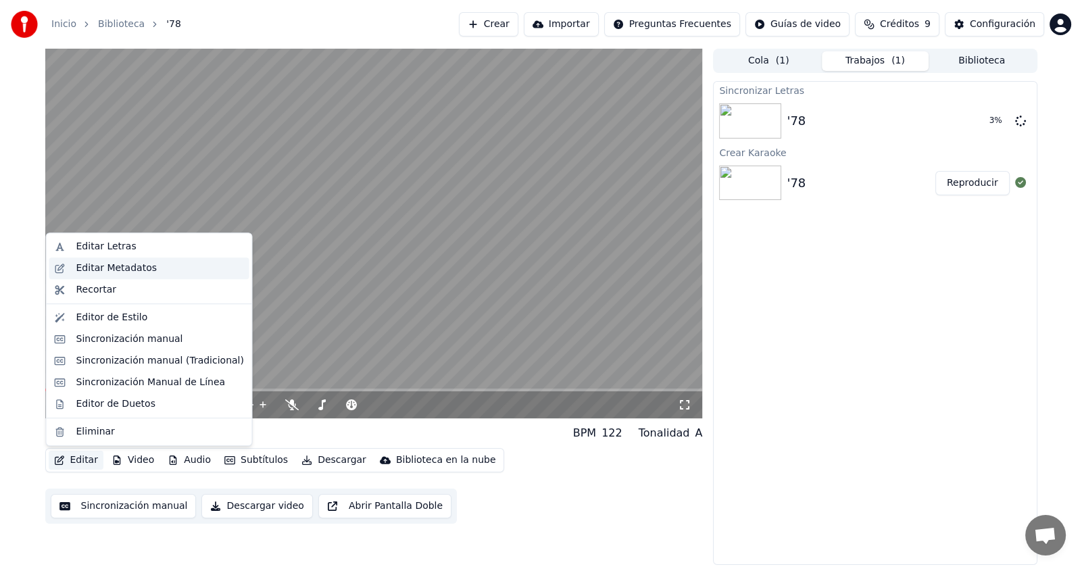
click at [101, 258] on div "Editar Metadatos" at bounding box center [149, 269] width 200 height 22
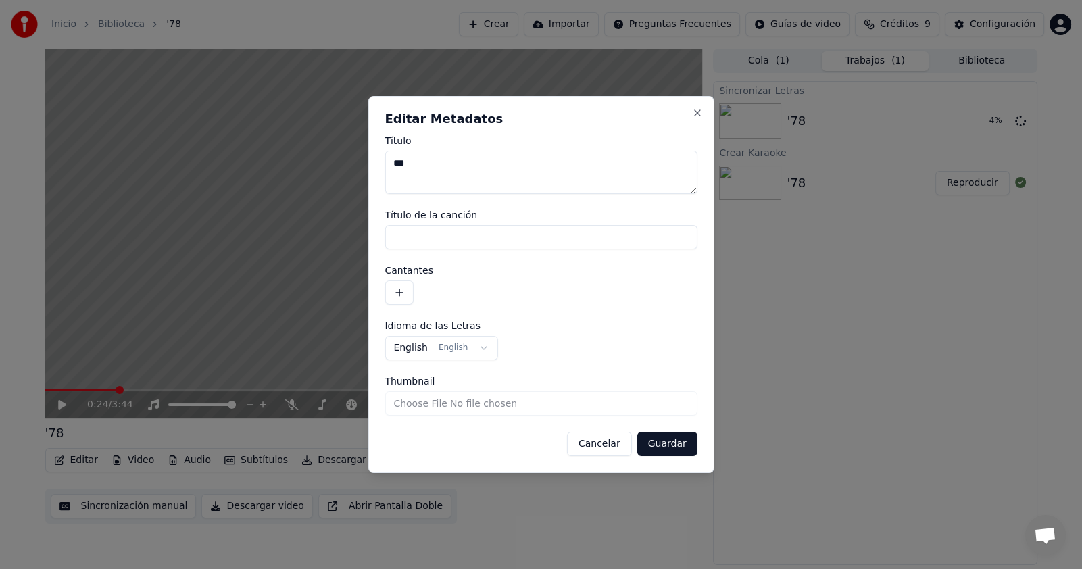
click at [432, 159] on textarea "***" at bounding box center [541, 172] width 312 height 43
click at [424, 237] on input "Título de la canción" at bounding box center [541, 237] width 312 height 24
type input "***"
click at [399, 294] on button "button" at bounding box center [399, 293] width 28 height 24
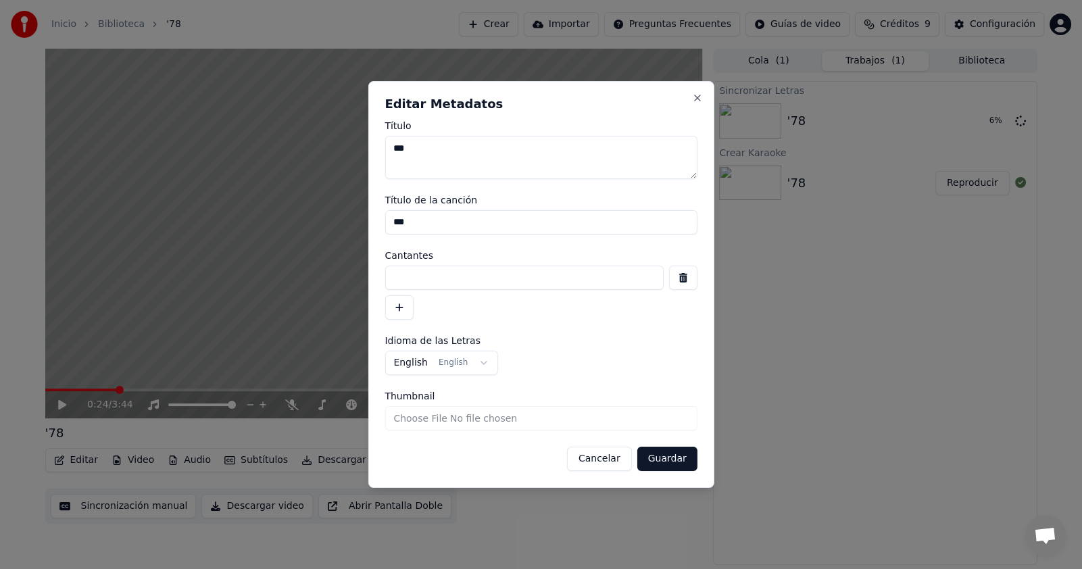
click at [432, 270] on input at bounding box center [524, 278] width 279 height 24
type input "**********"
click at [684, 460] on button "Guardar" at bounding box center [668, 459] width 60 height 24
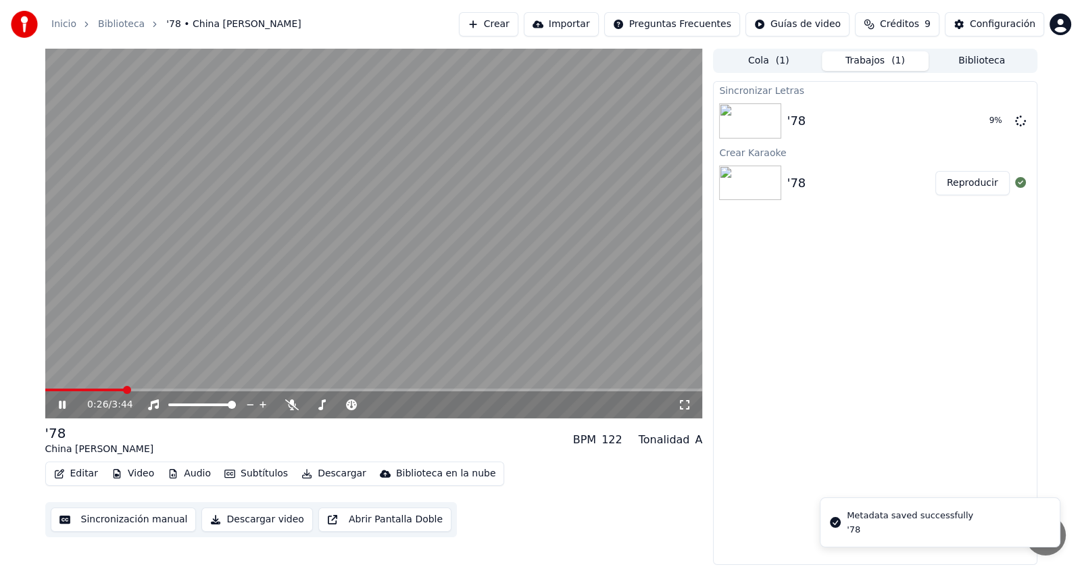
click at [377, 275] on video at bounding box center [374, 234] width 658 height 370
click at [45, 389] on span at bounding box center [49, 390] width 8 height 8
click at [836, 308] on div "Sincronizar Letras '78 Reproducir Crear Karaoke '78 Reproducir" at bounding box center [875, 323] width 324 height 484
click at [391, 247] on video at bounding box center [374, 234] width 658 height 370
click at [262, 521] on button "Descargar video" at bounding box center [256, 520] width 111 height 24
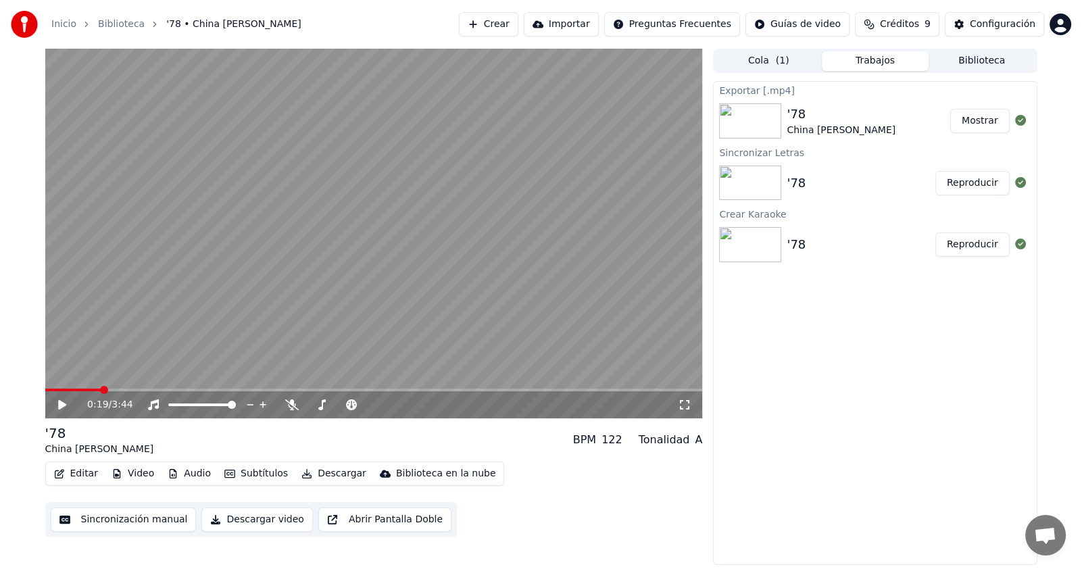
click at [303, 11] on div "Inicio Biblioteca '78 • China [PERSON_NAME] Crear Importar Preguntas Frecuentes…" at bounding box center [541, 24] width 1082 height 49
click at [991, 122] on button "Mostrar" at bounding box center [980, 121] width 59 height 24
click at [923, 56] on button "Trabajos" at bounding box center [875, 61] width 107 height 20
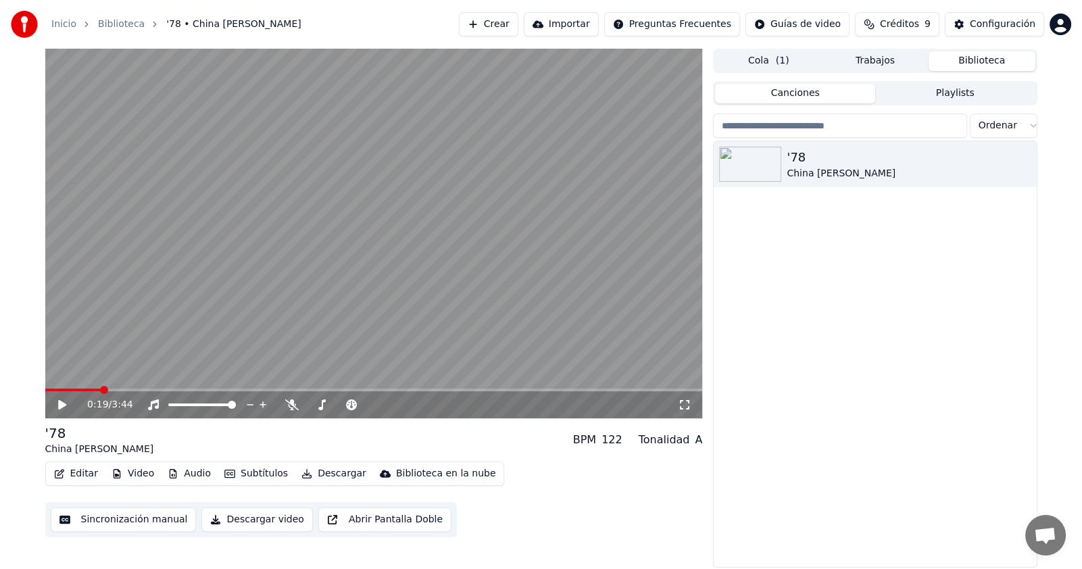
click at [976, 61] on button "Biblioteca" at bounding box center [982, 61] width 107 height 20
